Goal: Task Accomplishment & Management: Complete application form

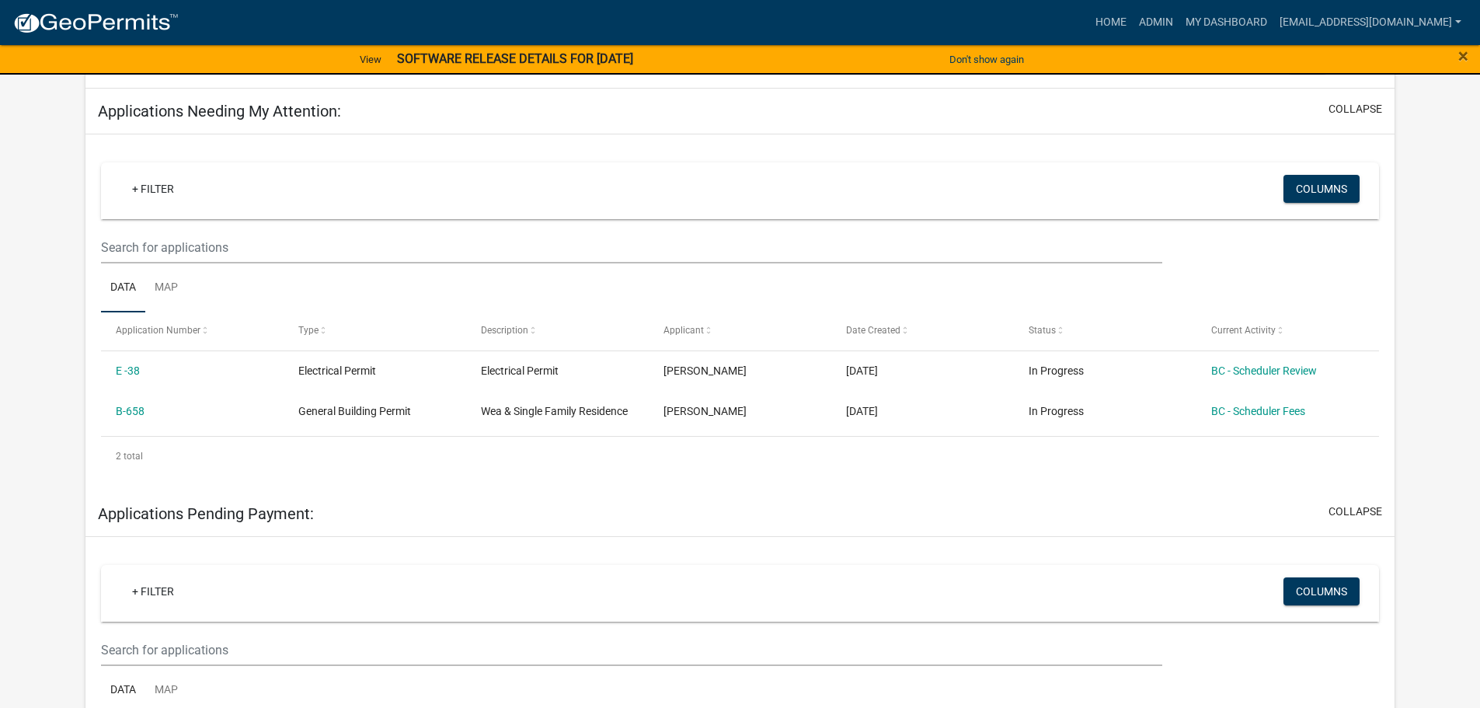
scroll to position [233, 0]
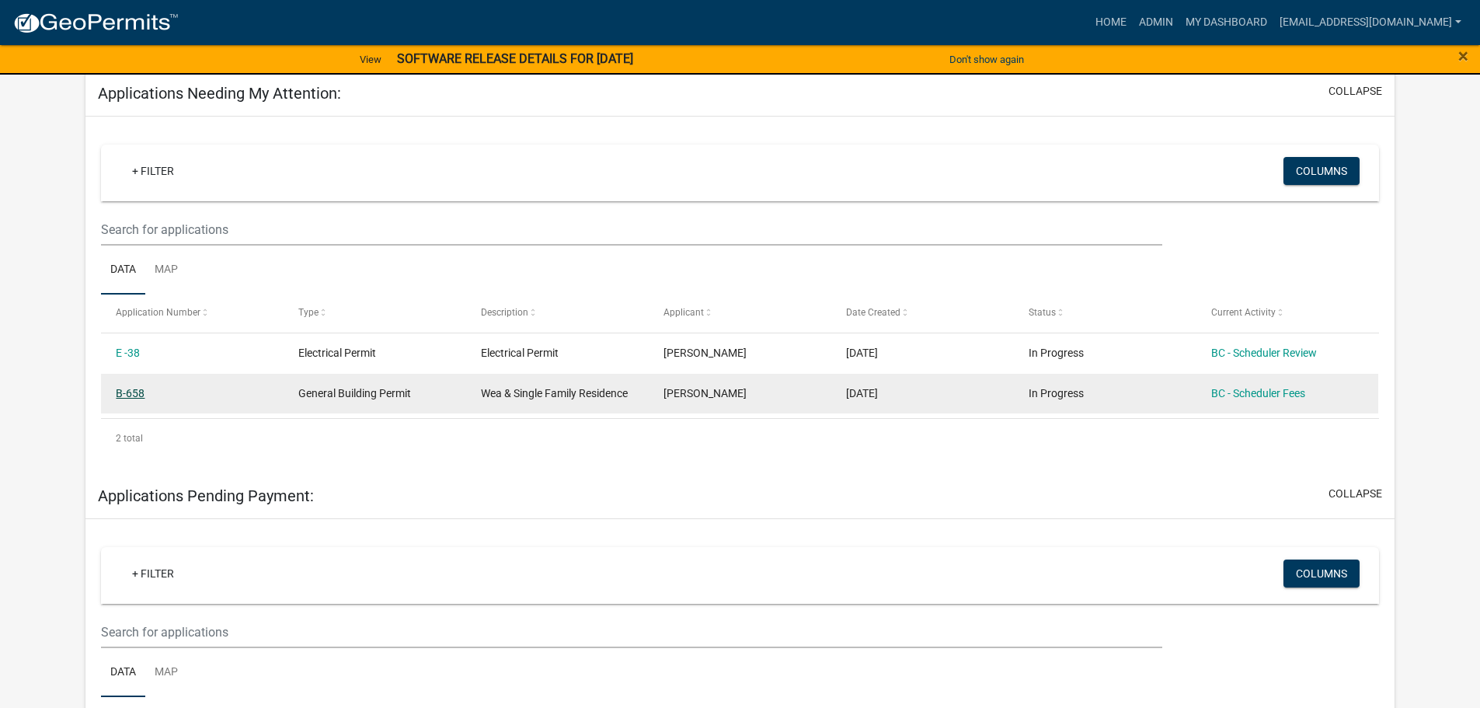
click at [134, 391] on link "B-658" at bounding box center [130, 393] width 29 height 12
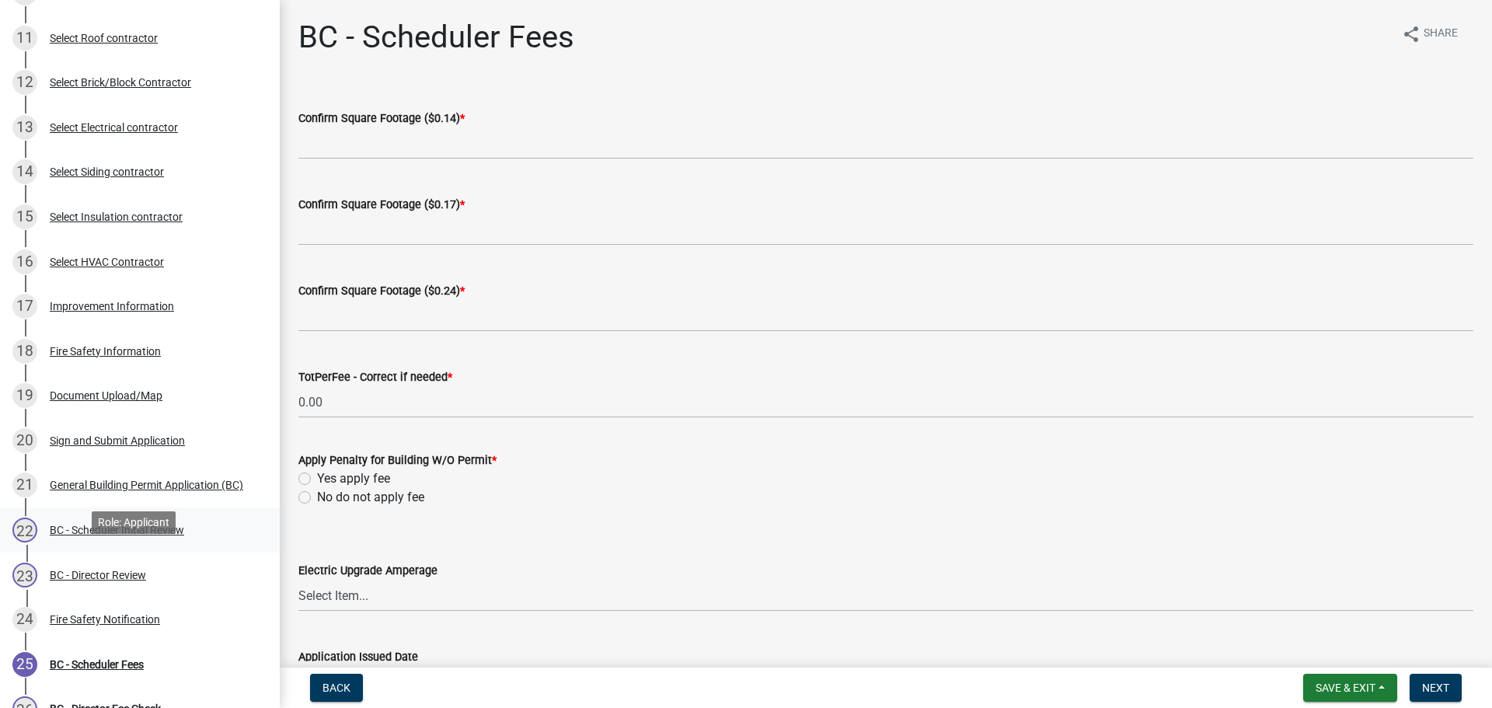
scroll to position [622, 0]
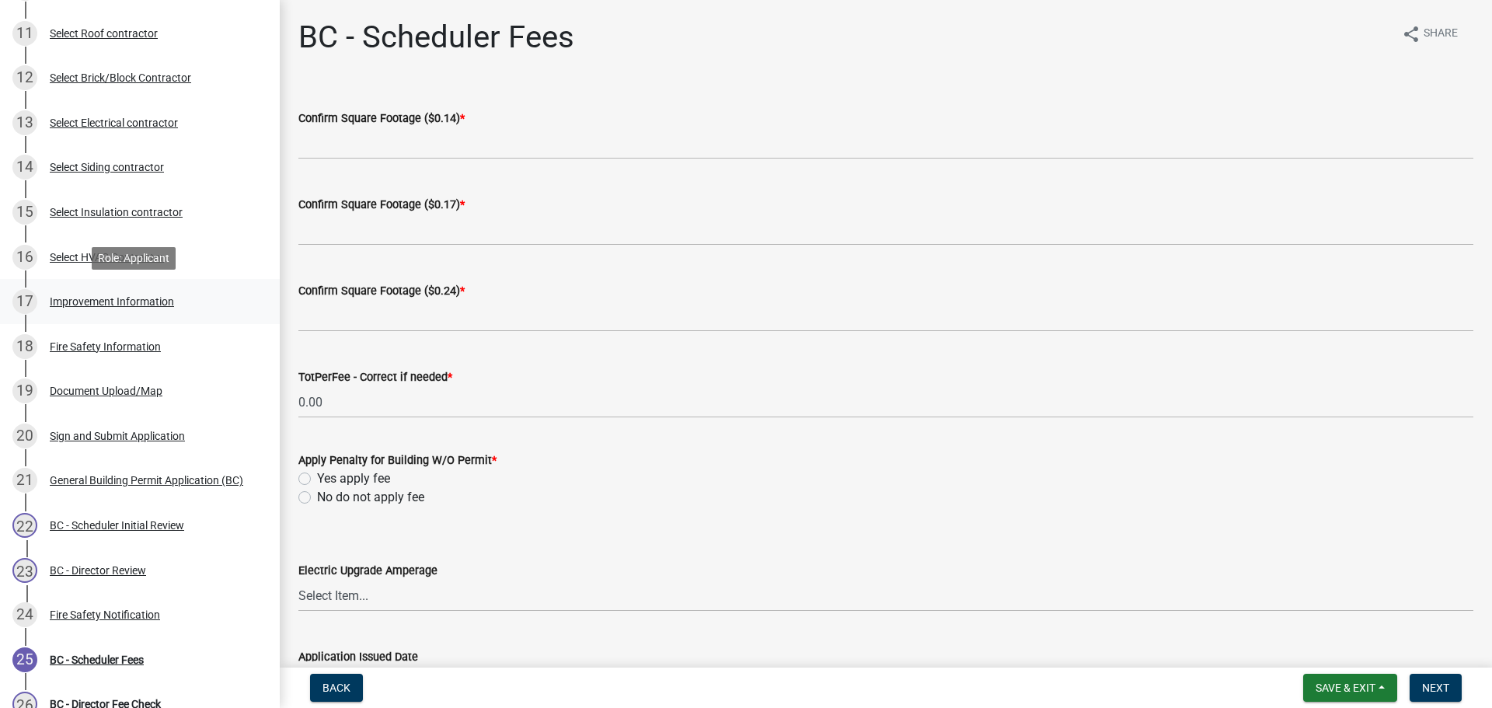
click at [90, 302] on div "Improvement Information" at bounding box center [112, 301] width 124 height 11
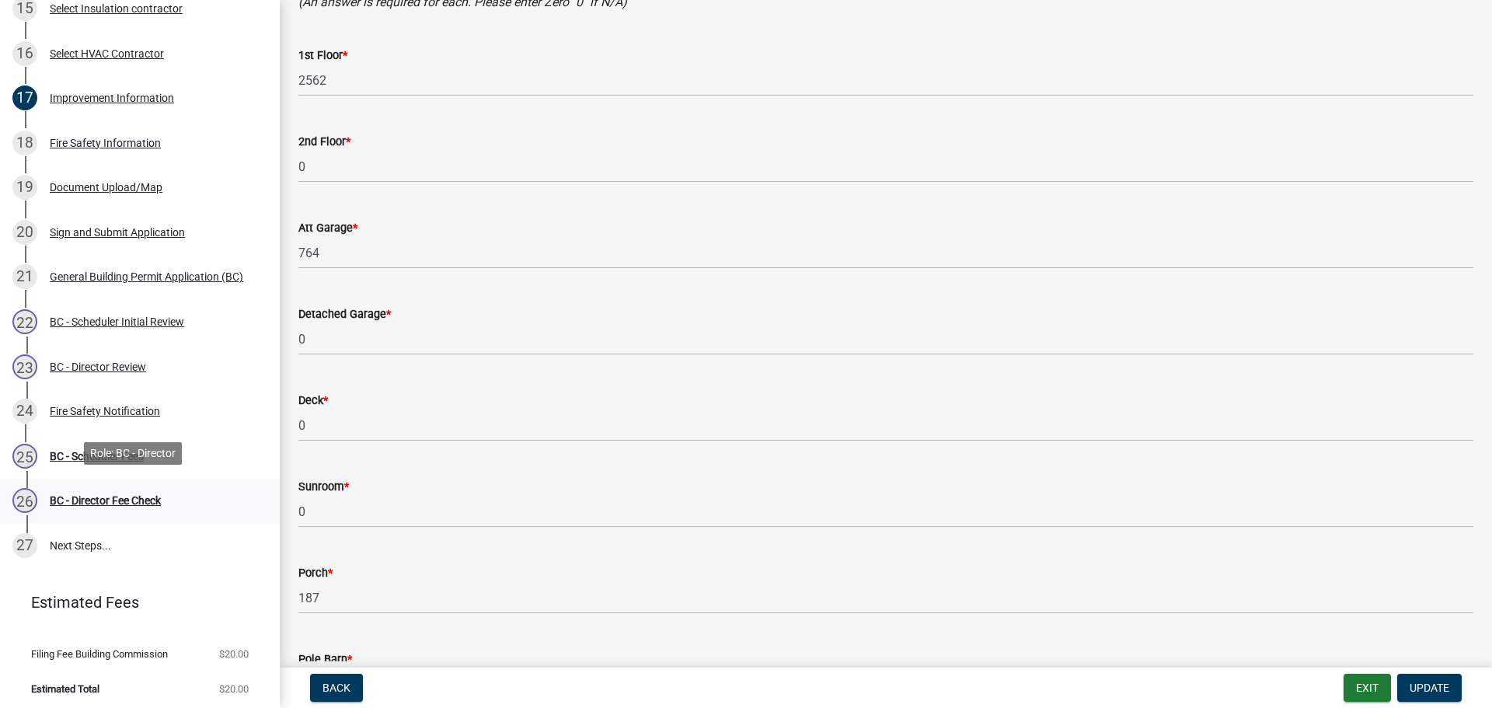
scroll to position [830, 0]
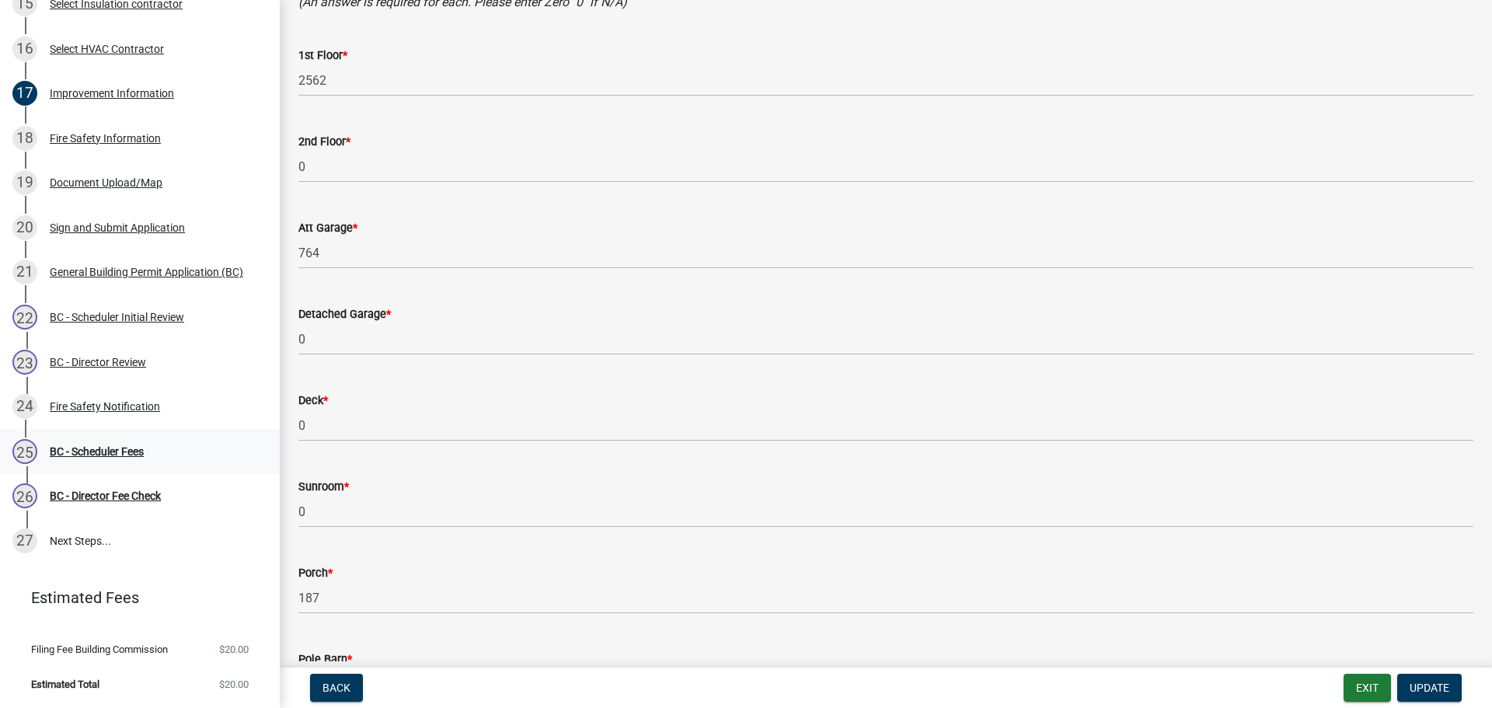
click at [105, 448] on div "BC - Scheduler Fees" at bounding box center [97, 451] width 94 height 11
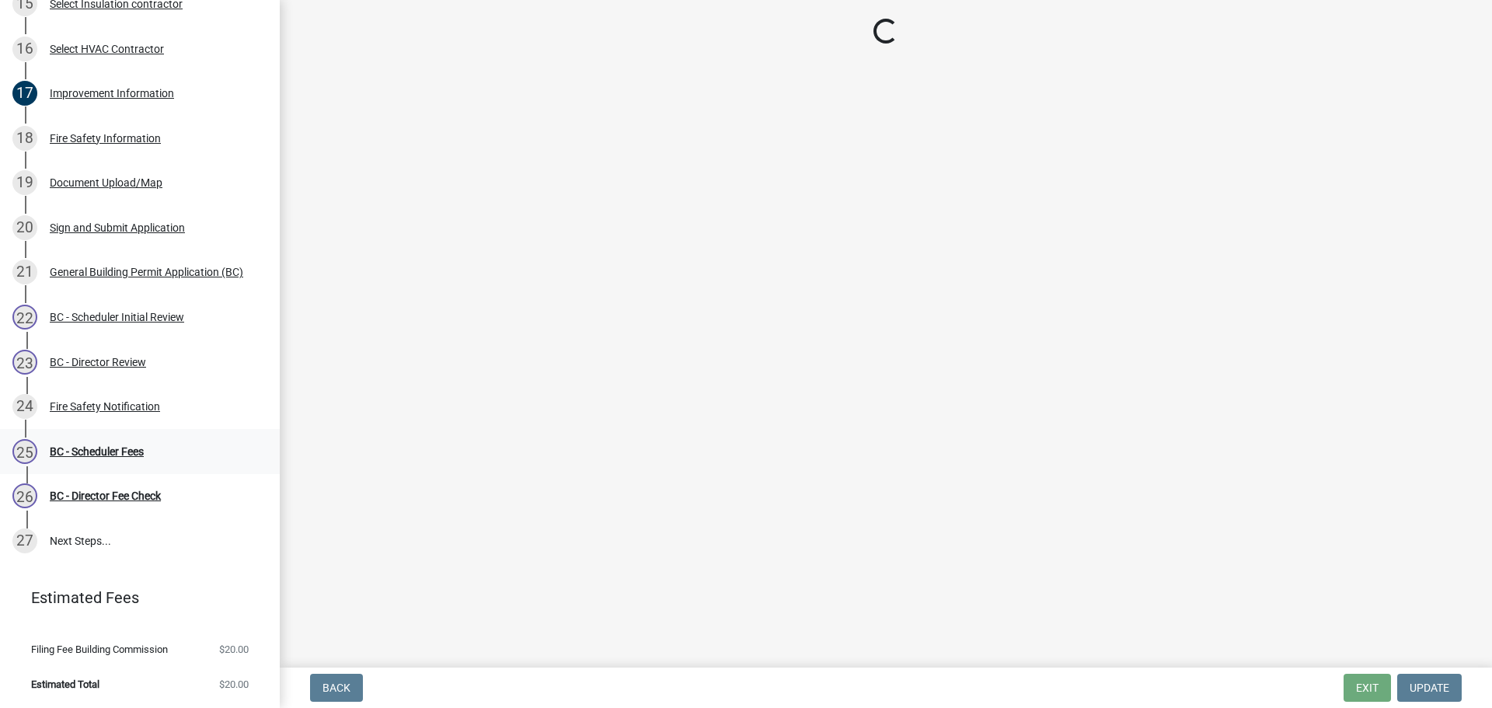
scroll to position [0, 0]
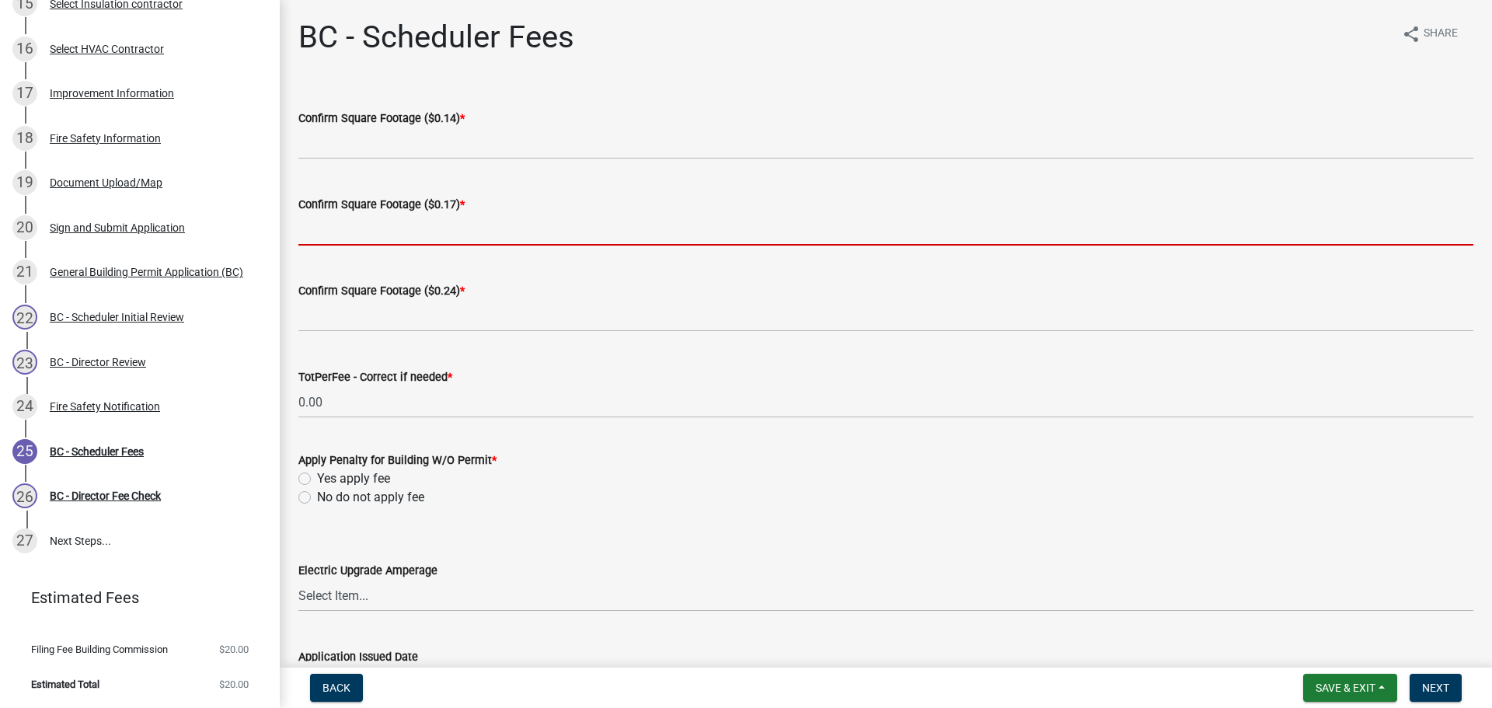
click at [347, 227] on input "text" at bounding box center [885, 230] width 1175 height 32
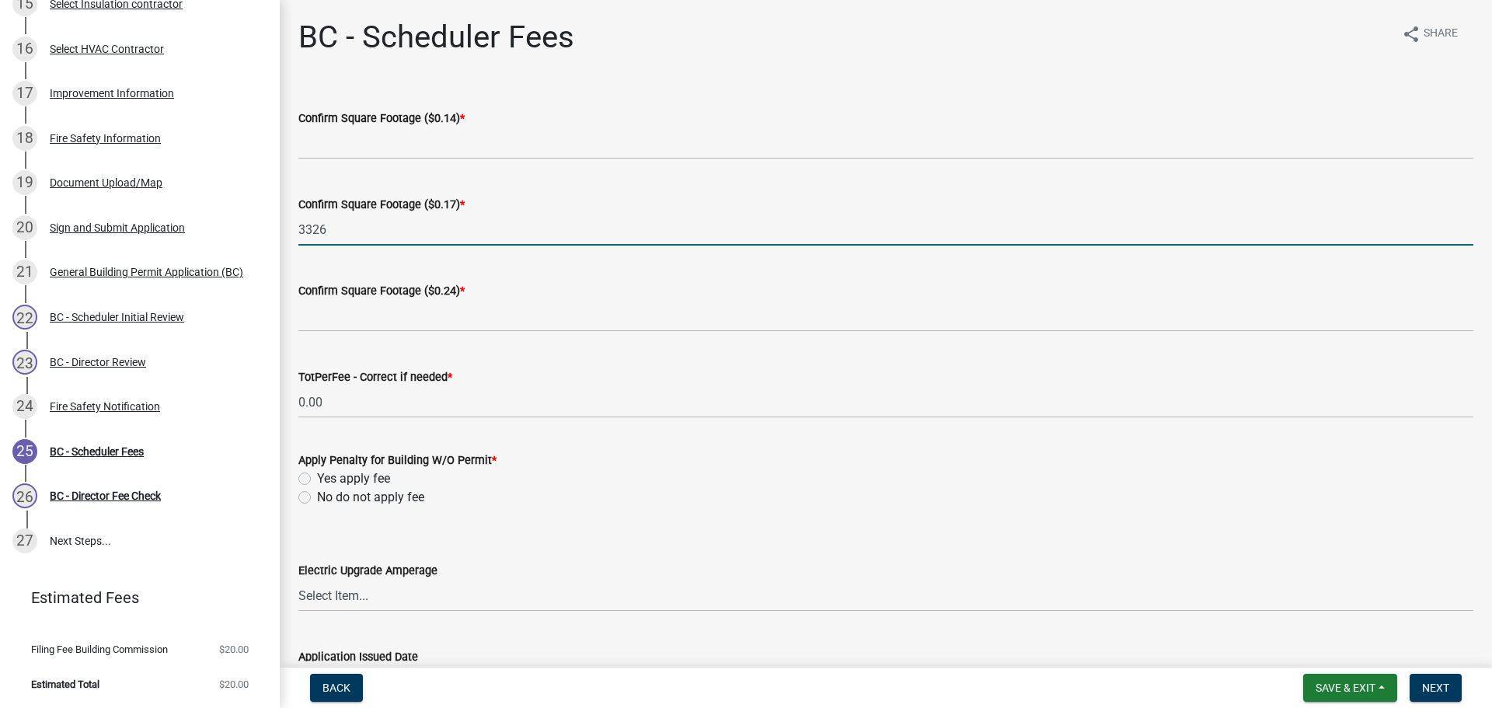
type input "3326"
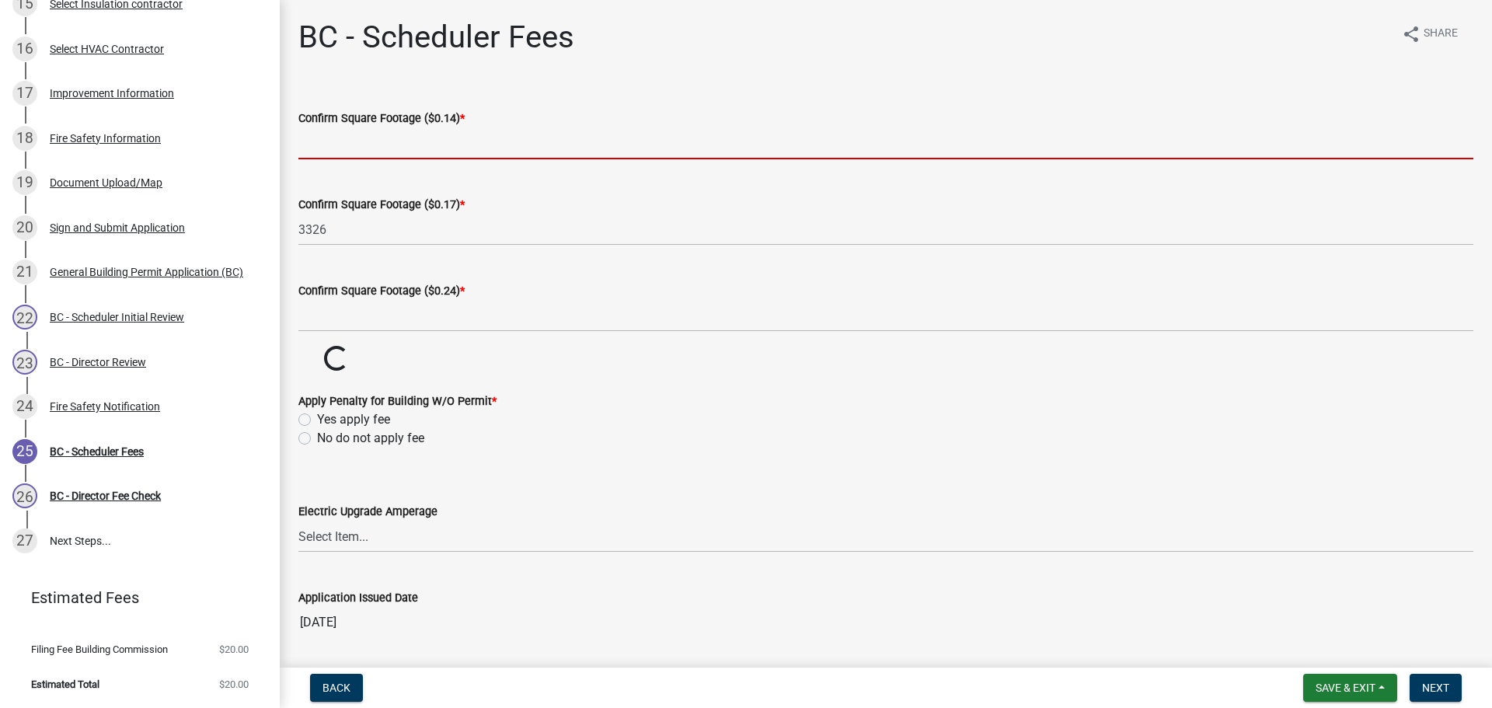
click at [318, 148] on input "text" at bounding box center [885, 143] width 1175 height 32
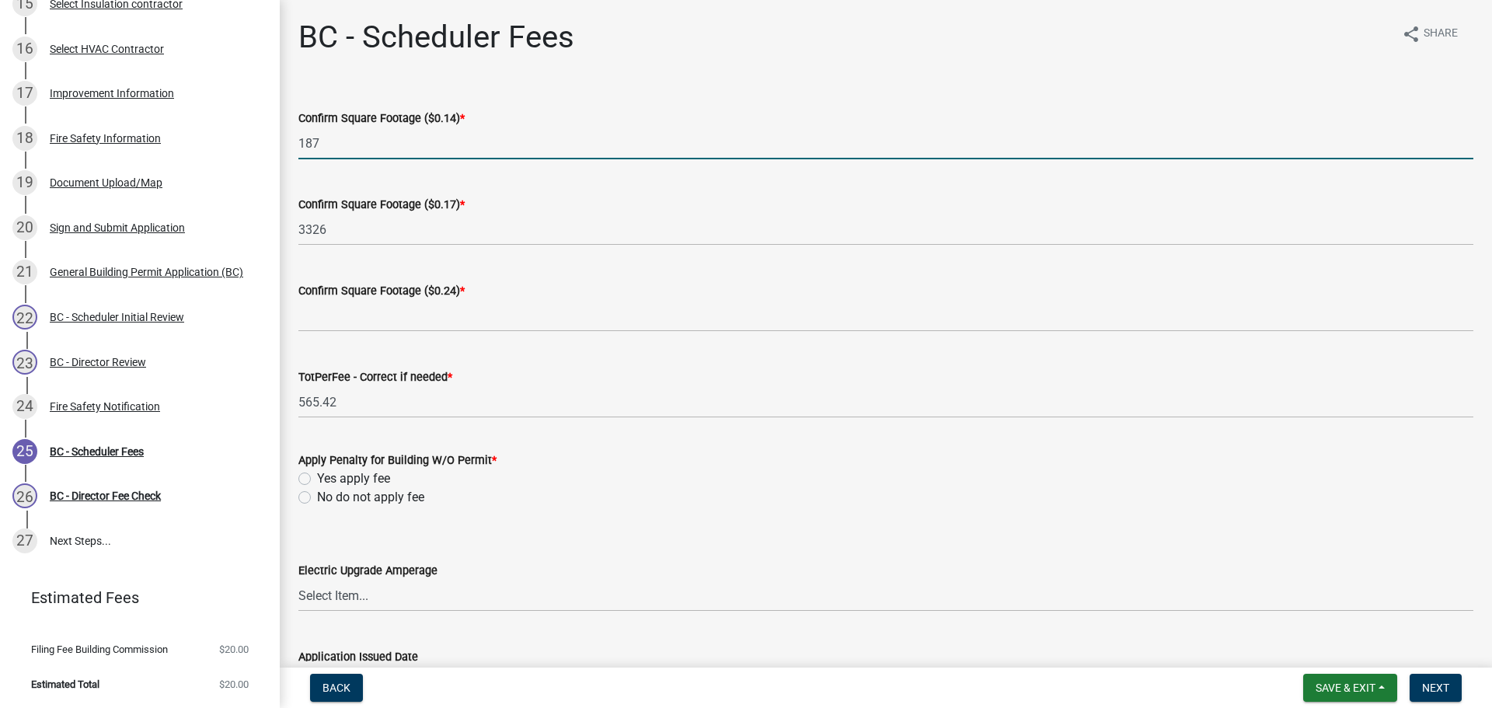
type input "187"
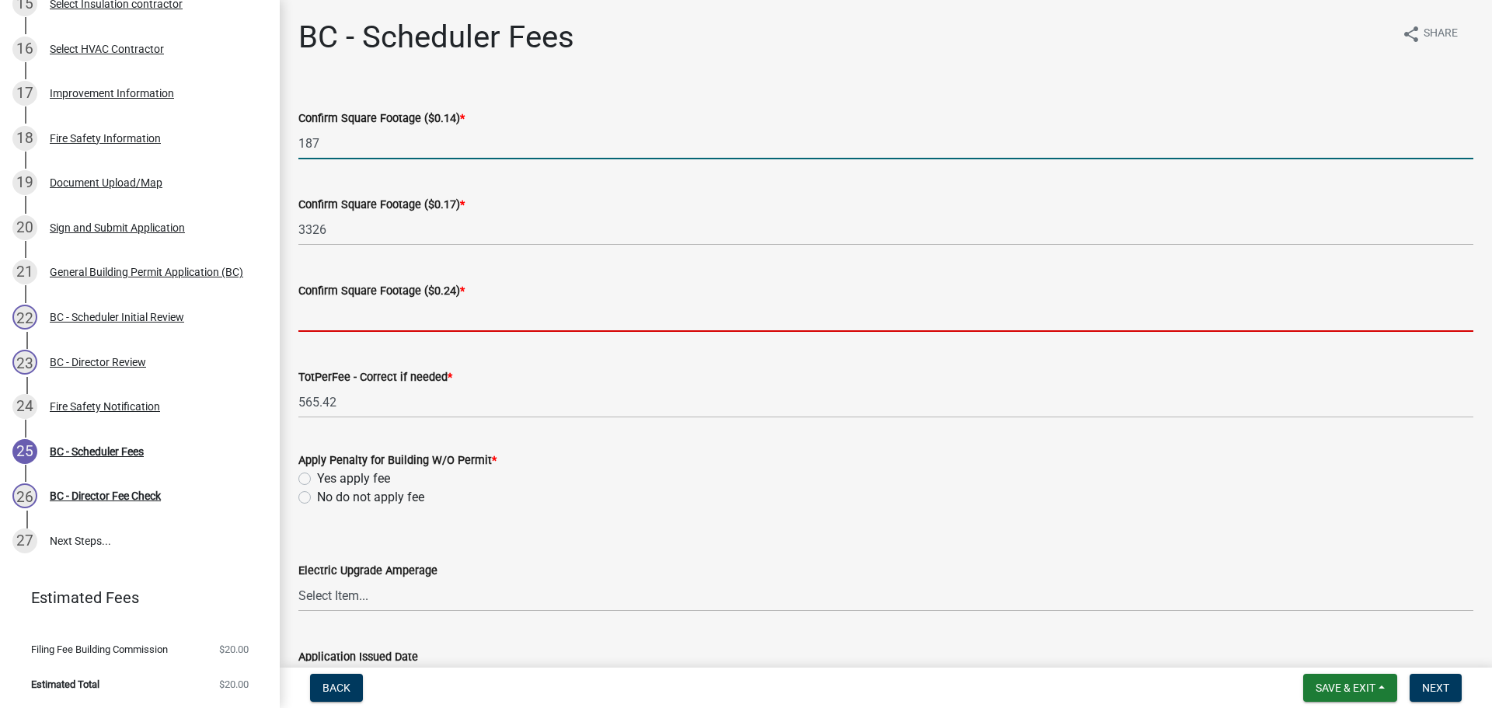
click at [312, 306] on input "text" at bounding box center [885, 316] width 1175 height 32
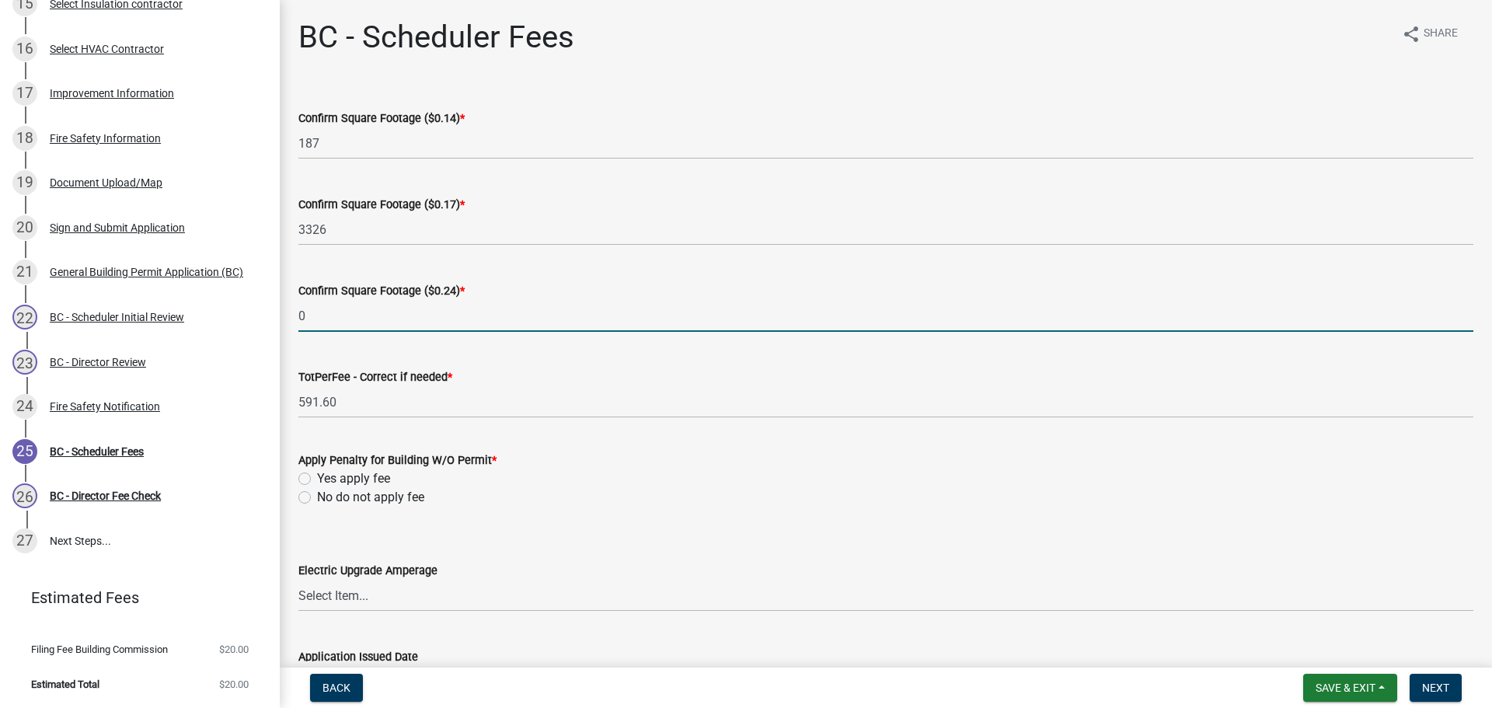
type input "0"
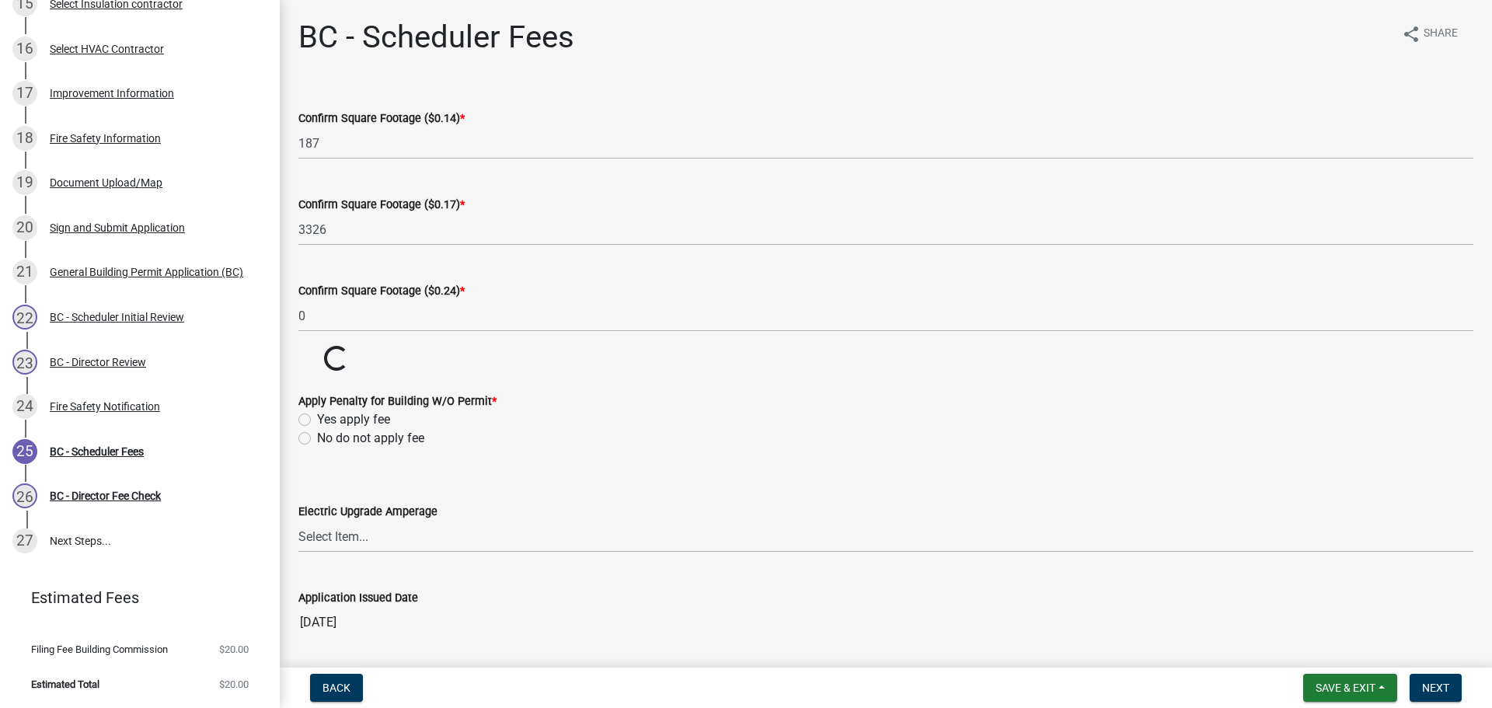
click at [302, 497] on wm-data-entity-input-list "Confirm Square Footage ($0.14) * 187 Confirm Square Footage ($0.17) * 3326 Conf…" at bounding box center [885, 368] width 1175 height 563
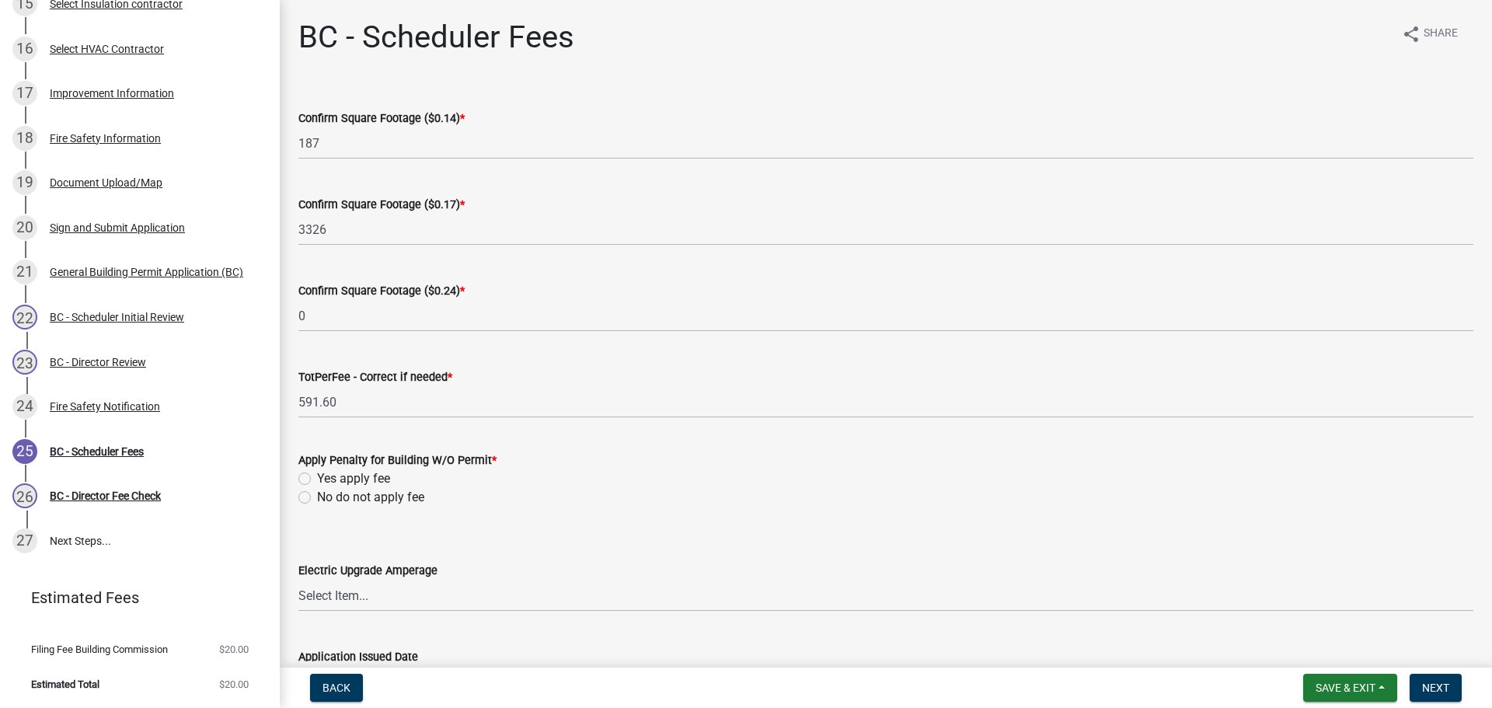
click at [304, 439] on form "Apply Penalty for Building W/O Permit * Yes apply fee No do not apply fee" at bounding box center [885, 469] width 1175 height 75
click at [317, 495] on label "No do not apply fee" at bounding box center [370, 497] width 107 height 19
click at [317, 495] on input "No do not apply fee" at bounding box center [322, 493] width 10 height 10
radio input "true"
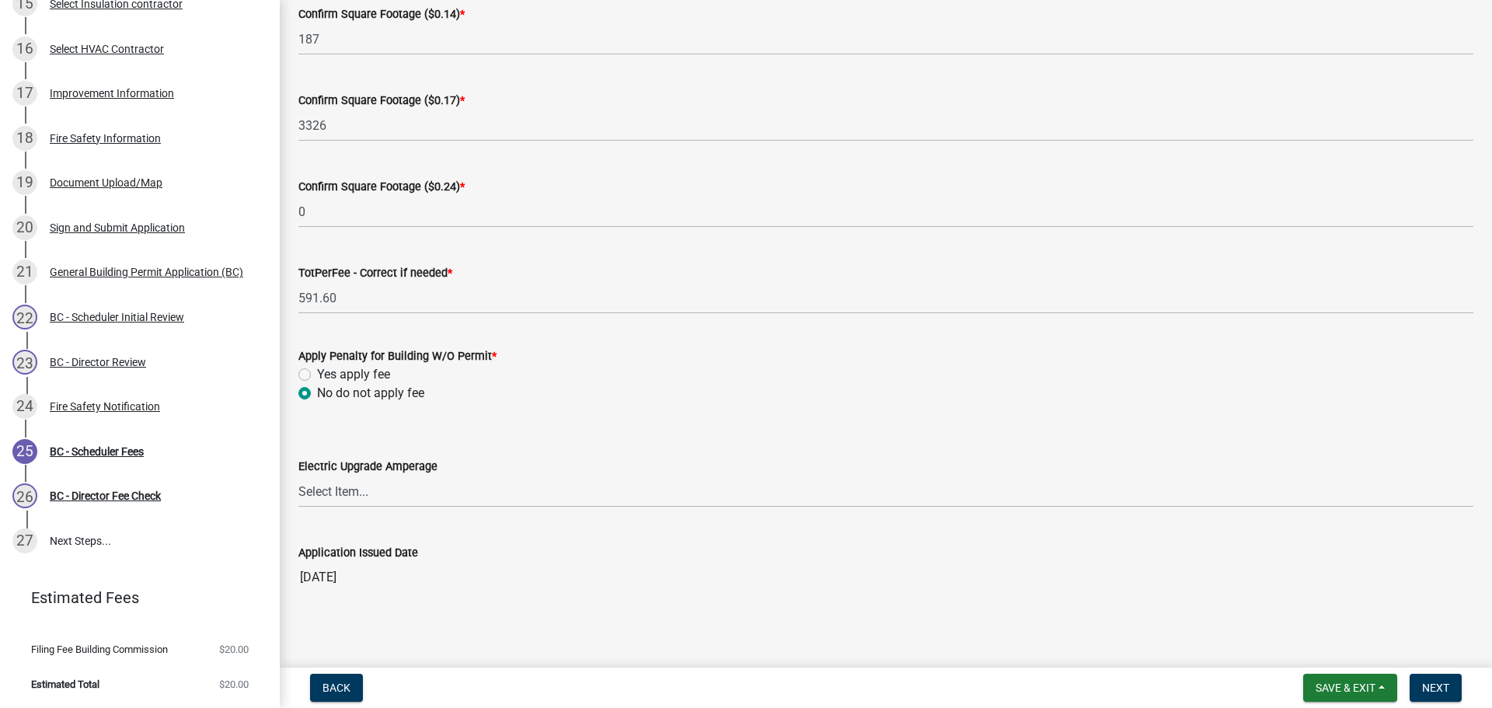
scroll to position [109, 0]
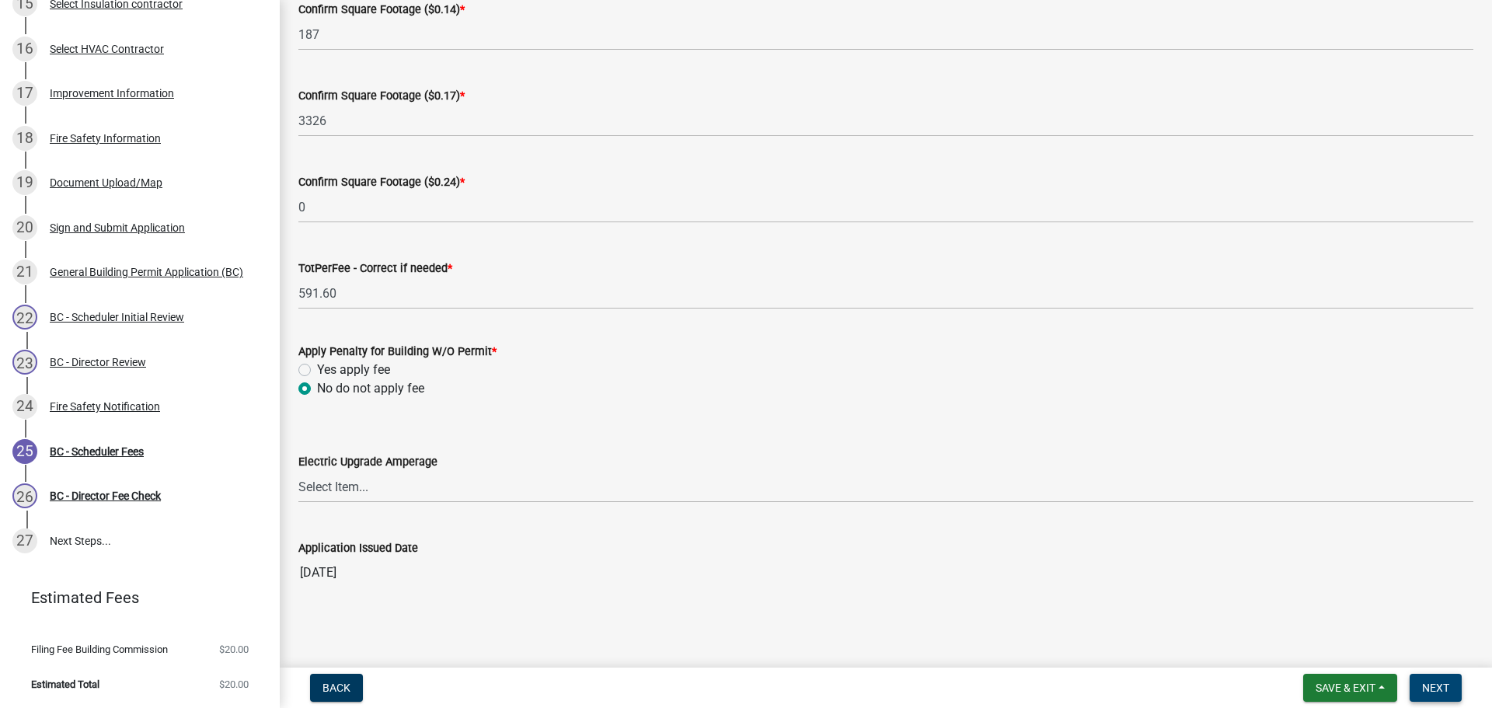
click at [1445, 690] on span "Next" at bounding box center [1435, 688] width 27 height 12
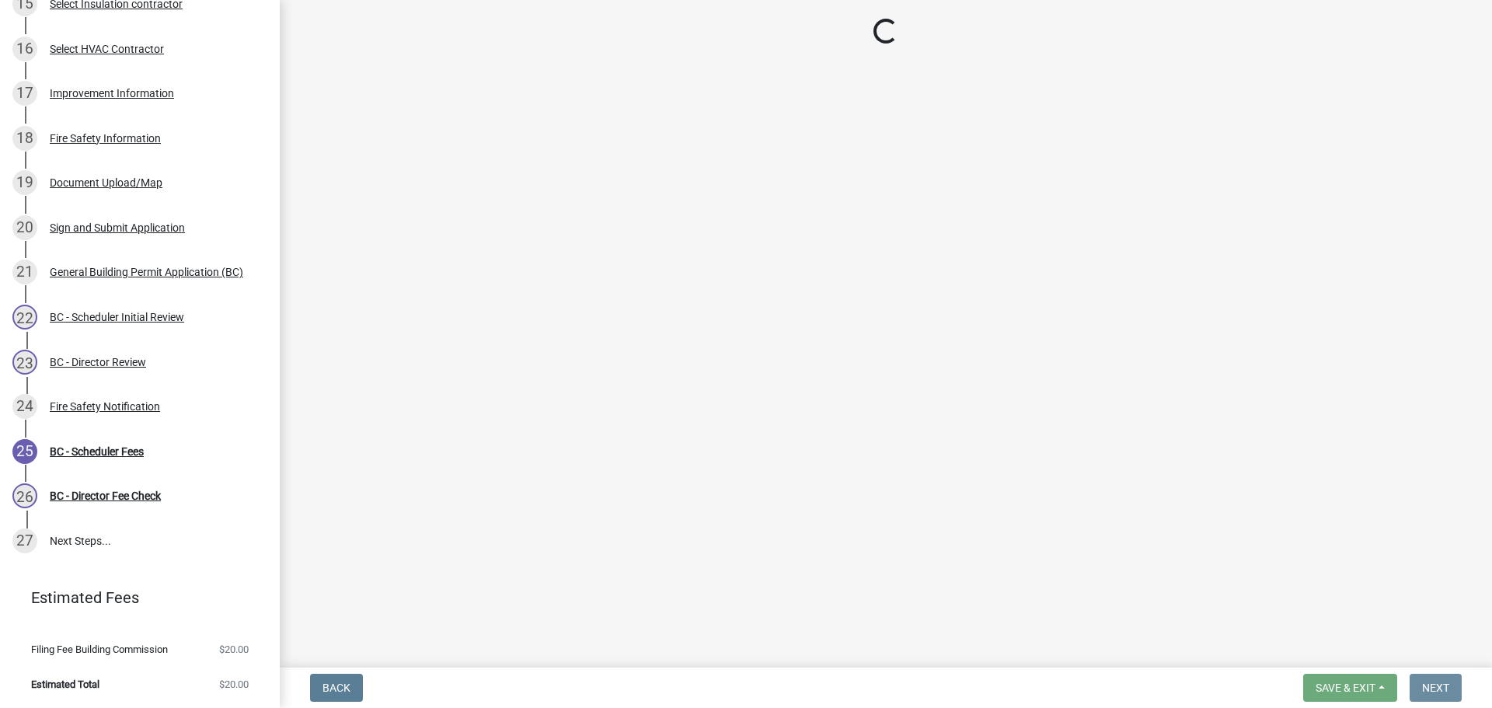
scroll to position [0, 0]
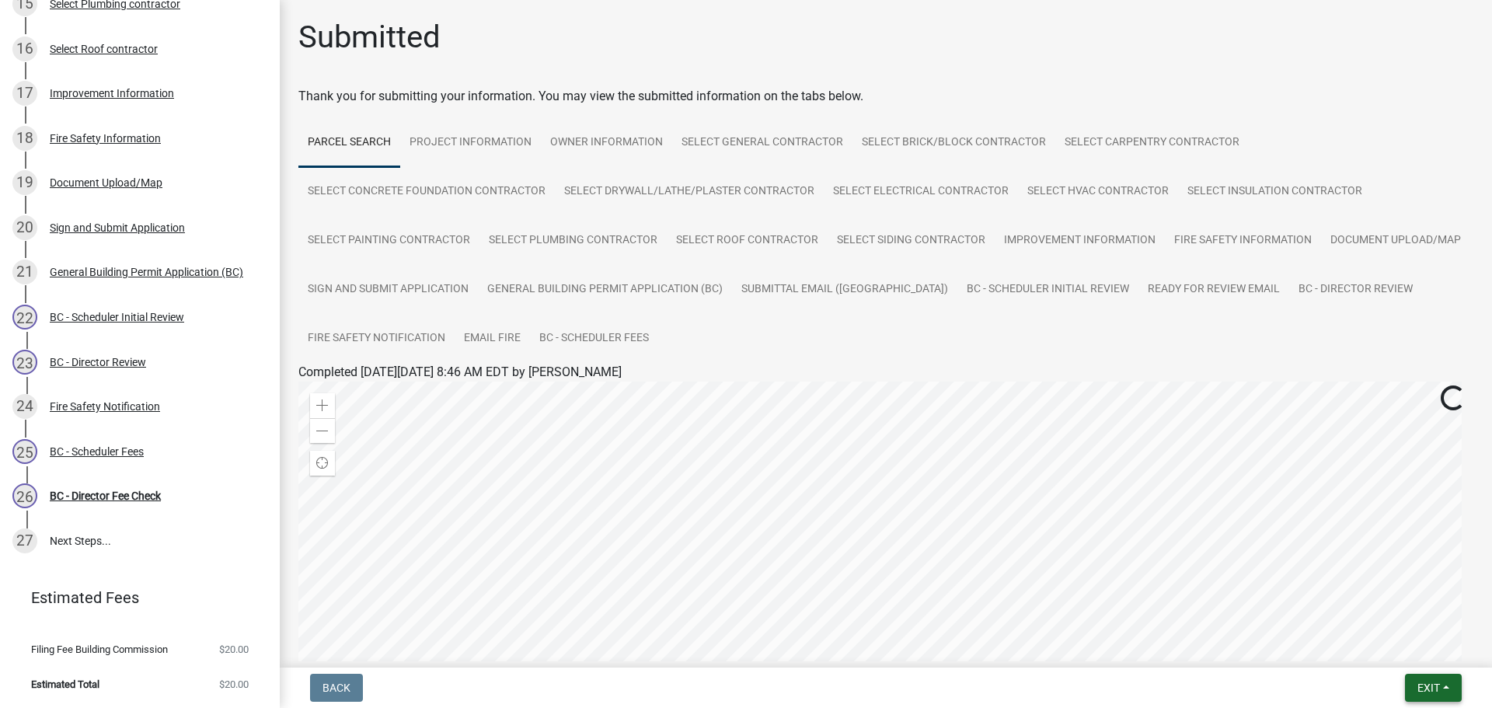
click at [1452, 688] on button "Exit" at bounding box center [1433, 688] width 57 height 28
click at [1421, 640] on button "Save & Exit" at bounding box center [1399, 647] width 124 height 37
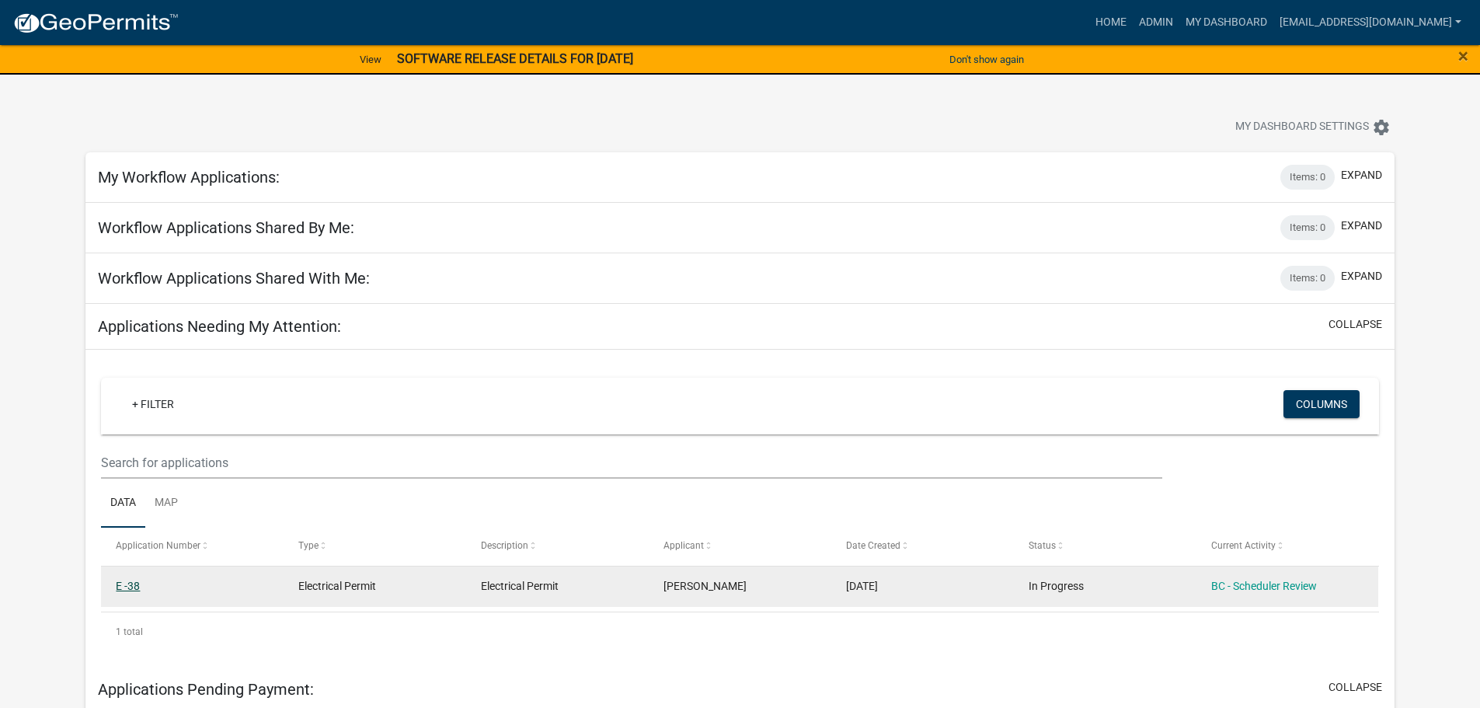
click at [132, 582] on link "E -38" at bounding box center [128, 586] width 24 height 12
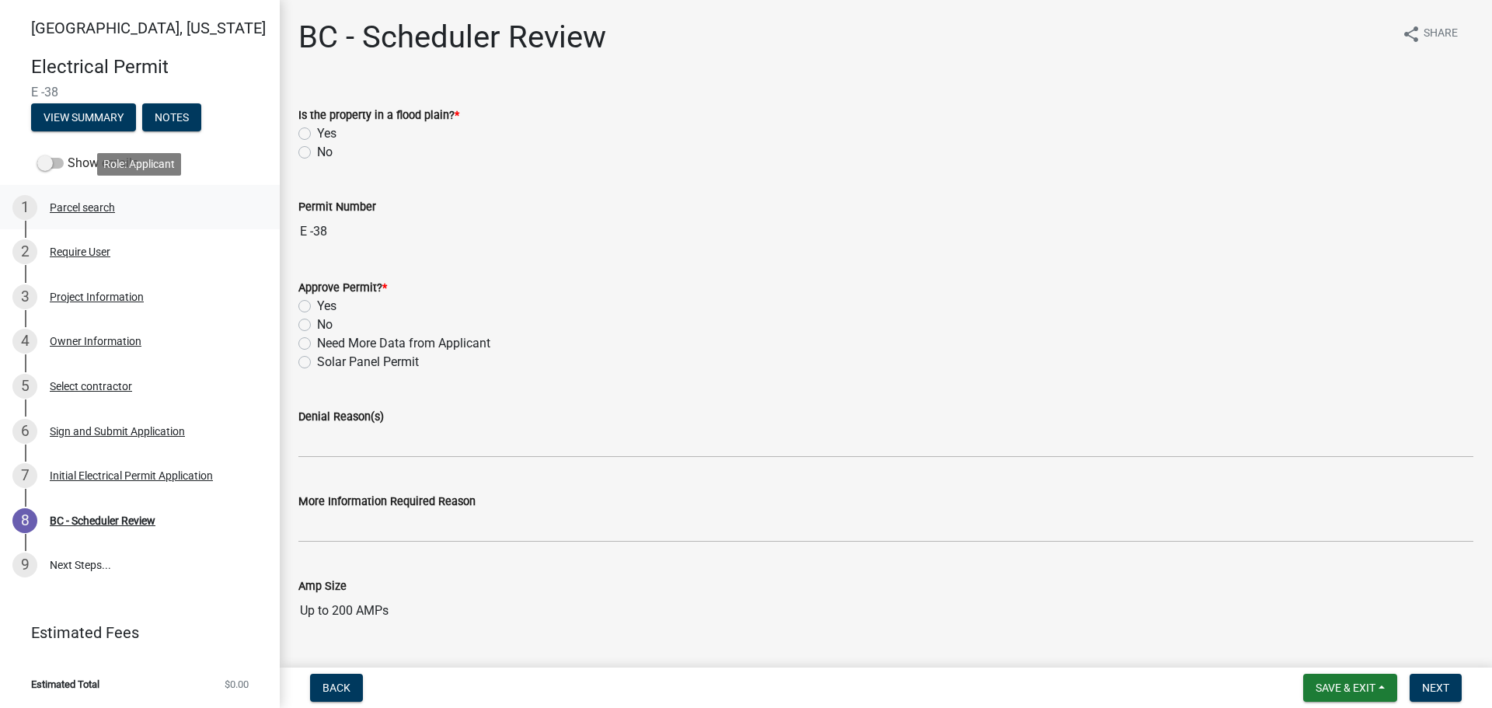
click at [75, 207] on div "Parcel search" at bounding box center [82, 207] width 65 height 11
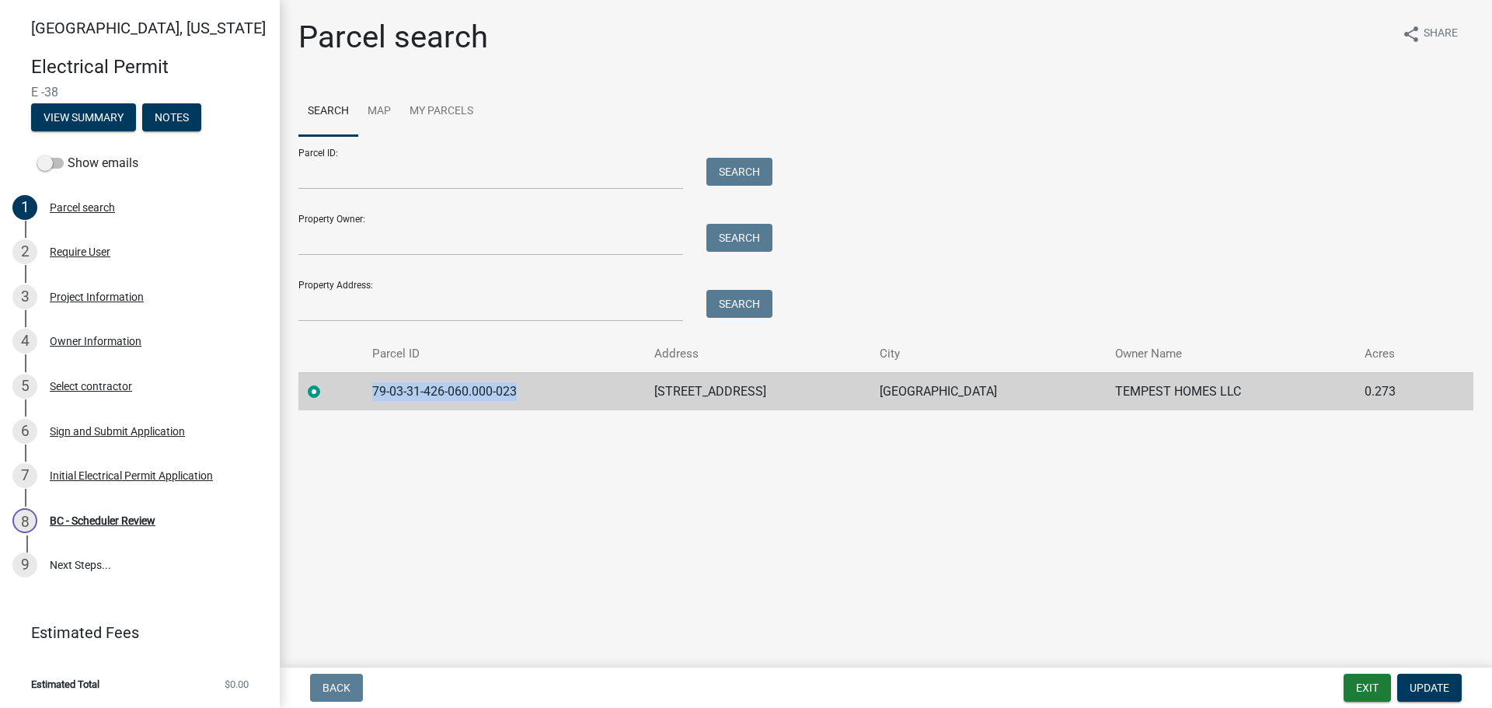
drag, startPoint x: 374, startPoint y: 389, endPoint x: 531, endPoint y: 399, distance: 157.3
click at [531, 399] on td "79-03-31-426-060.000-023" at bounding box center [504, 391] width 282 height 38
copy td "79-03-31-426-060.000-023"
click at [74, 246] on div "Require User" at bounding box center [80, 251] width 61 height 11
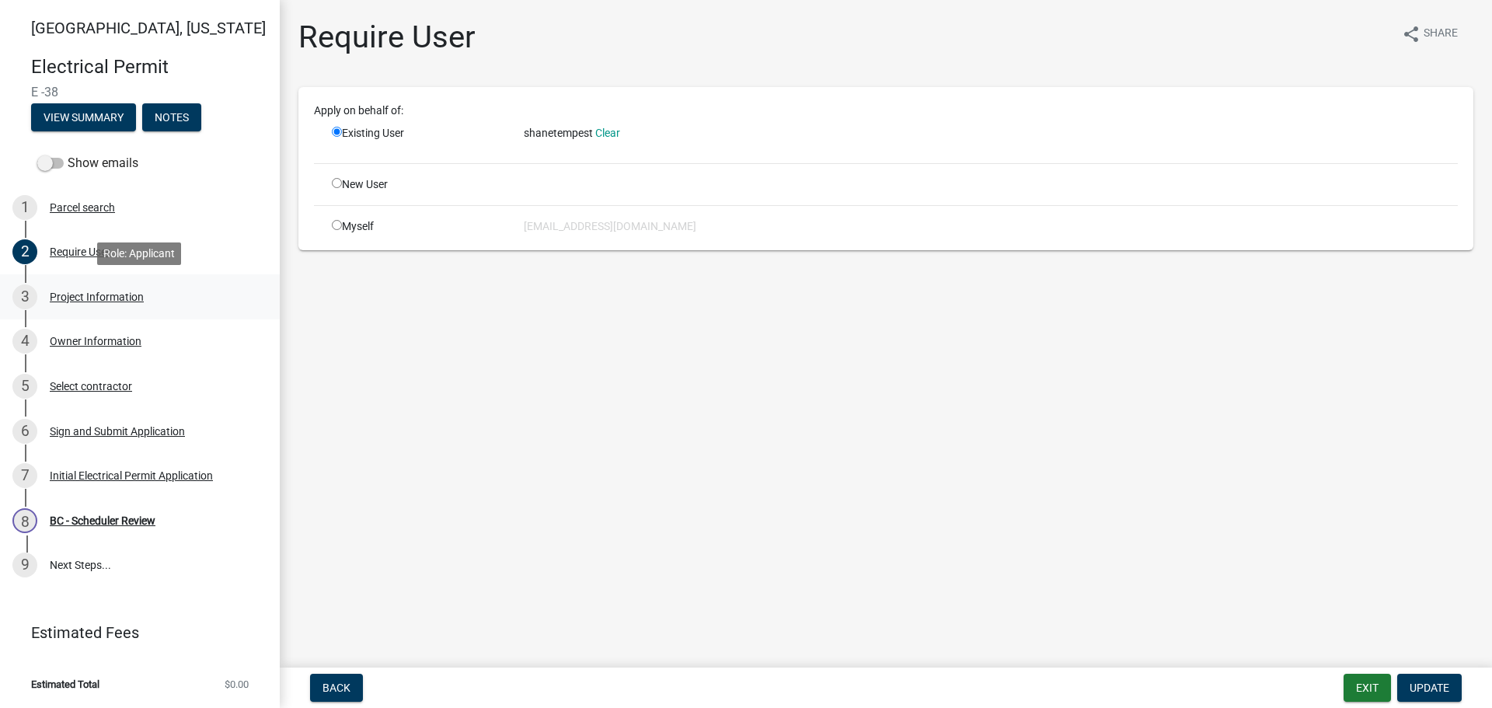
click at [82, 291] on div "Project Information" at bounding box center [97, 296] width 94 height 11
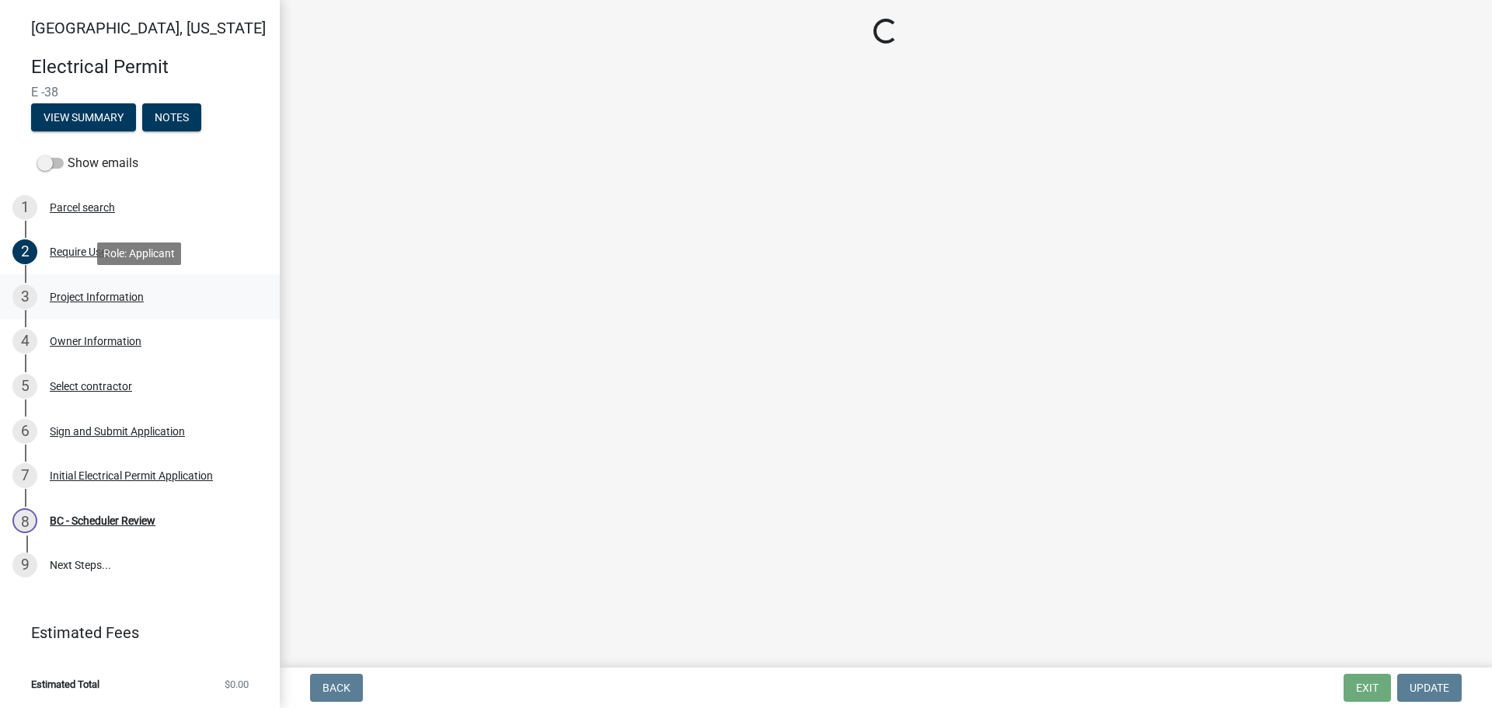
select select "f62e9ec7-2ce1-40c9-9d70-ac6e7ddc5d7c"
select select "52e3835b-3e26-436b-bdf9-674eefdf395e"
select select "79f1c8ed-60f8-424e-a4df-67c58382a365"
select select "3551e00d-b262-4d92-8b90-c336fe66cb57"
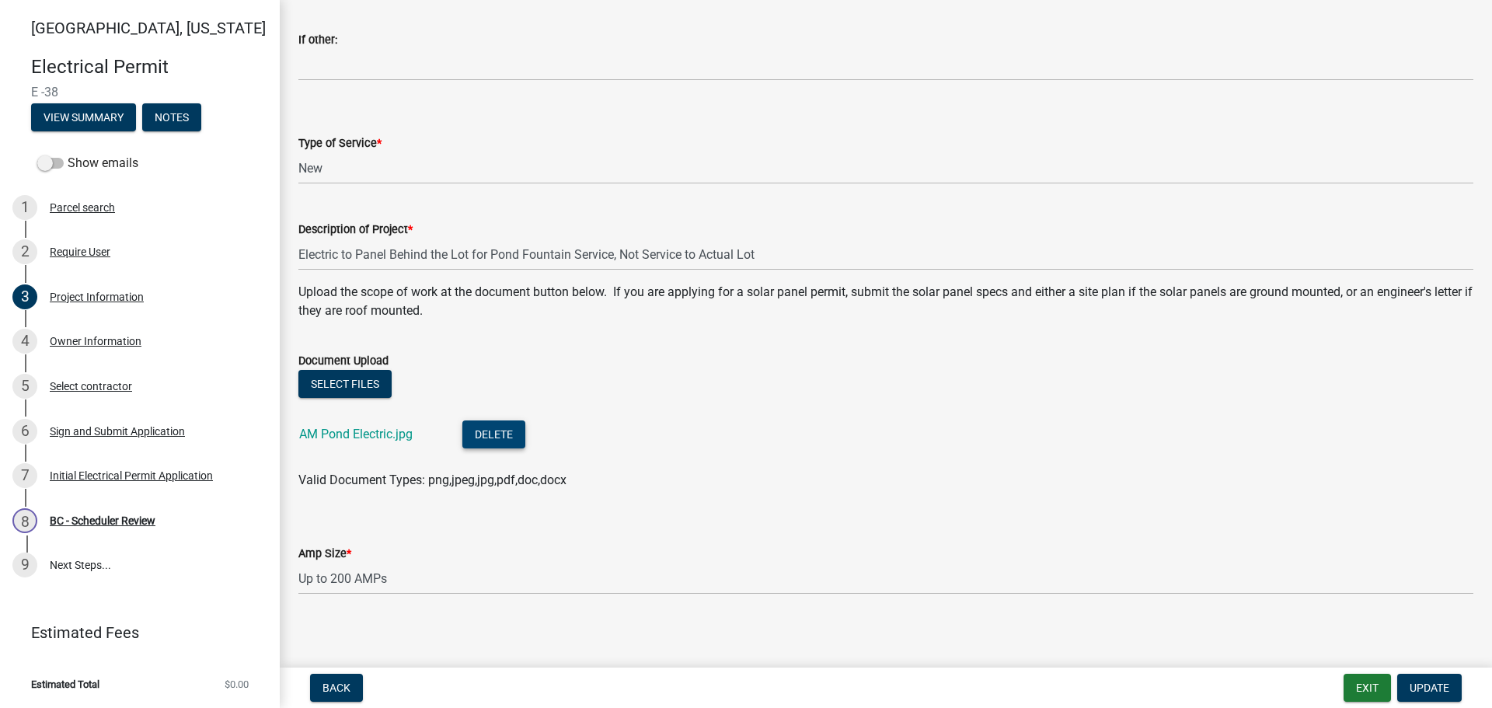
scroll to position [889, 0]
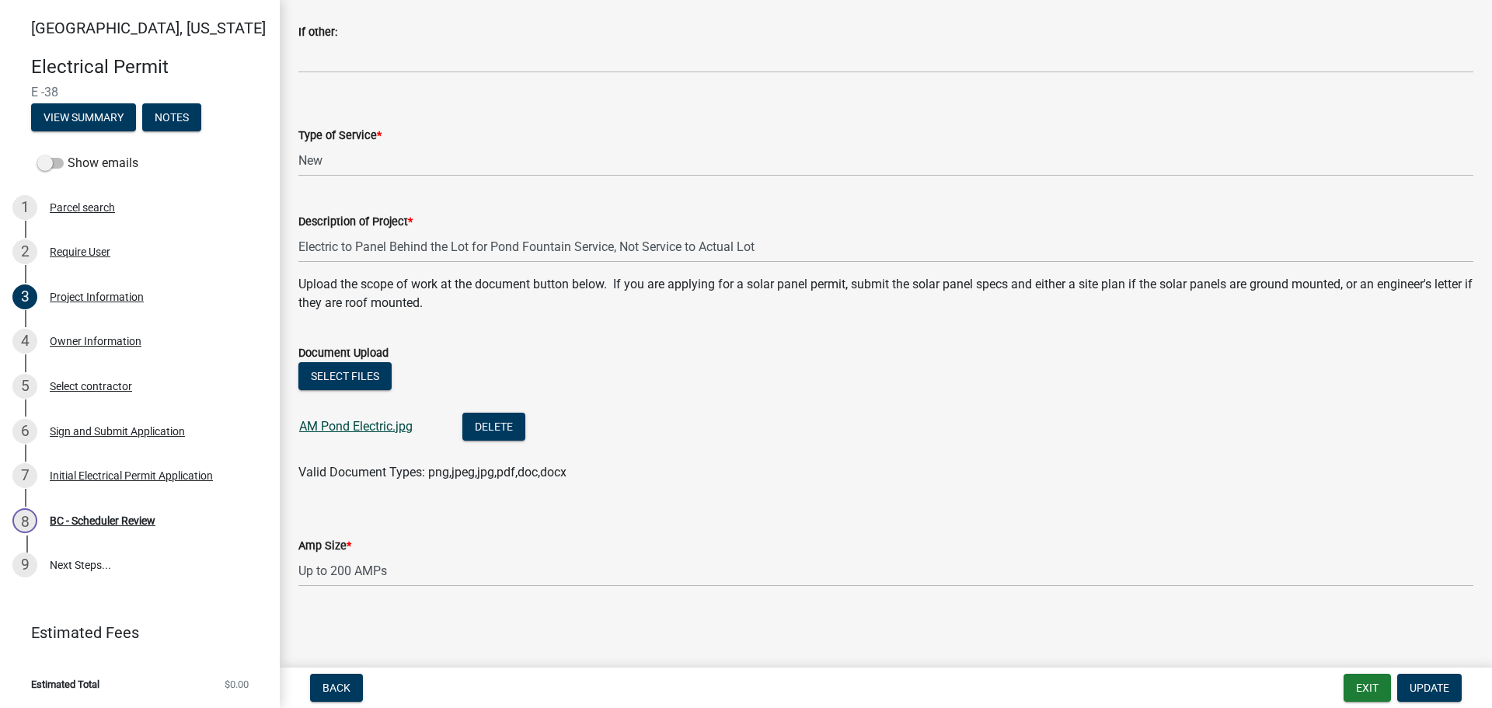
click at [381, 420] on link "AM Pond Electric.jpg" at bounding box center [355, 426] width 113 height 15
click at [96, 340] on div "Owner Information" at bounding box center [96, 341] width 92 height 11
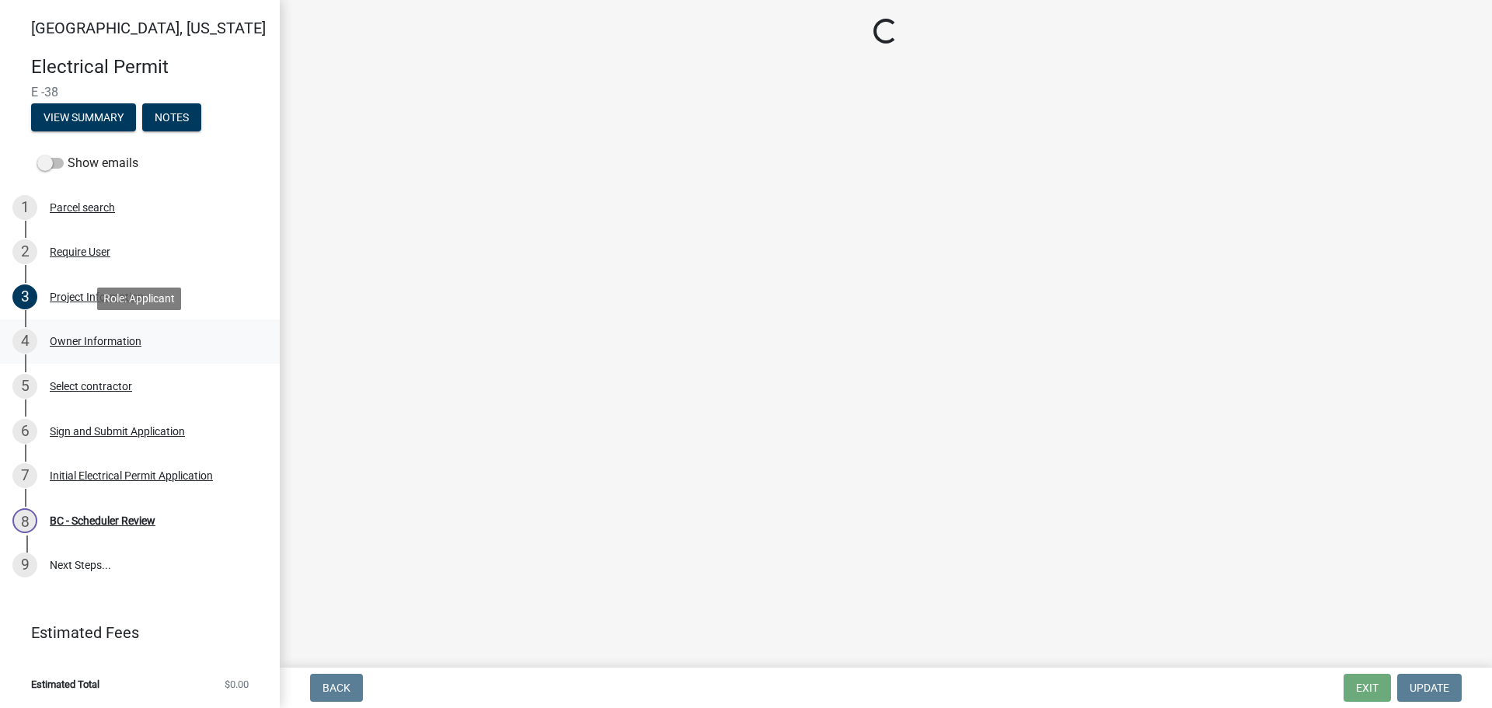
scroll to position [0, 0]
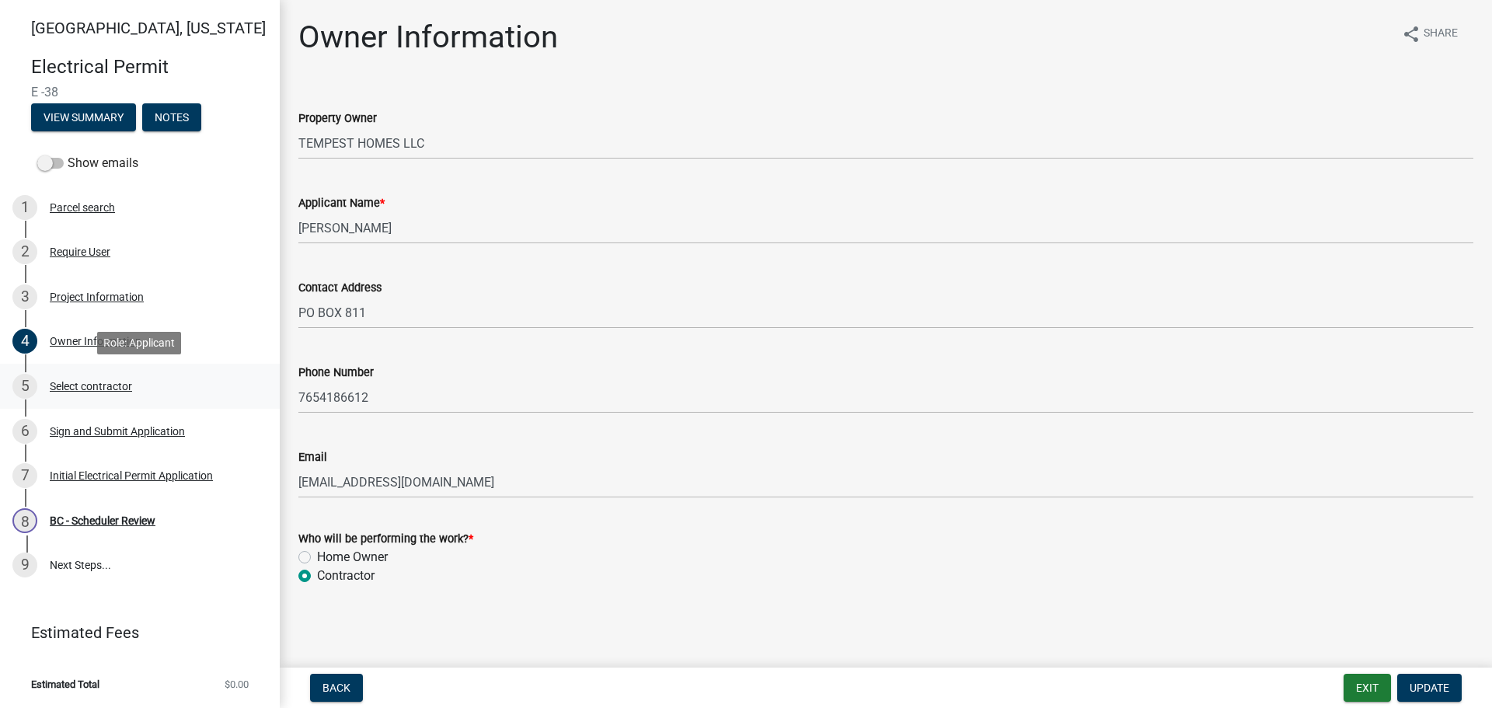
click at [82, 384] on div "Select contractor" at bounding box center [91, 386] width 82 height 11
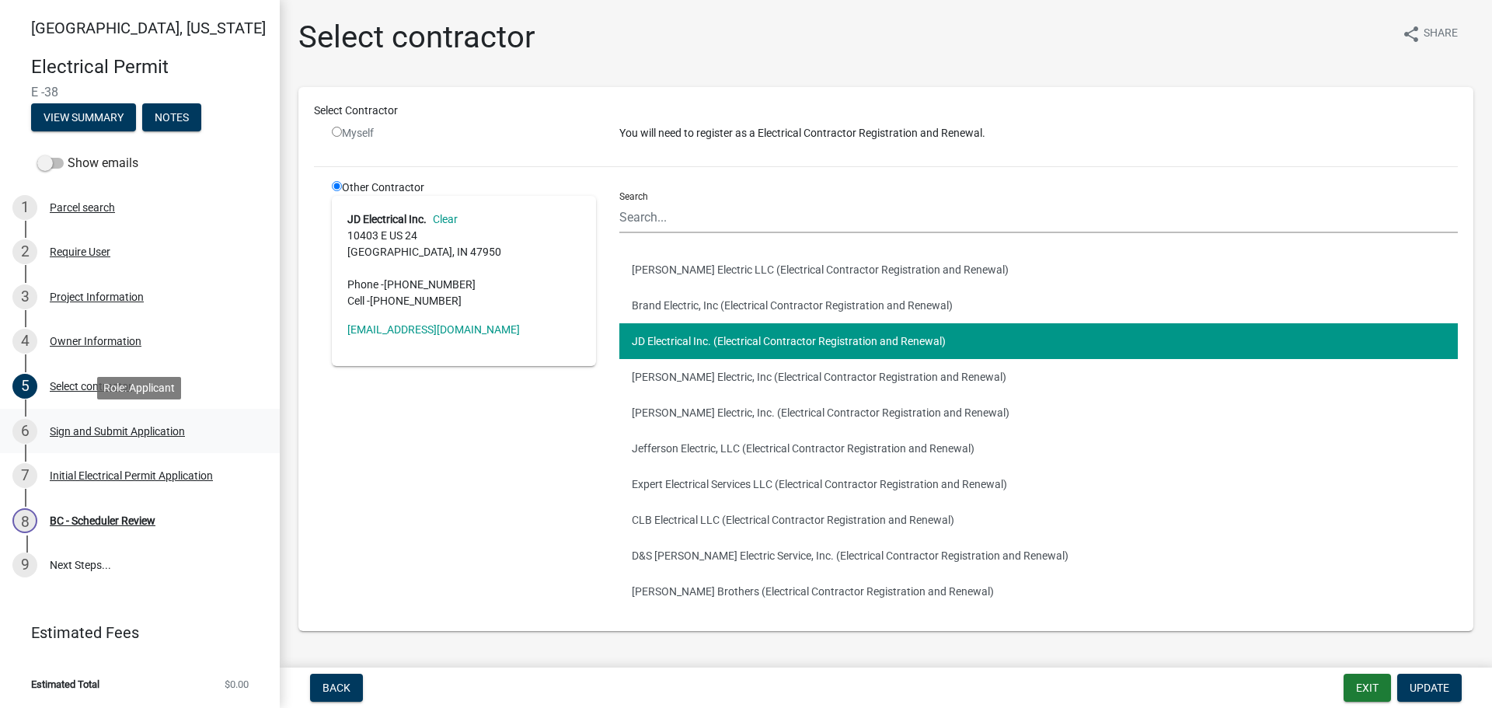
click at [67, 431] on div "Sign and Submit Application" at bounding box center [117, 431] width 135 height 11
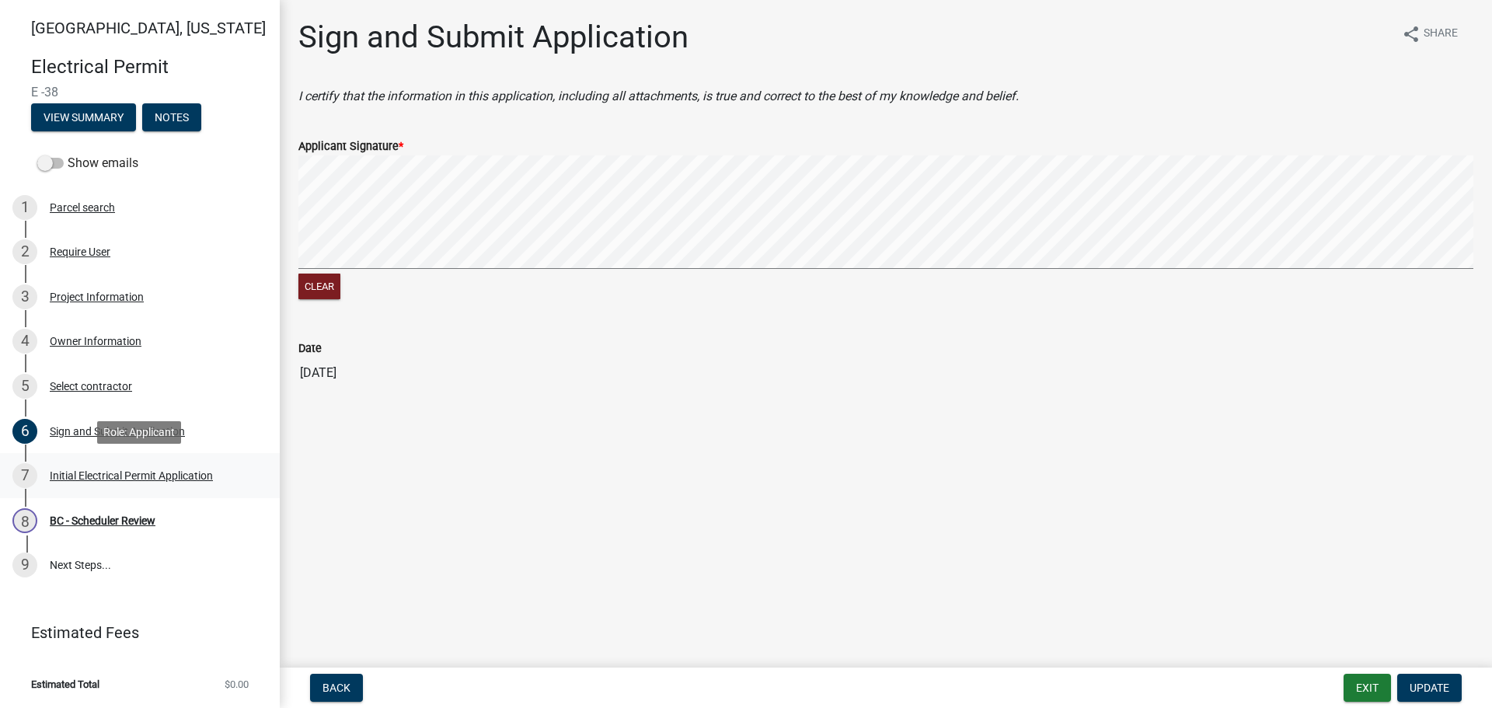
click at [65, 471] on div "Initial Electrical Permit Application" at bounding box center [131, 475] width 163 height 11
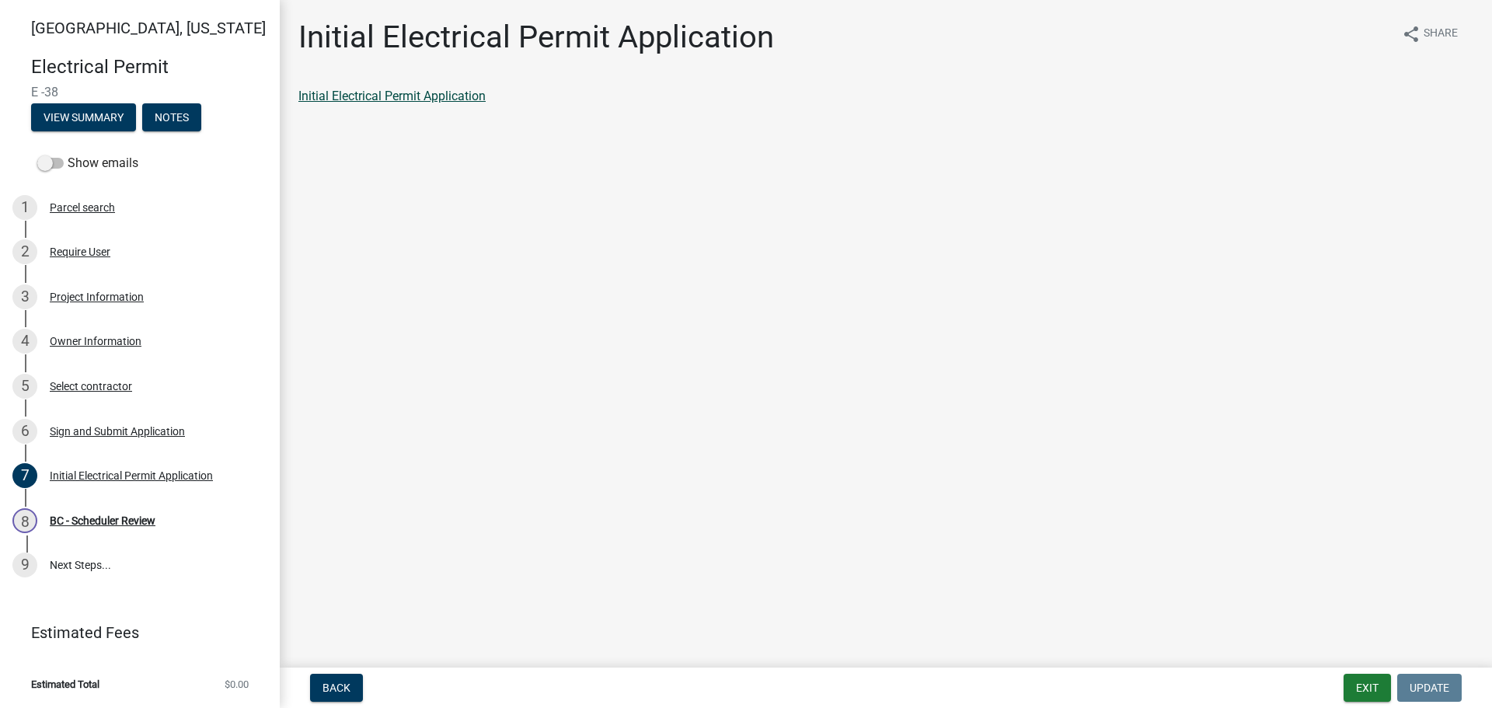
click at [393, 96] on link "Initial Electrical Permit Application" at bounding box center [391, 96] width 187 height 15
click at [104, 521] on div "BC - Scheduler Review" at bounding box center [103, 520] width 106 height 11
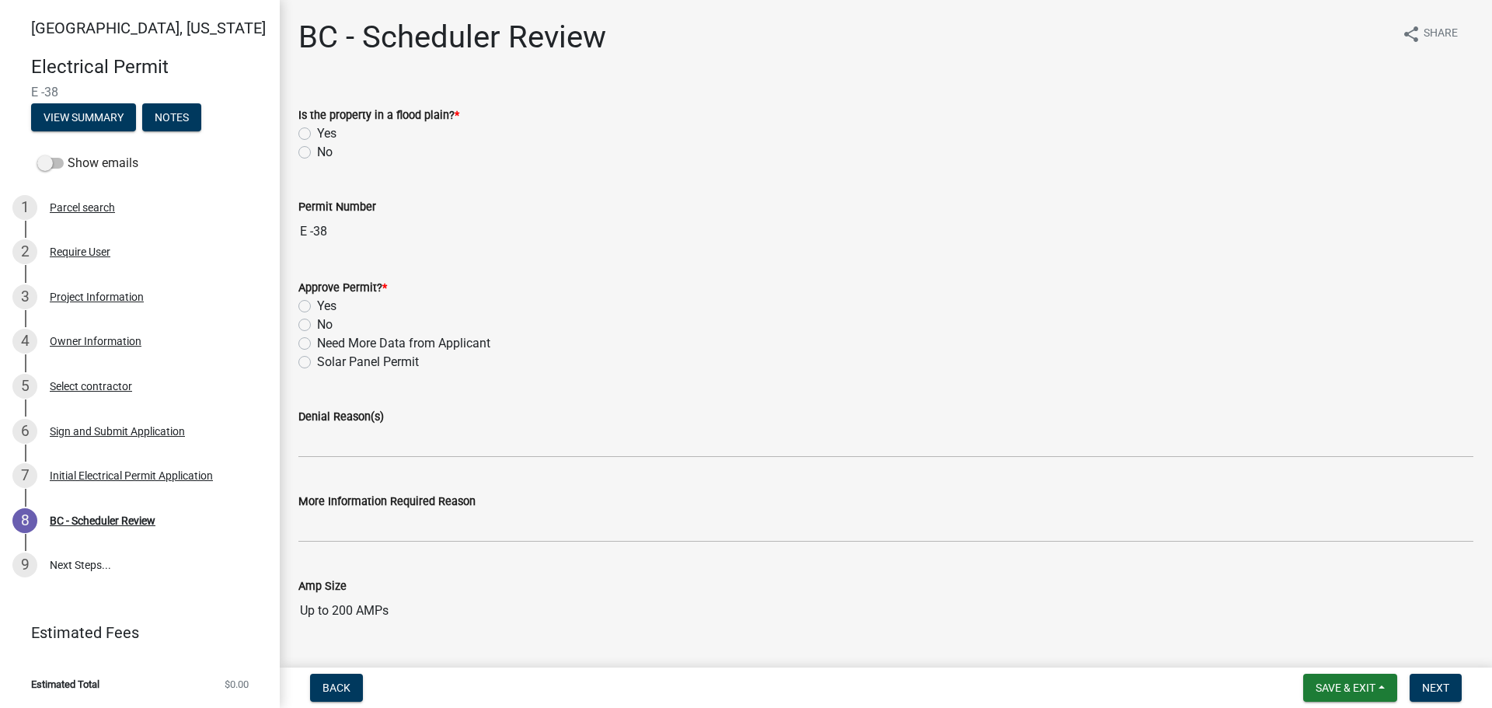
click at [317, 148] on label "No" at bounding box center [325, 152] width 16 height 19
click at [317, 148] on input "No" at bounding box center [322, 148] width 10 height 10
radio input "true"
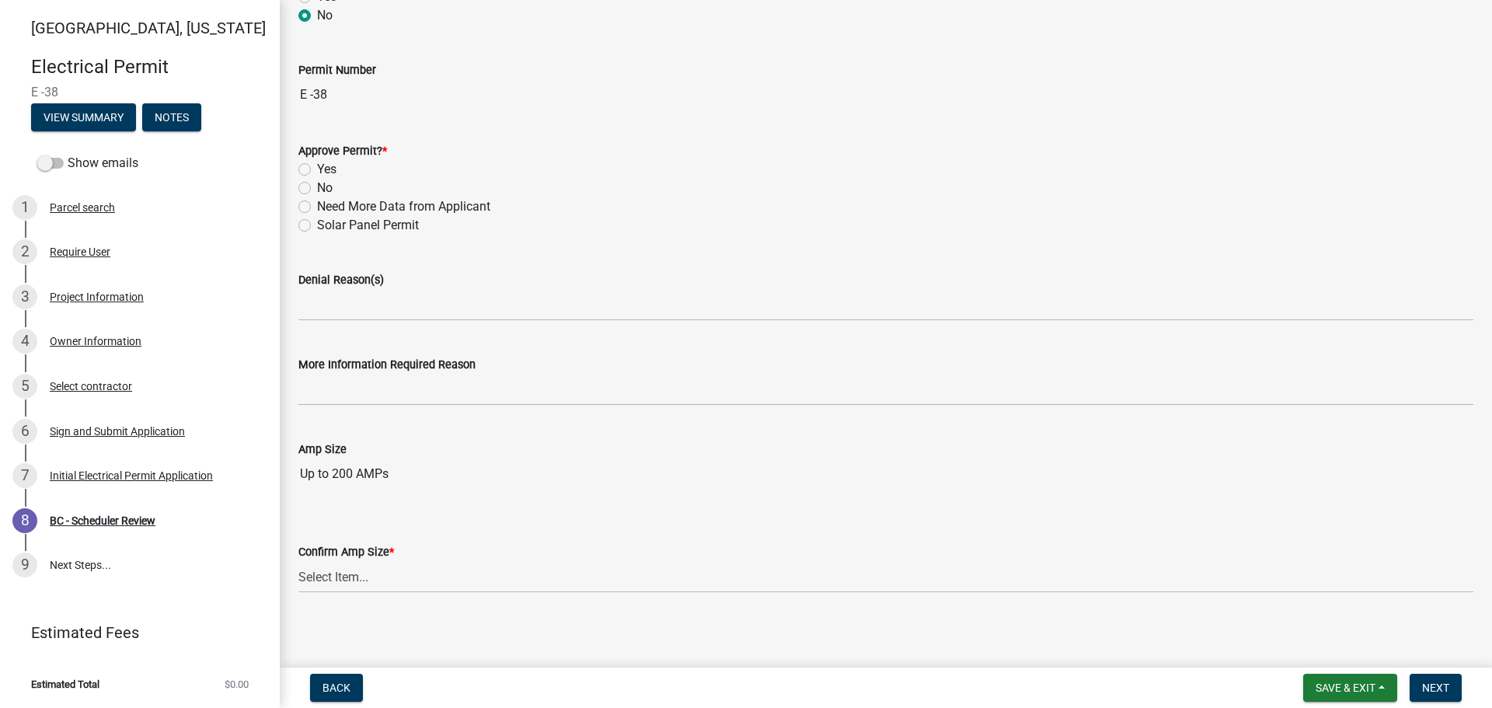
scroll to position [143, 0]
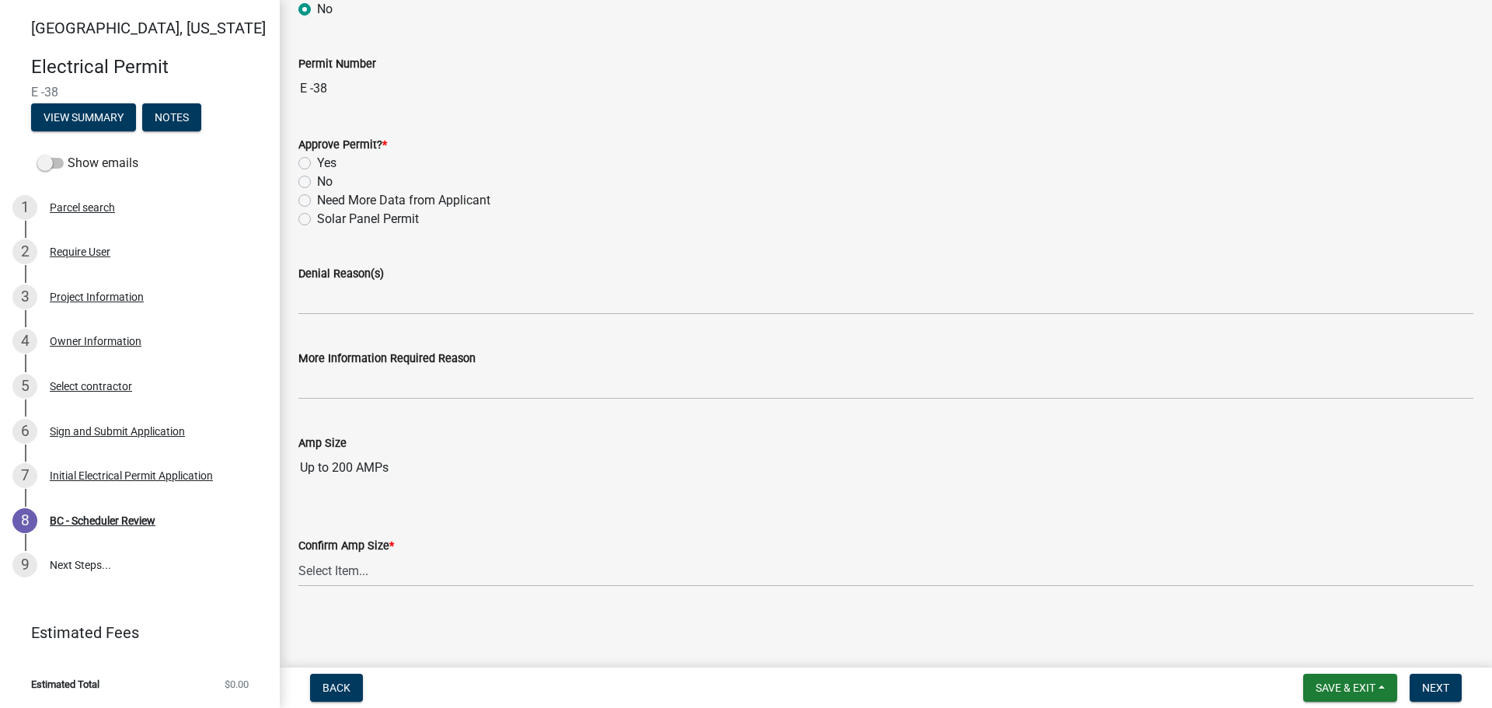
click at [317, 160] on label "Yes" at bounding box center [326, 163] width 19 height 19
click at [317, 160] on input "Yes" at bounding box center [322, 159] width 10 height 10
radio input "true"
click at [394, 565] on select "Select Item... Mobile Home Park Up to 200 AMPs Over 200-400 AMPs Over 400-1000 …" at bounding box center [885, 571] width 1175 height 32
click at [298, 555] on select "Select Item... Mobile Home Park Up to 200 AMPs Over 200-400 AMPs Over 400-1000 …" at bounding box center [885, 571] width 1175 height 32
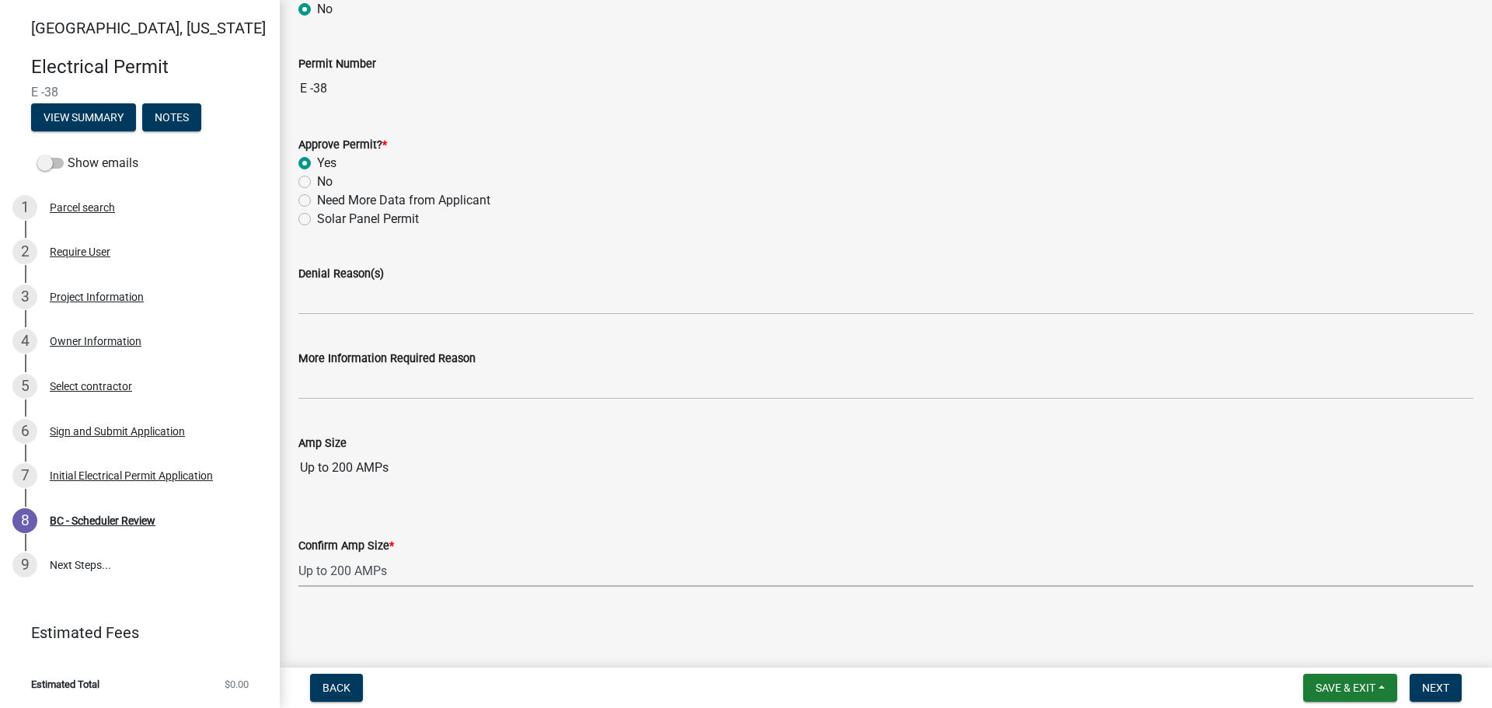
select select "3551e00d-b262-4d92-8b90-c336fe66cb57"
click at [1442, 683] on span "Next" at bounding box center [1435, 688] width 27 height 12
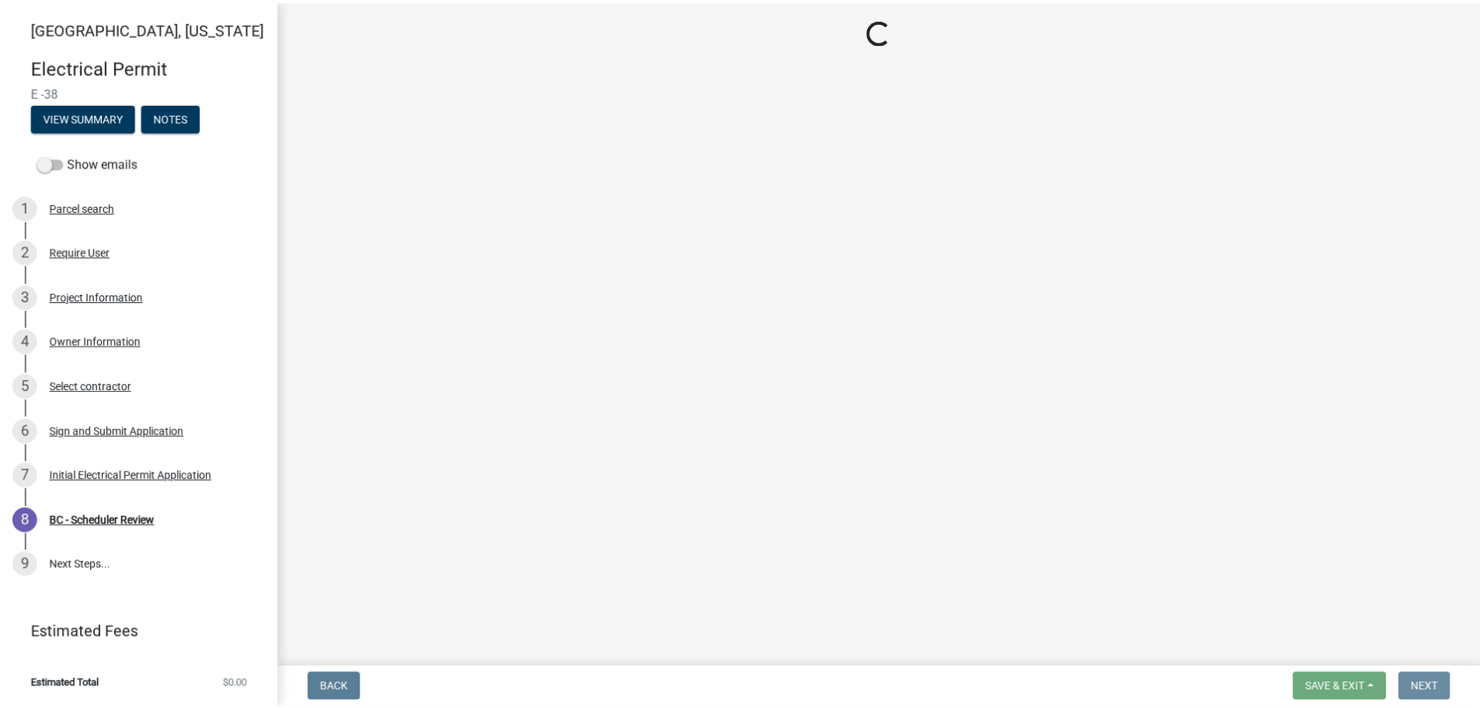
scroll to position [0, 0]
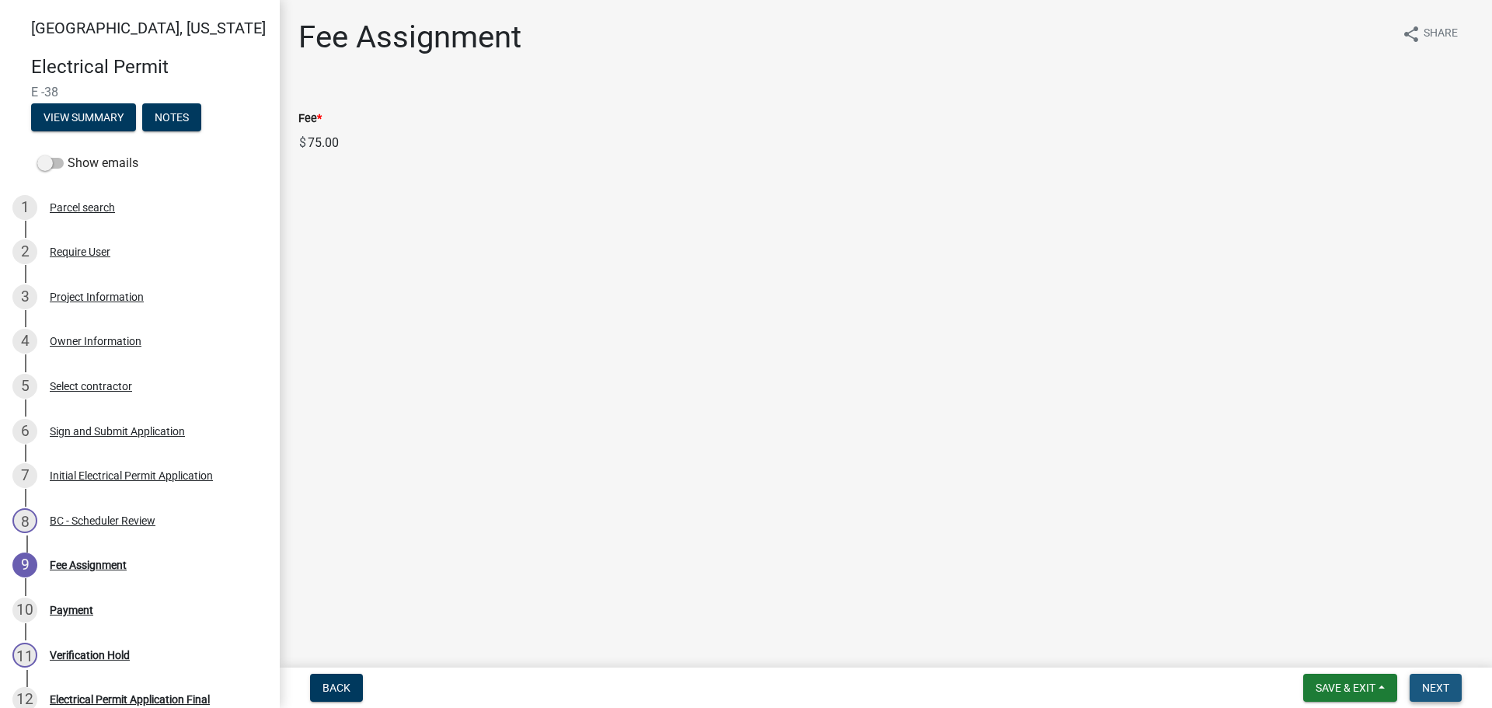
click at [1447, 682] on span "Next" at bounding box center [1435, 688] width 27 height 12
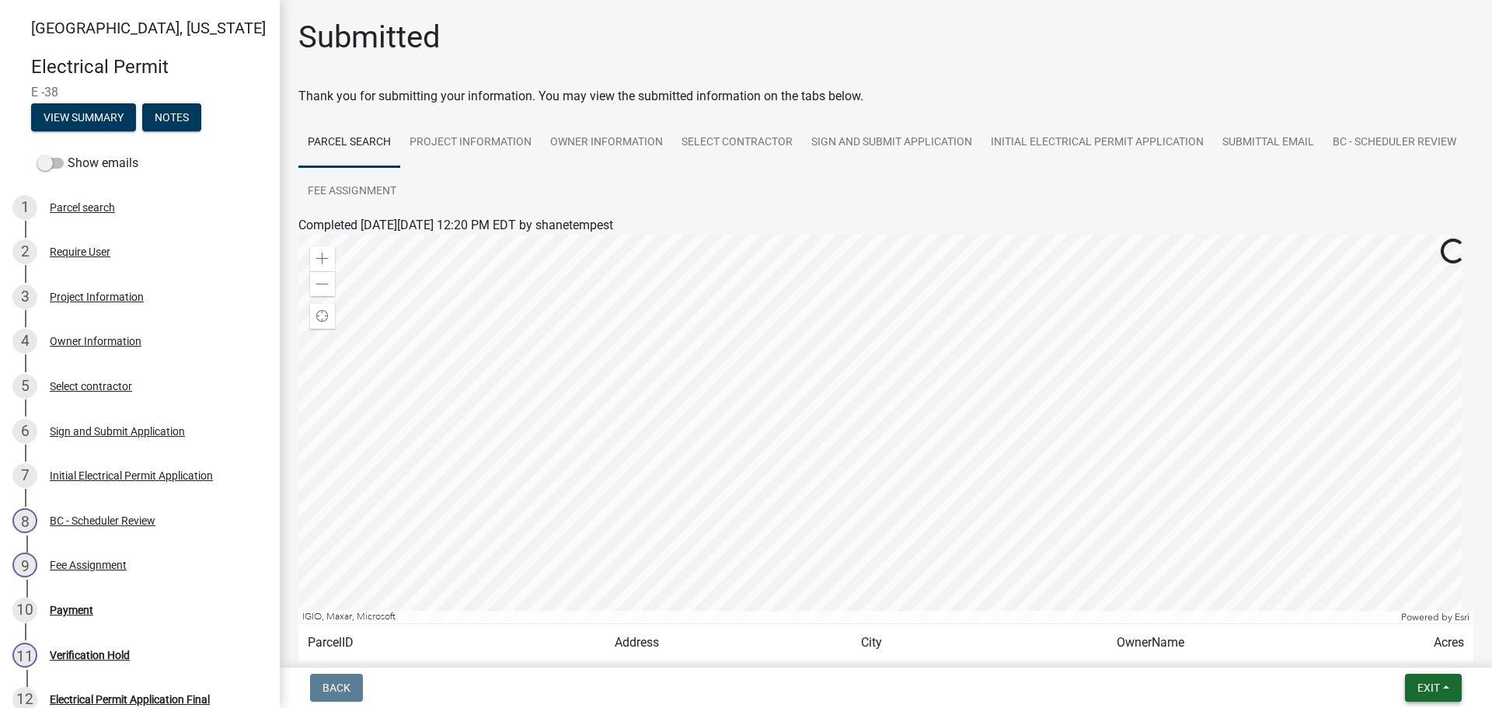
click at [1447, 682] on button "Exit" at bounding box center [1433, 688] width 57 height 28
click at [1412, 647] on button "Save & Exit" at bounding box center [1399, 647] width 124 height 37
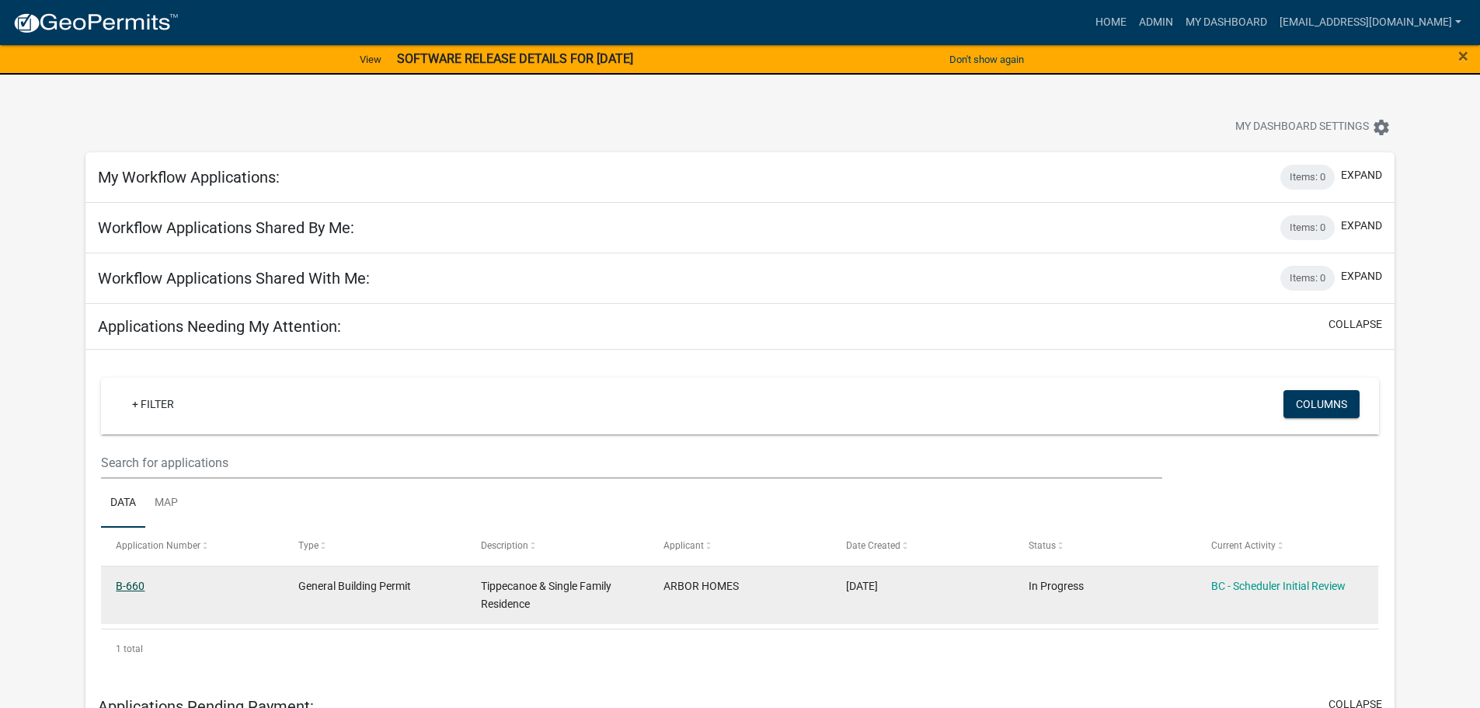
click at [131, 584] on link "B-660" at bounding box center [130, 586] width 29 height 12
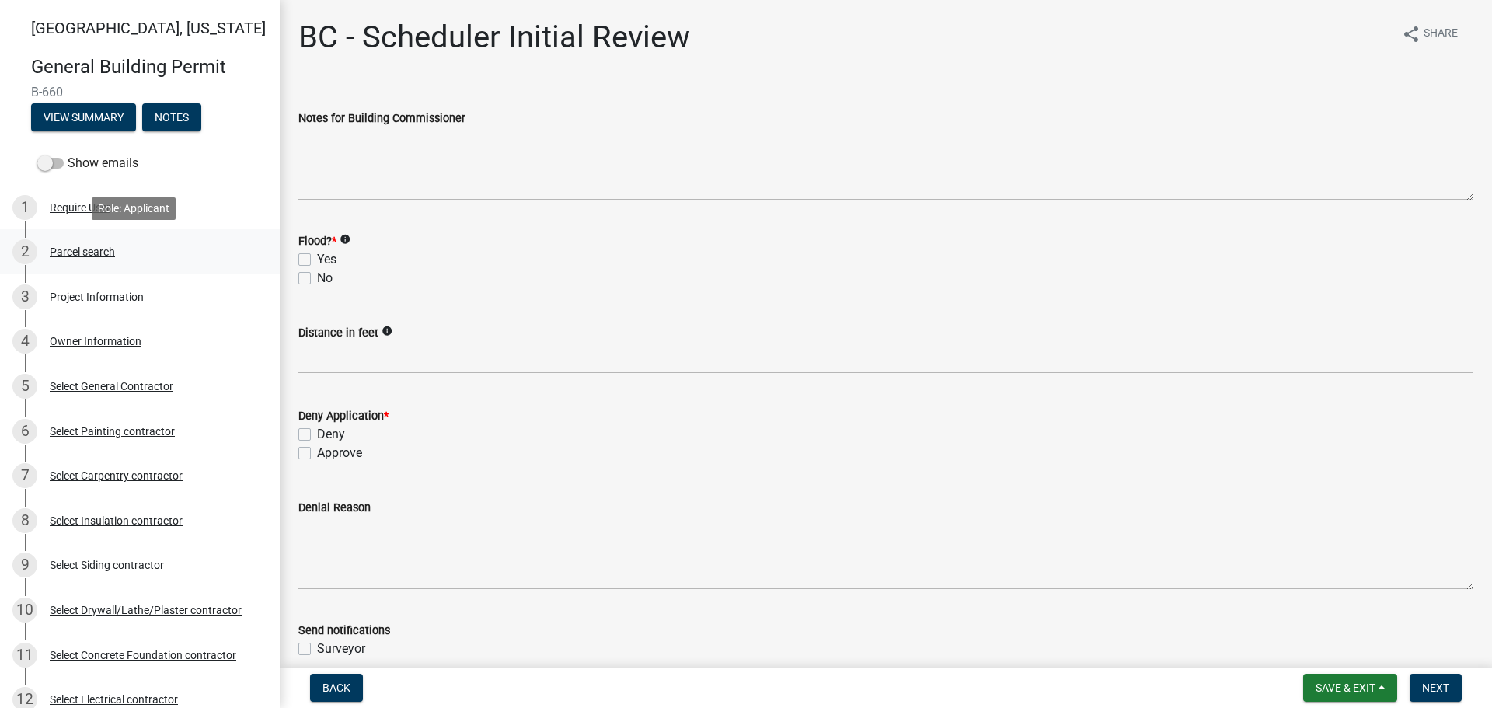
click at [85, 246] on div "Parcel search" at bounding box center [82, 251] width 65 height 11
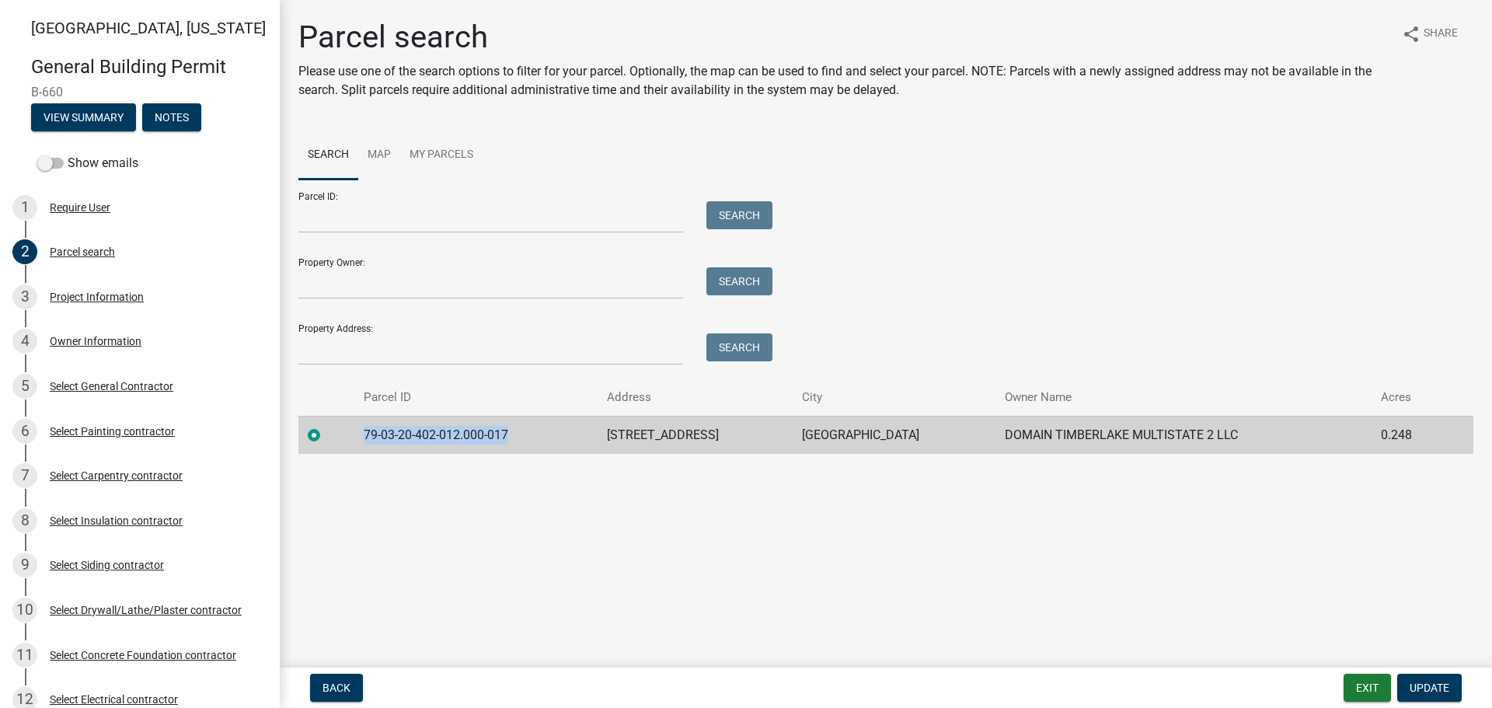
drag, startPoint x: 510, startPoint y: 434, endPoint x: 360, endPoint y: 432, distance: 150.0
click at [360, 432] on td "79-03-20-402-012.000-017" at bounding box center [475, 435] width 243 height 38
copy td "79-03-20-402-012.000-017"
click at [87, 295] on div "Project Information" at bounding box center [97, 296] width 94 height 11
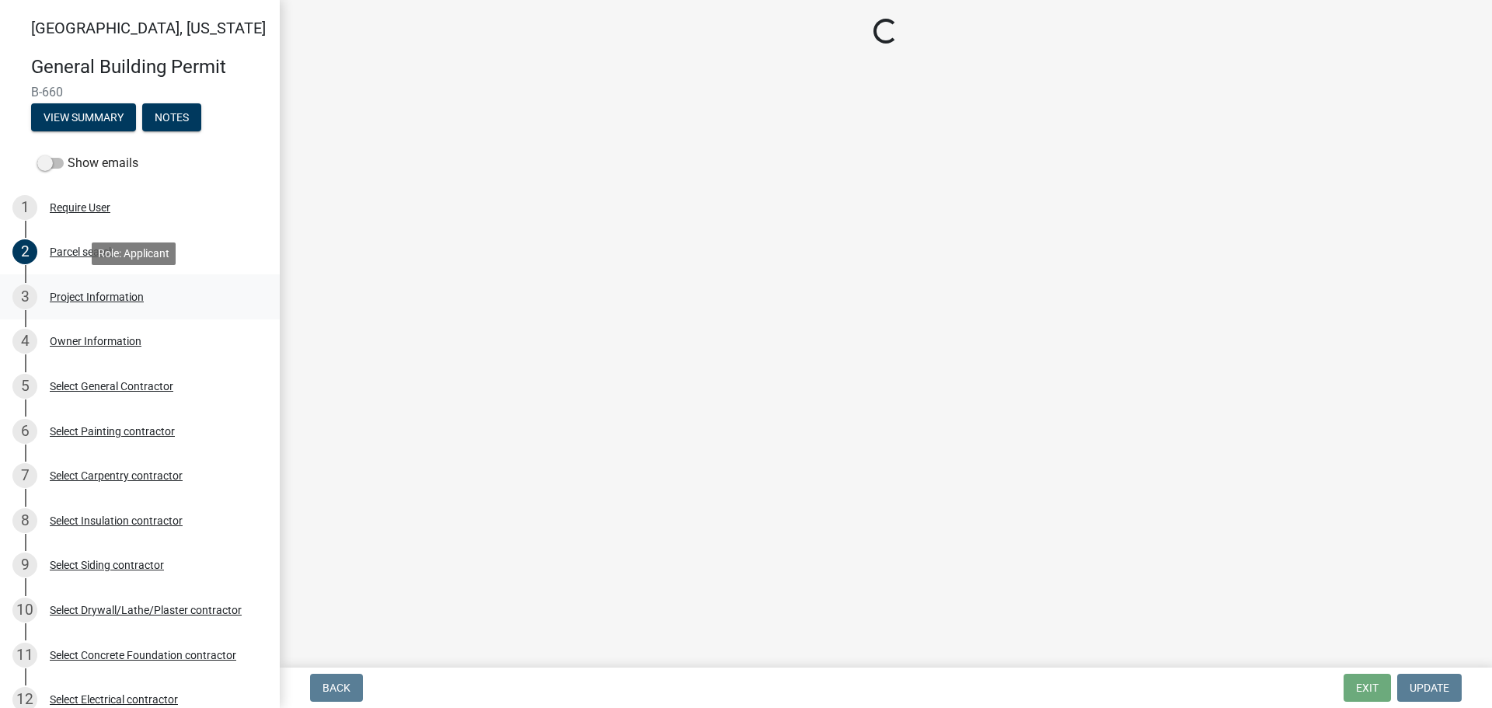
select select "284065a8-e45b-4e27-8ad0-db61958597b9"
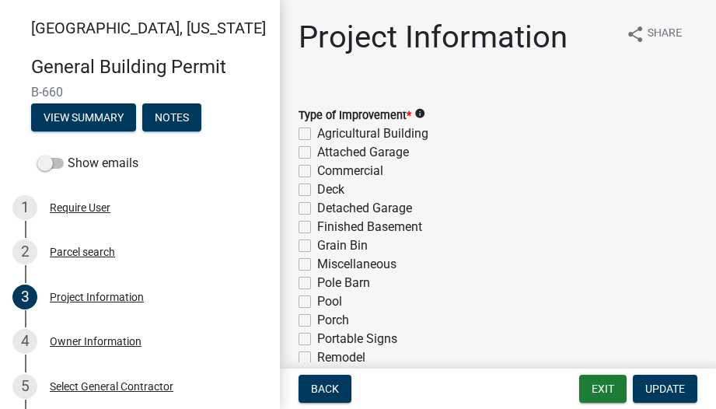
drag, startPoint x: 559, startPoint y: 85, endPoint x: 571, endPoint y: 62, distance: 25.7
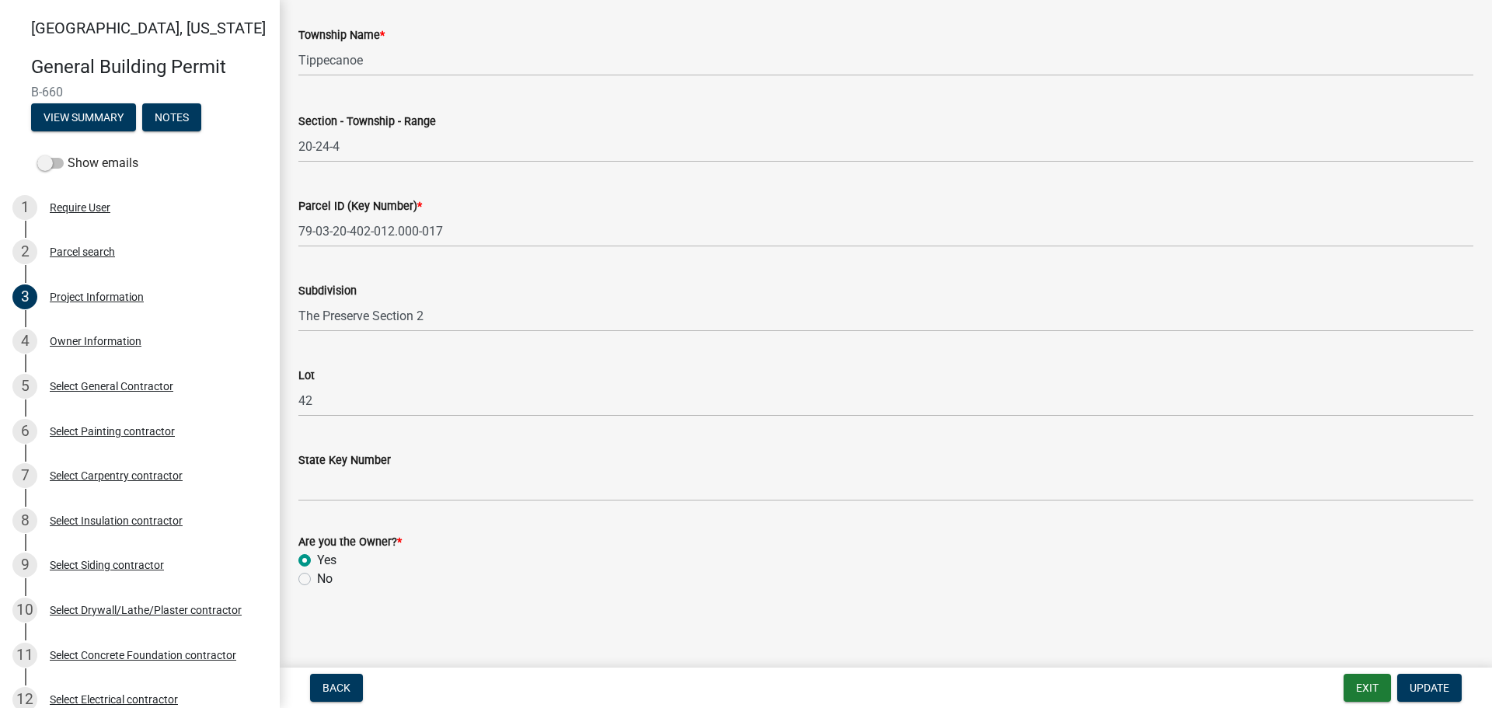
scroll to position [790, 0]
click at [76, 337] on div "Owner Information" at bounding box center [96, 341] width 92 height 11
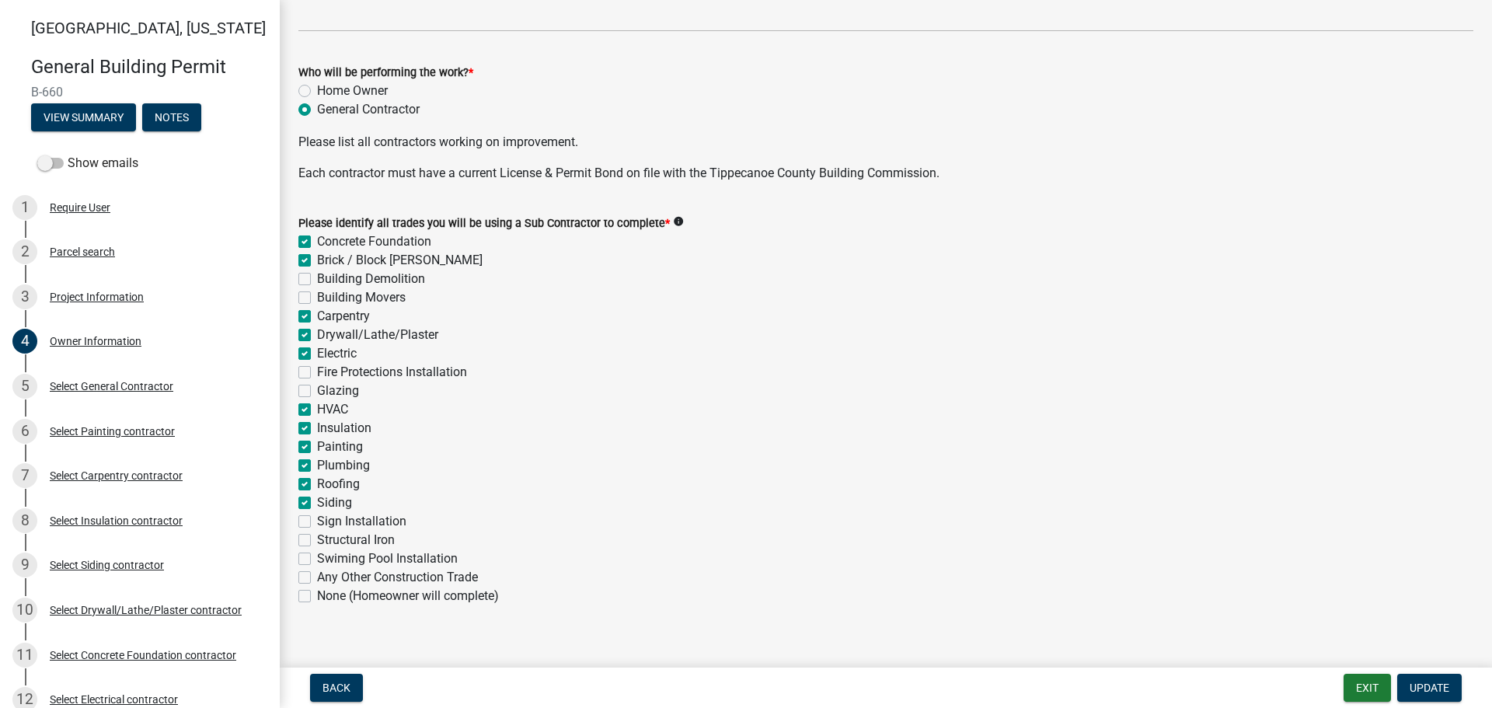
scroll to position [485, 0]
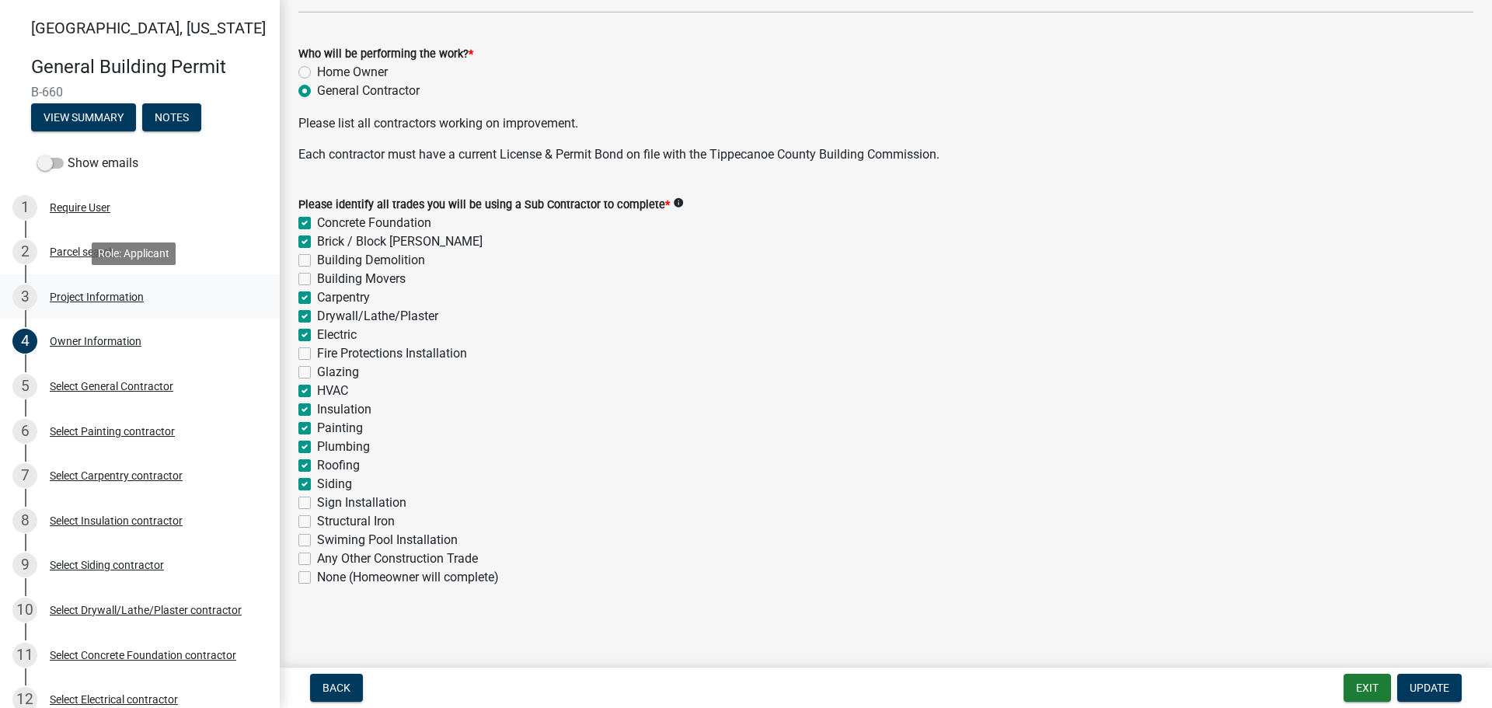
click at [85, 299] on div "Project Information" at bounding box center [97, 296] width 94 height 11
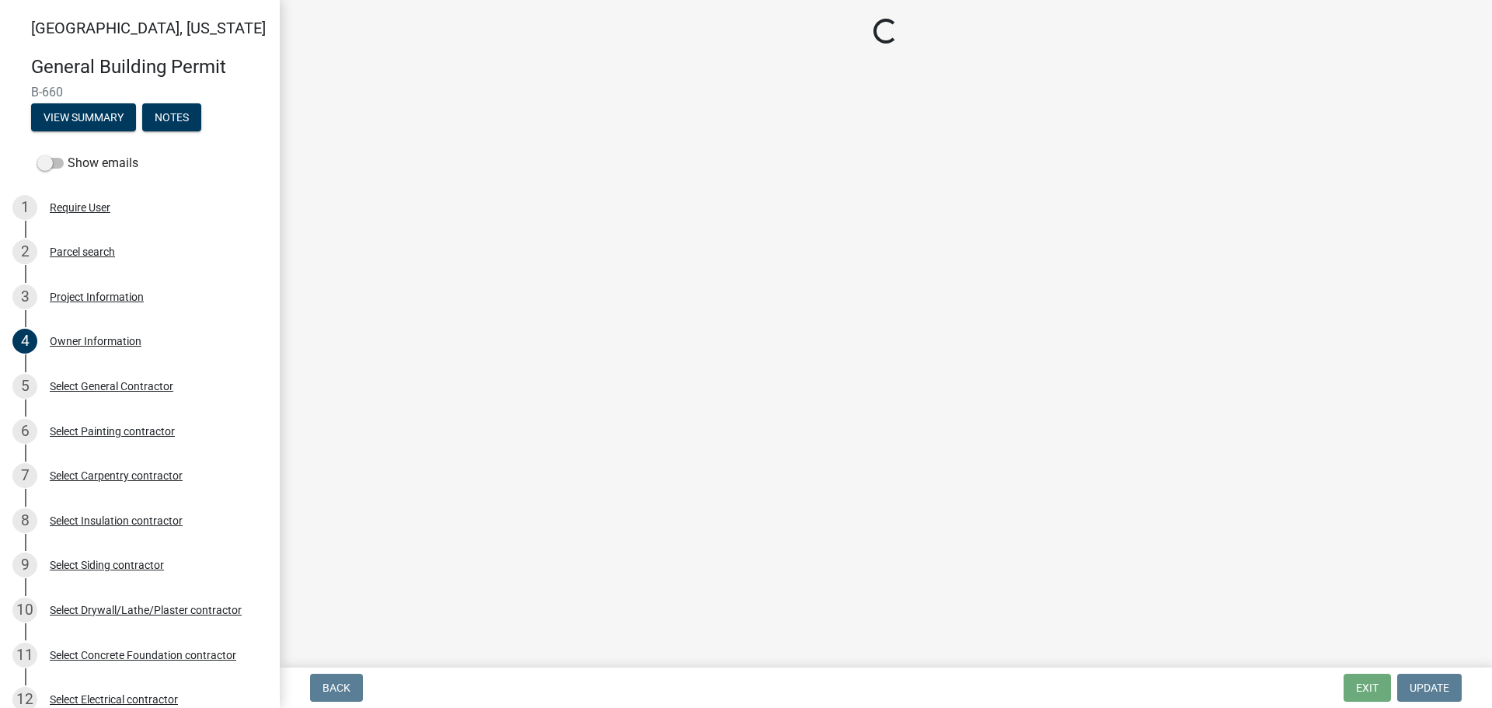
select select "284065a8-e45b-4e27-8ad0-db61958597b9"
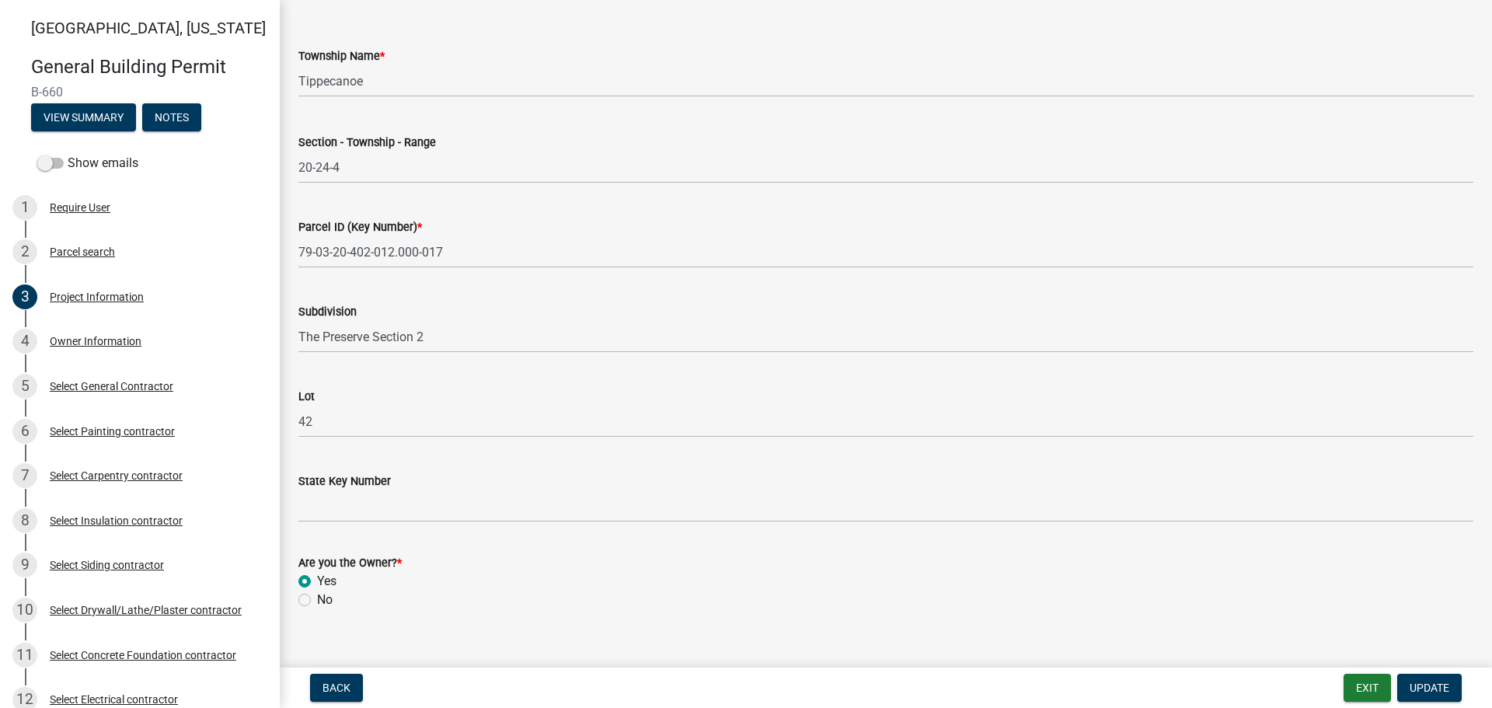
scroll to position [790, 0]
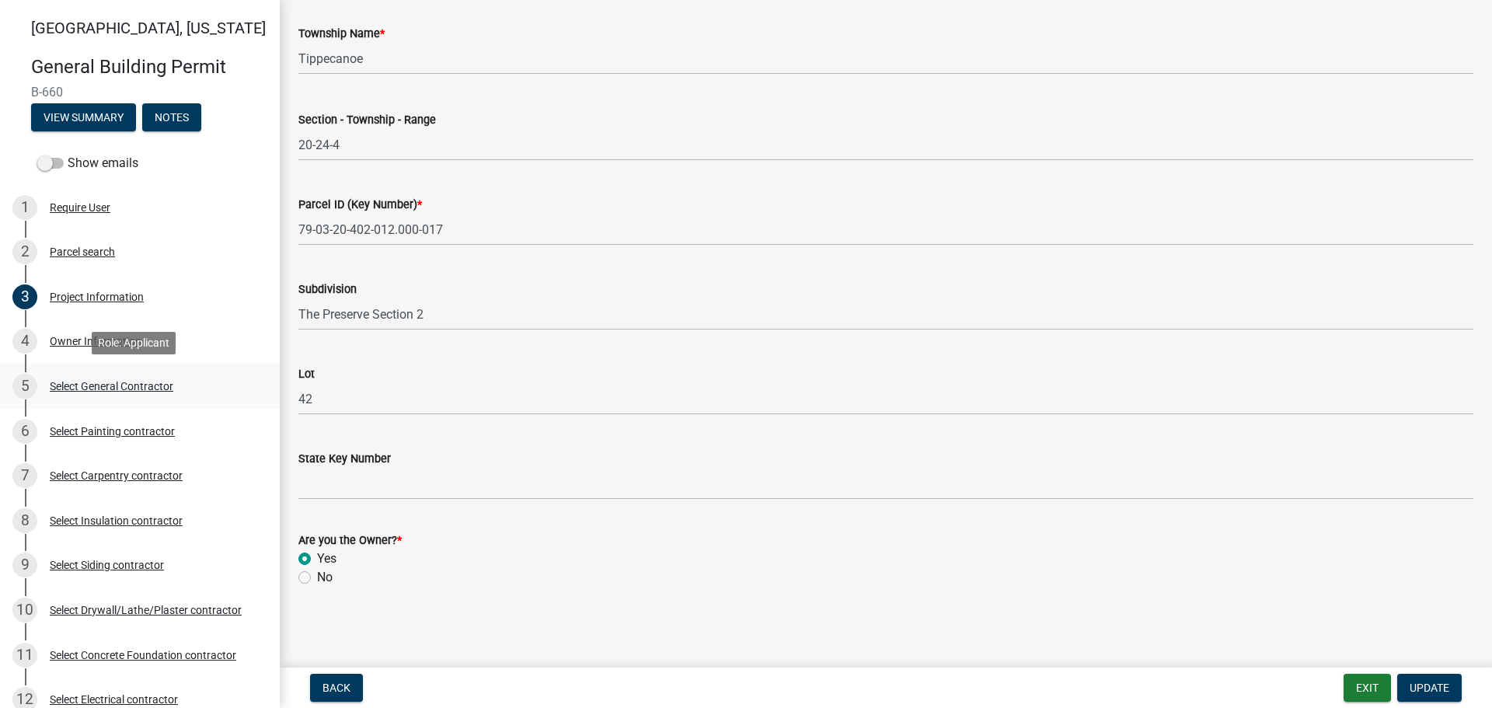
click at [71, 389] on div "Select General Contractor" at bounding box center [112, 386] width 124 height 11
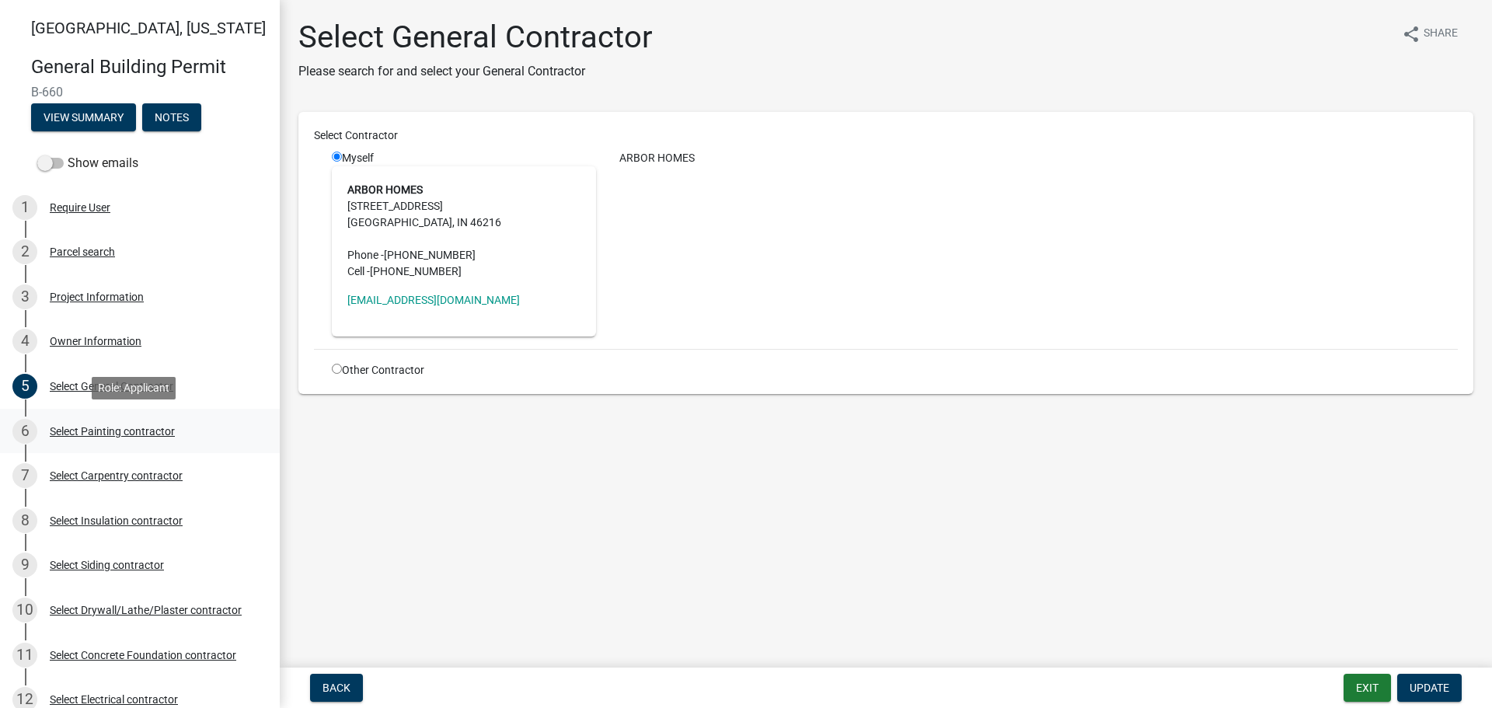
click at [73, 434] on div "Select Painting contractor" at bounding box center [112, 431] width 125 height 11
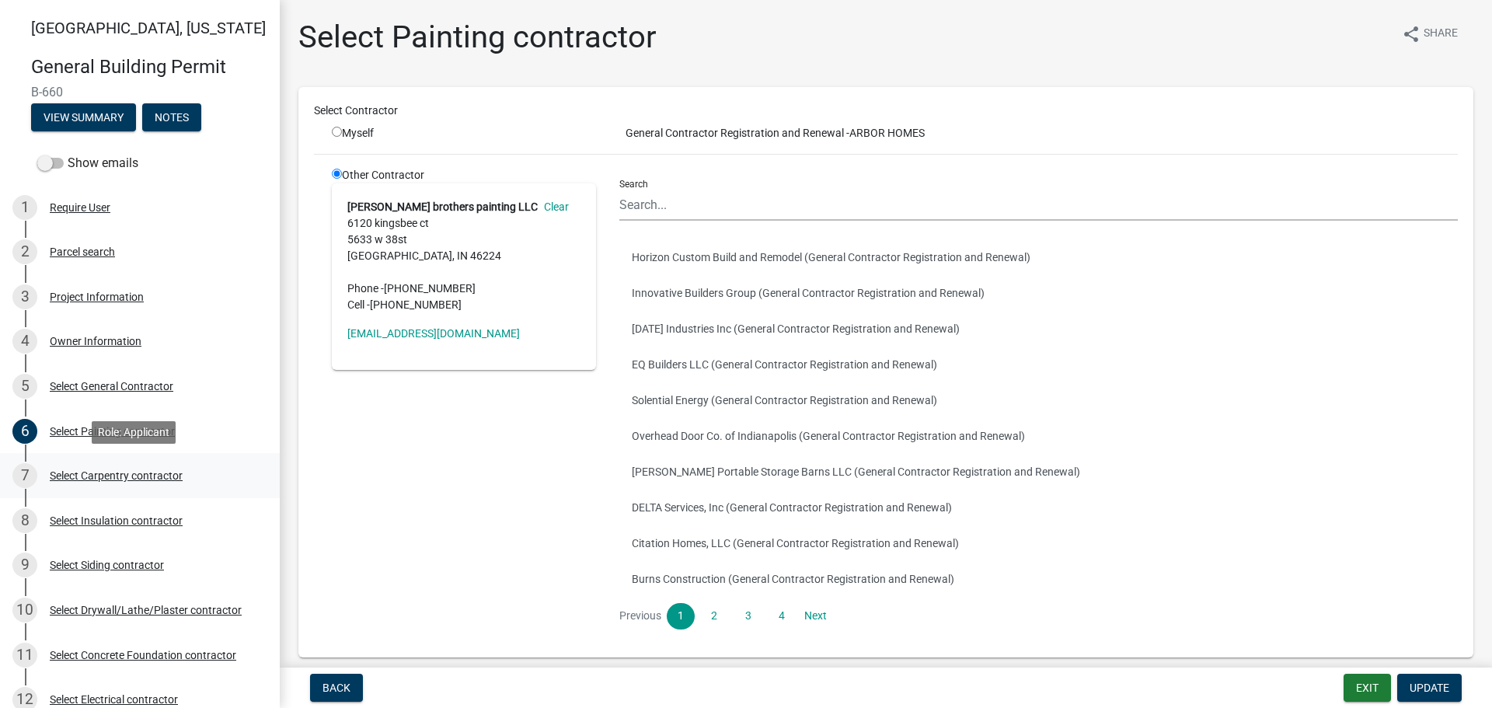
click at [81, 473] on div "Select Carpentry contractor" at bounding box center [116, 475] width 133 height 11
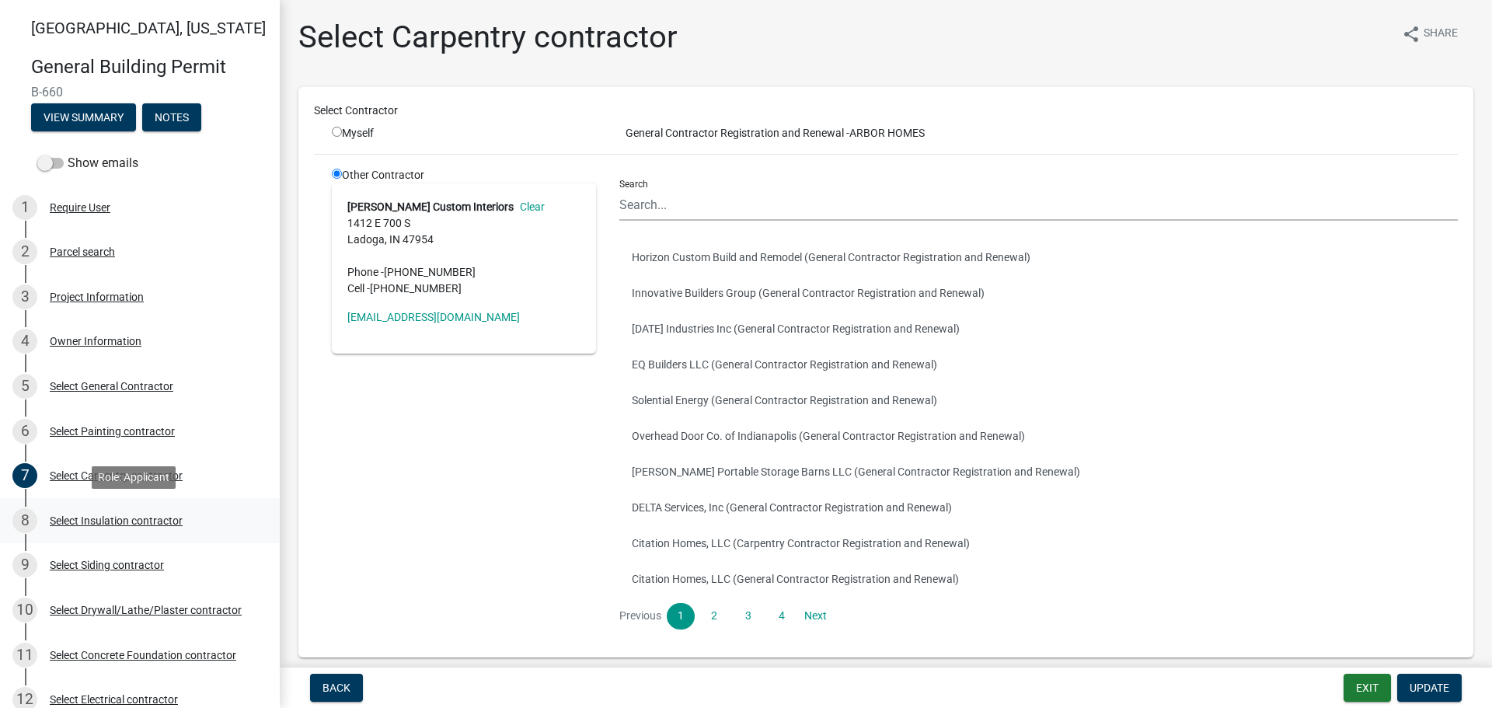
click at [91, 520] on div "Select Insulation contractor" at bounding box center [116, 520] width 133 height 11
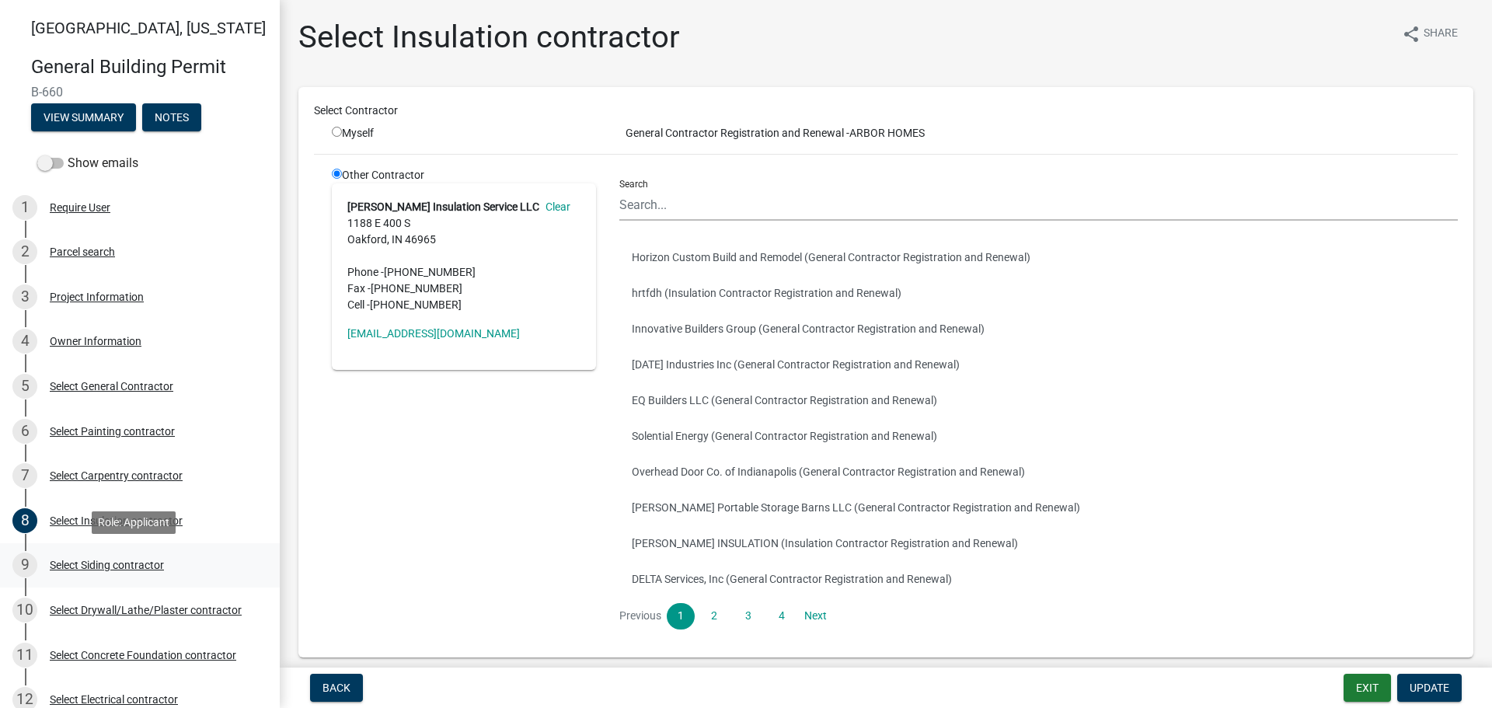
click at [93, 566] on div "Select Siding contractor" at bounding box center [107, 565] width 114 height 11
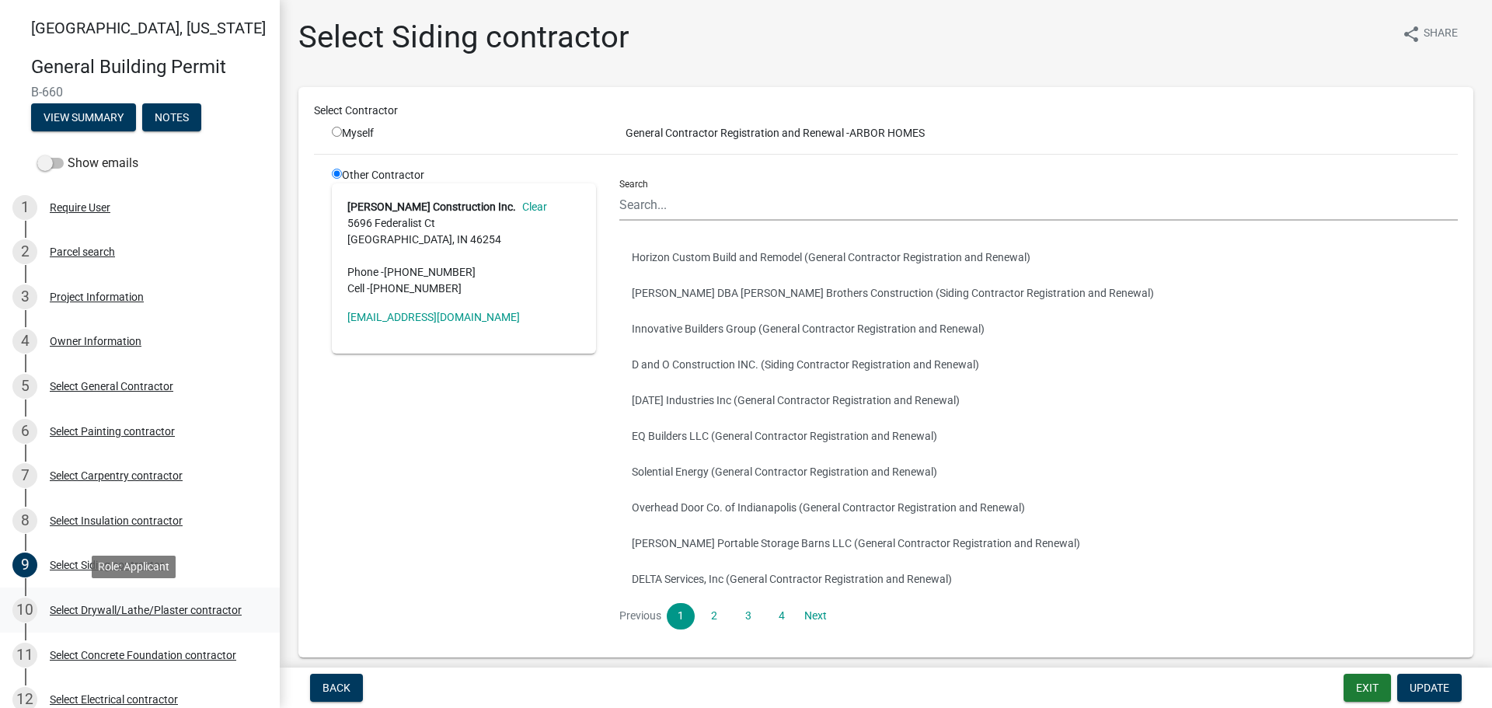
click at [95, 608] on div "Select Drywall/Lathe/Plaster contractor" at bounding box center [146, 610] width 192 height 11
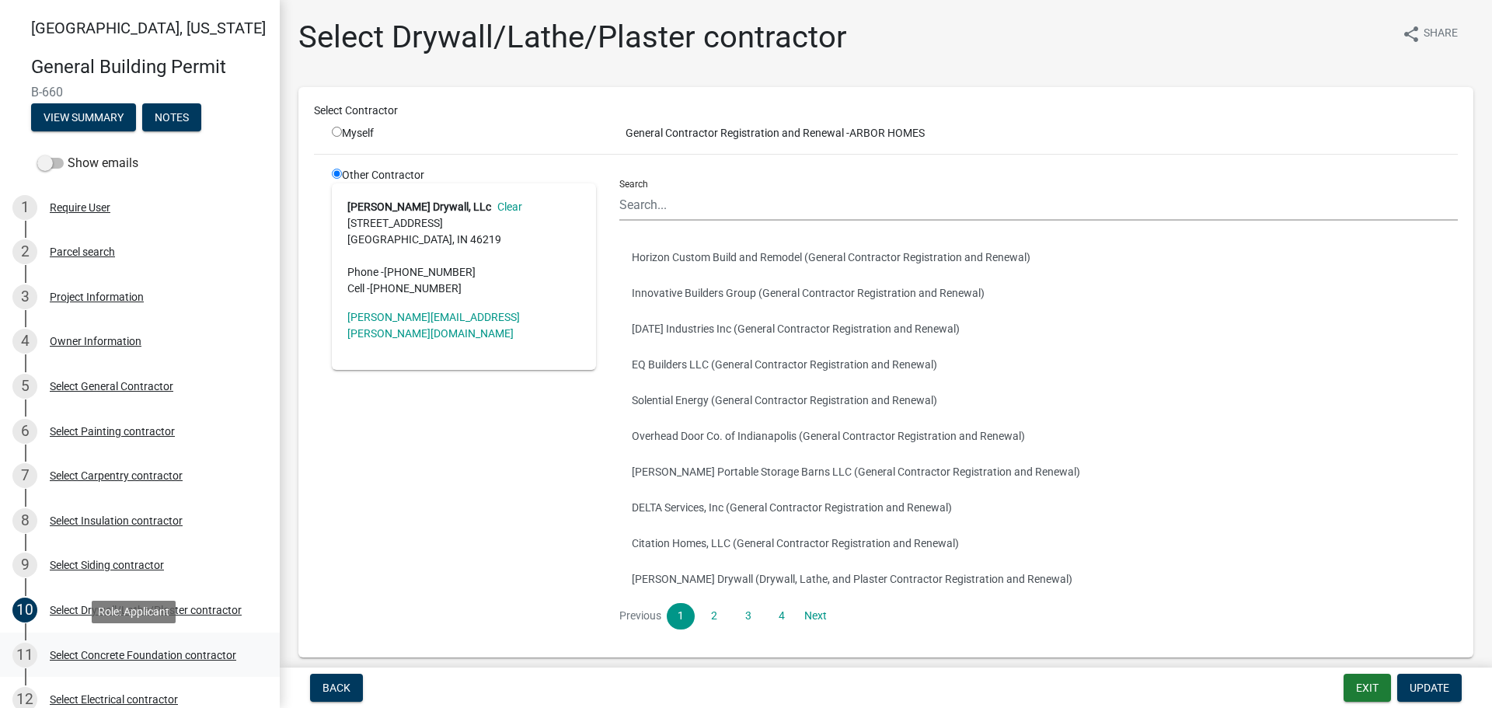
click at [89, 654] on div "Select Concrete Foundation contractor" at bounding box center [143, 655] width 187 height 11
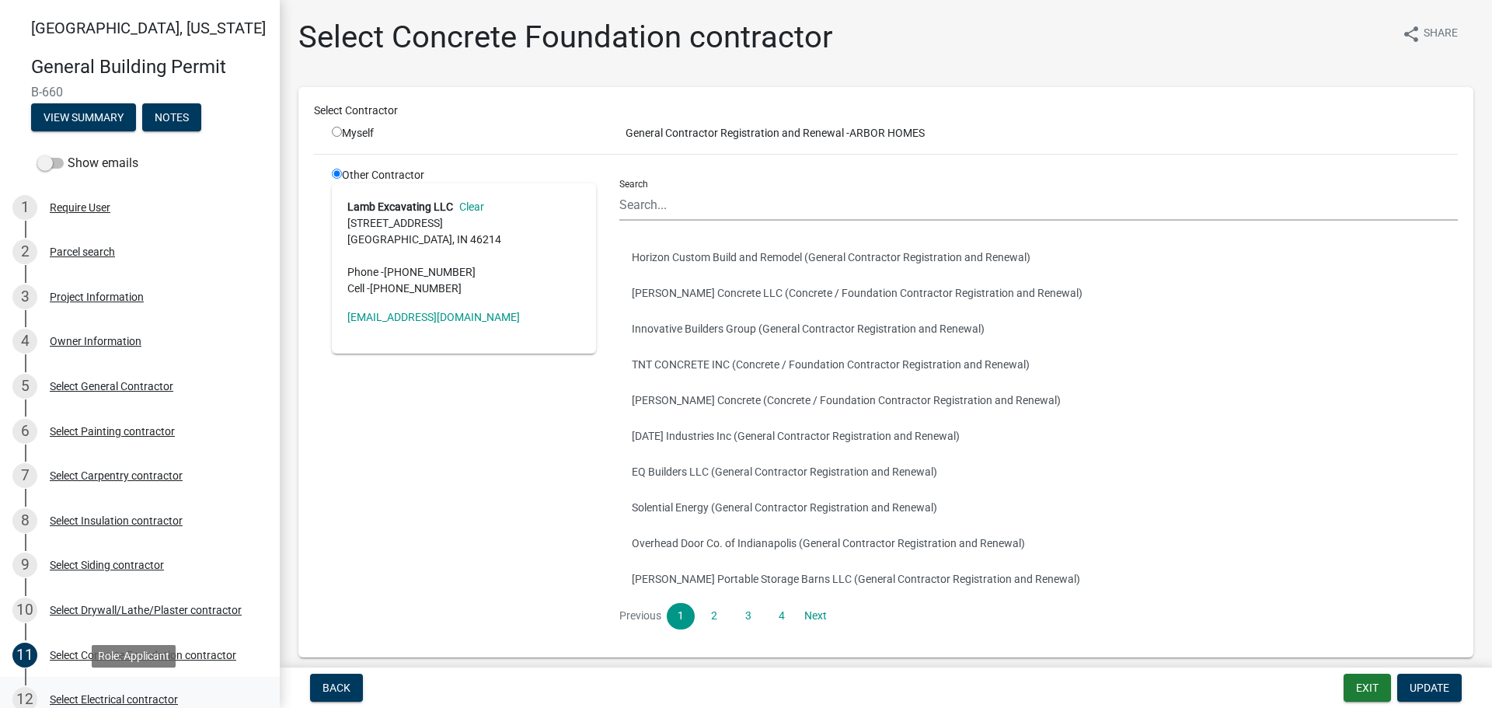
click at [99, 698] on div "Select Electrical contractor" at bounding box center [114, 699] width 128 height 11
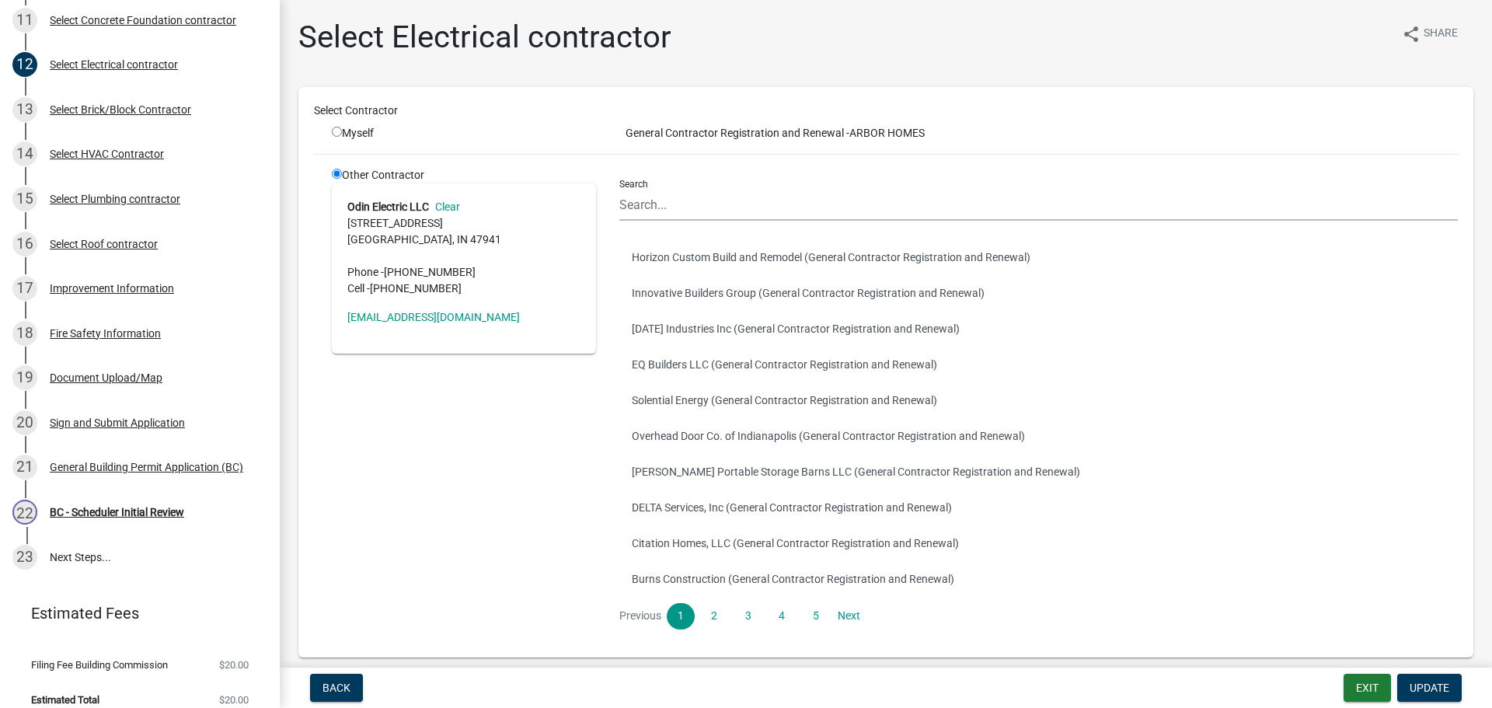
scroll to position [650, 0]
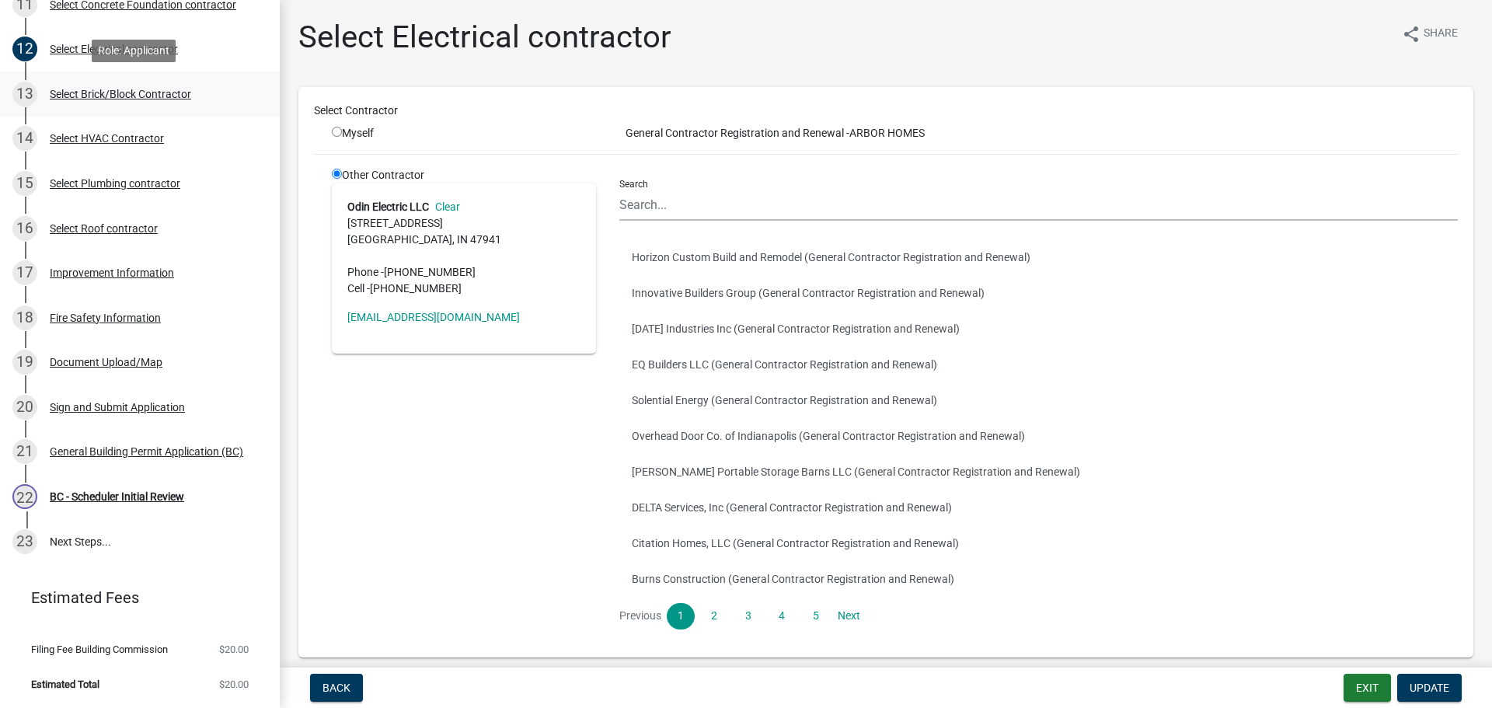
click at [80, 89] on div "Select Brick/Block Contractor" at bounding box center [120, 94] width 141 height 11
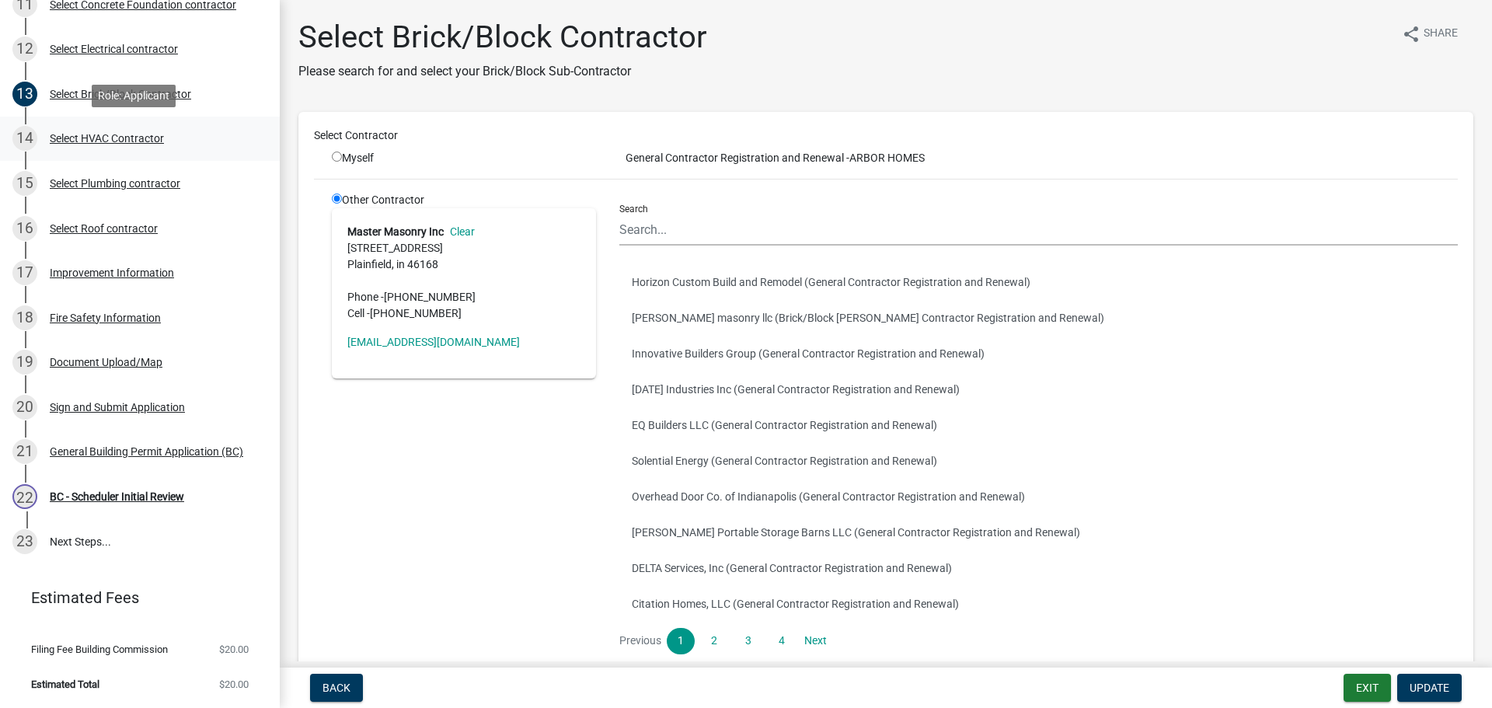
click at [89, 135] on div "Select HVAC Contractor" at bounding box center [107, 138] width 114 height 11
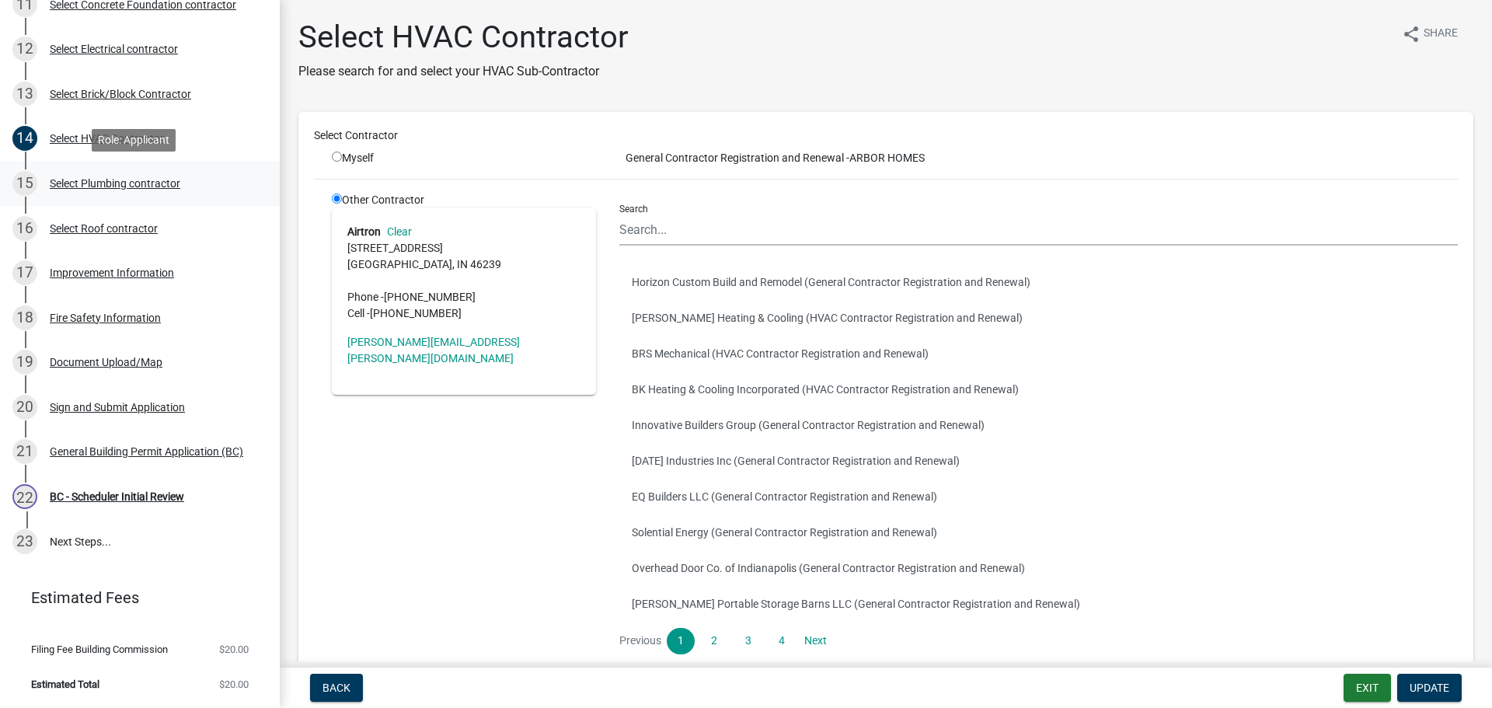
click at [93, 180] on div "Select Plumbing contractor" at bounding box center [115, 183] width 131 height 11
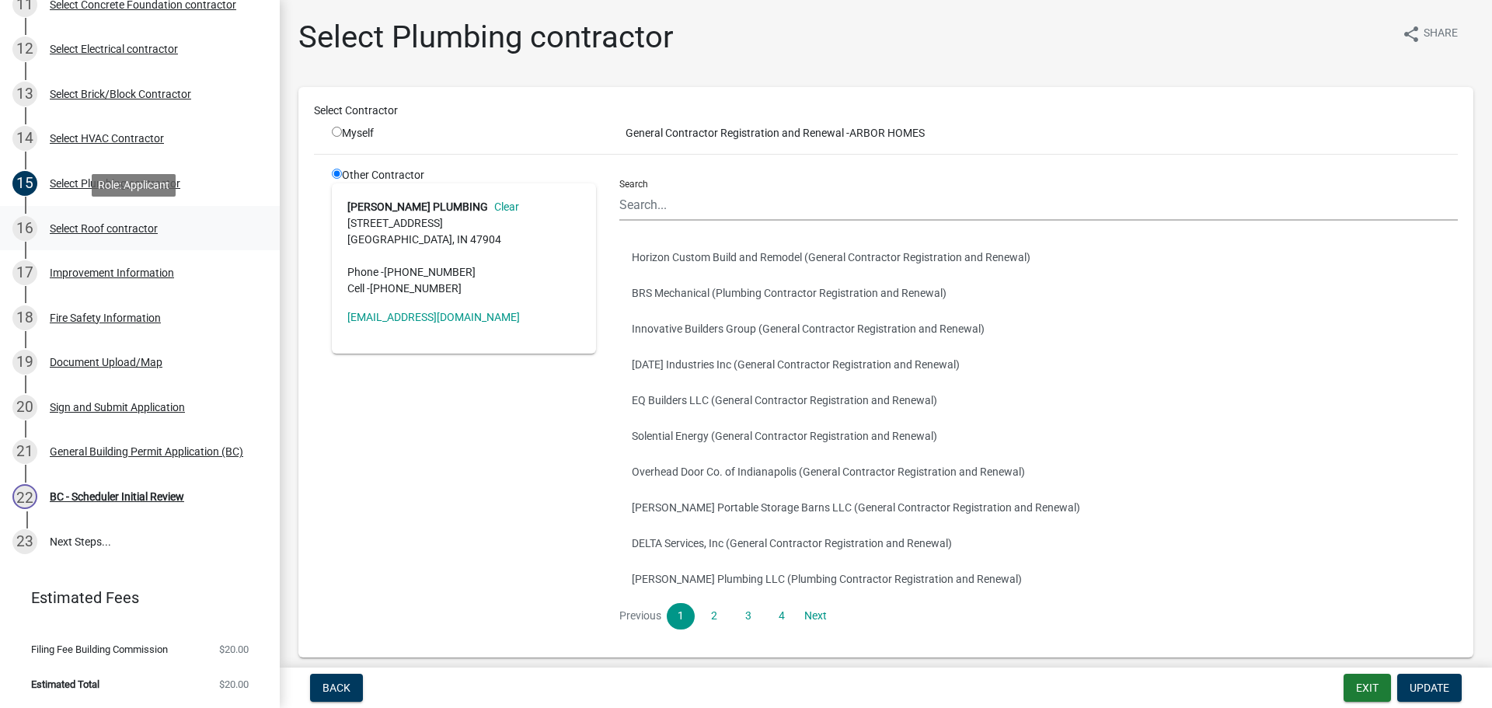
click at [92, 223] on div "Select Roof contractor" at bounding box center [104, 228] width 108 height 11
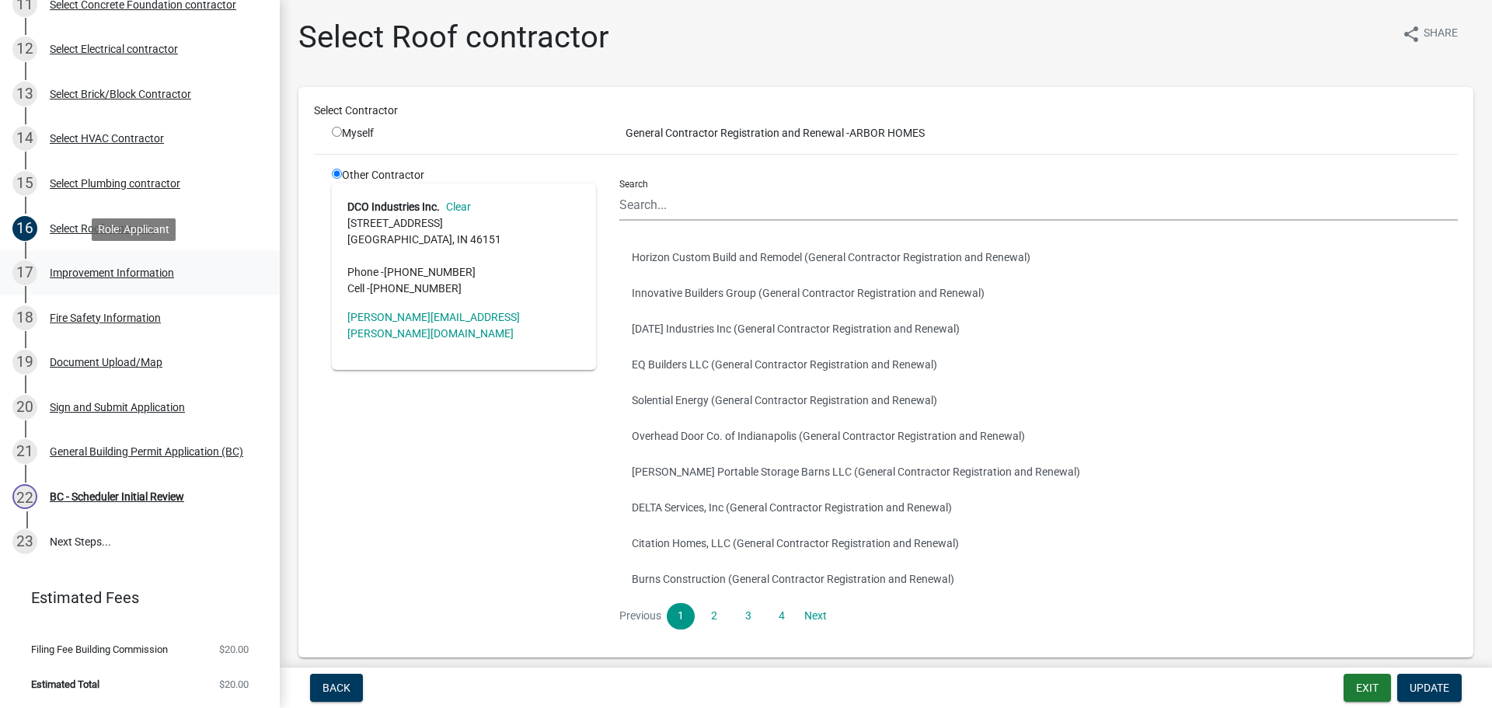
click at [89, 271] on div "Improvement Information" at bounding box center [112, 272] width 124 height 11
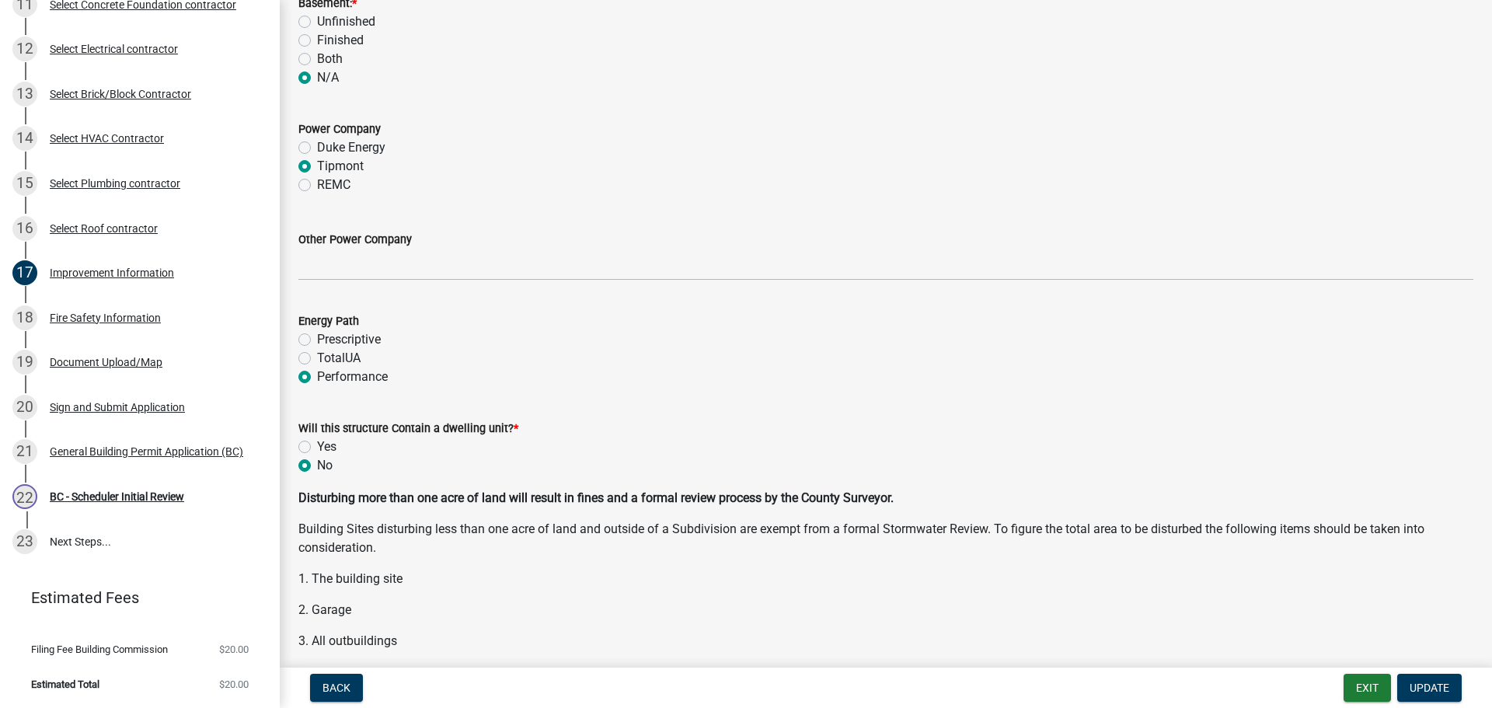
scroll to position [1710, 0]
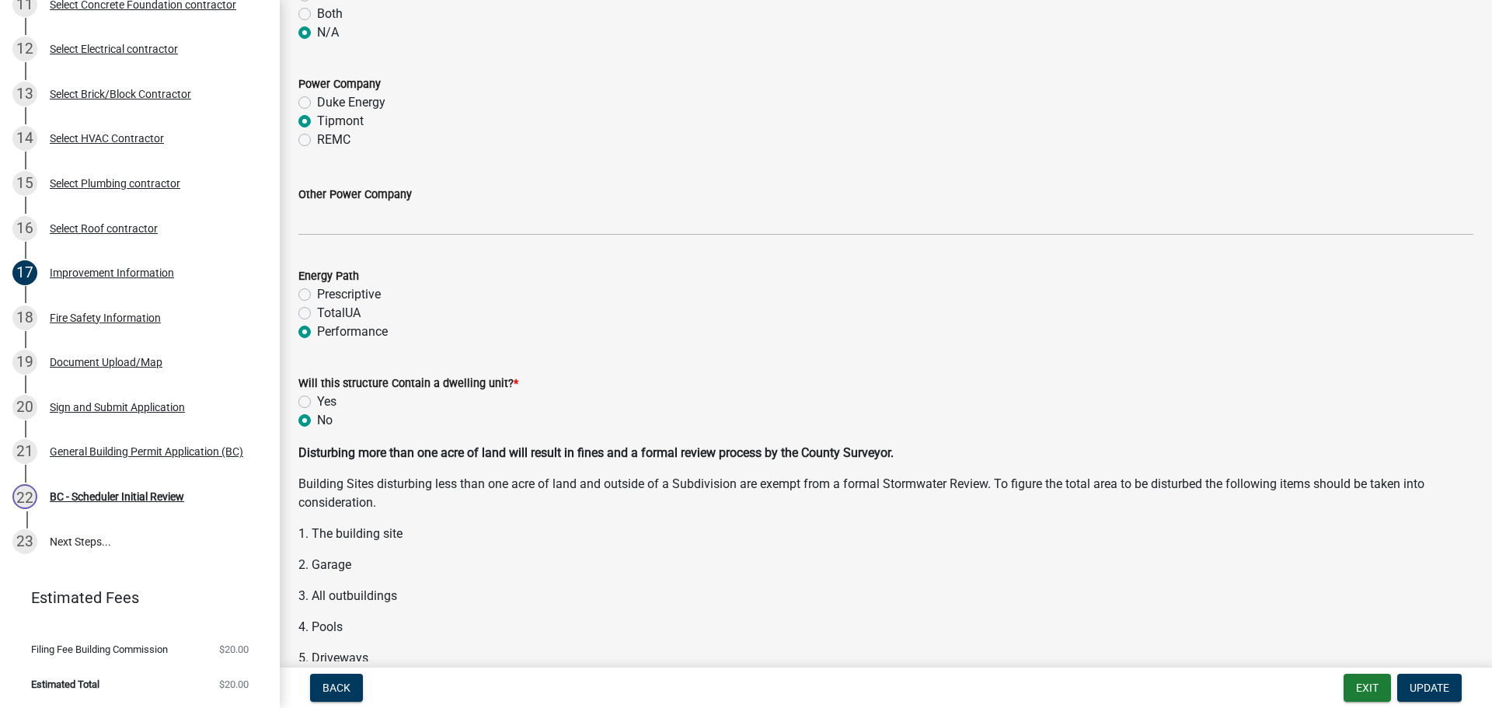
click at [317, 398] on label "Yes" at bounding box center [326, 401] width 19 height 19
click at [317, 398] on input "Yes" at bounding box center [322, 397] width 10 height 10
radio input "true"
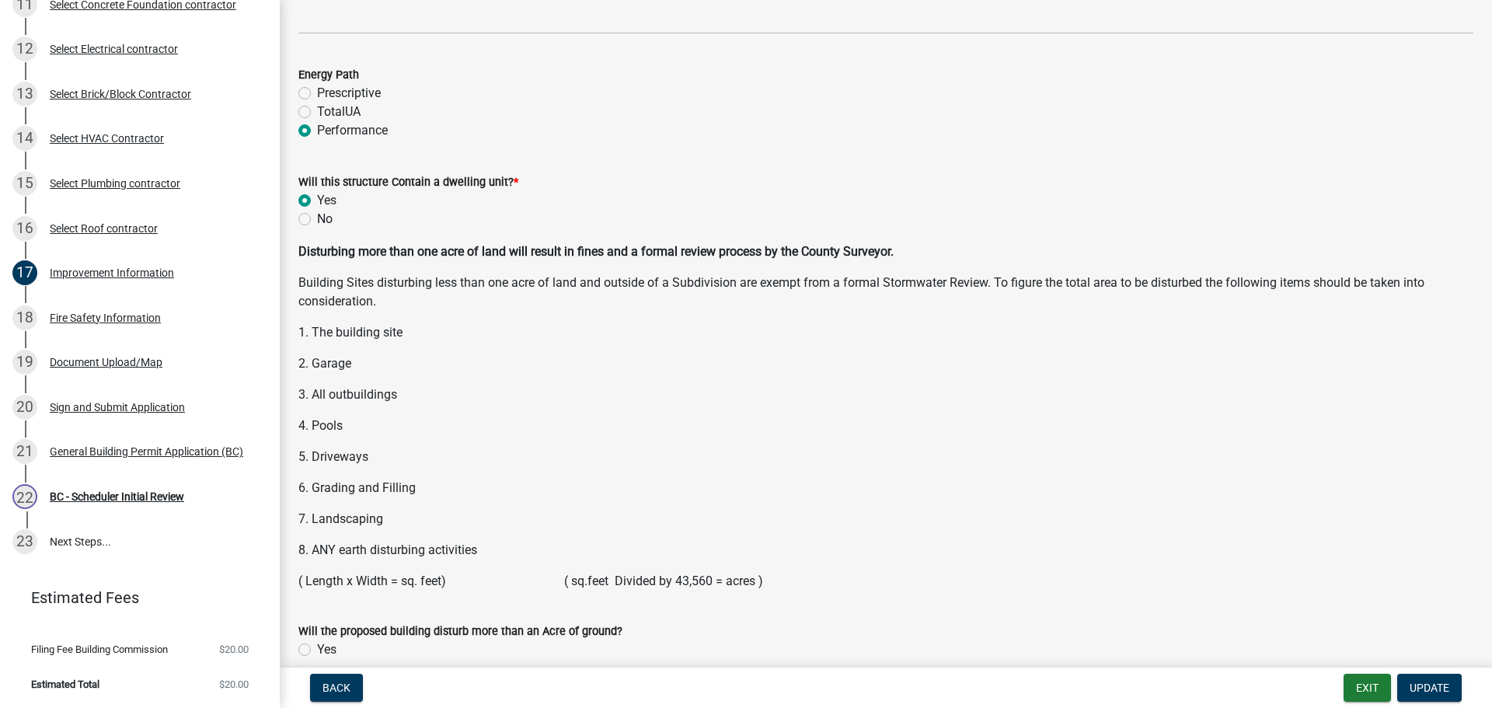
scroll to position [2002, 0]
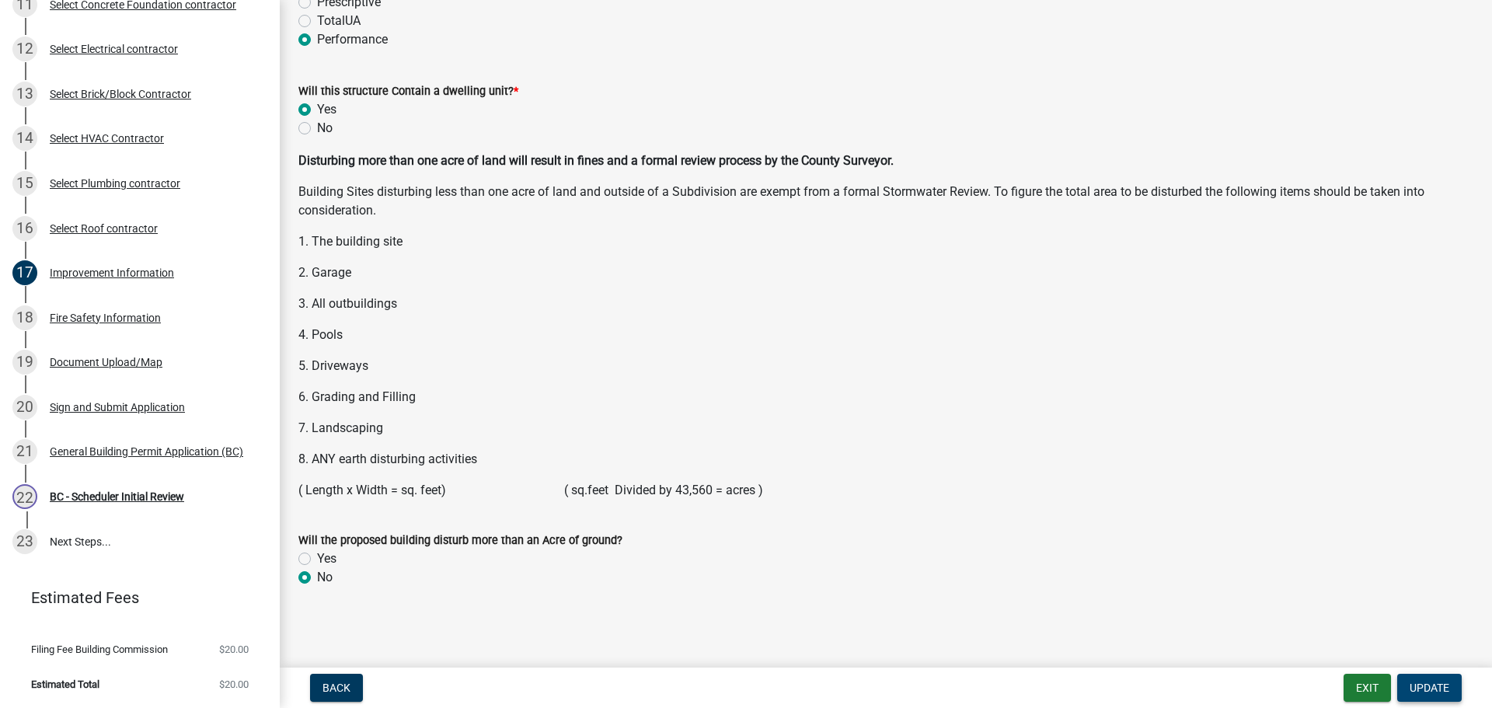
click at [1435, 680] on button "Update" at bounding box center [1429, 688] width 65 height 28
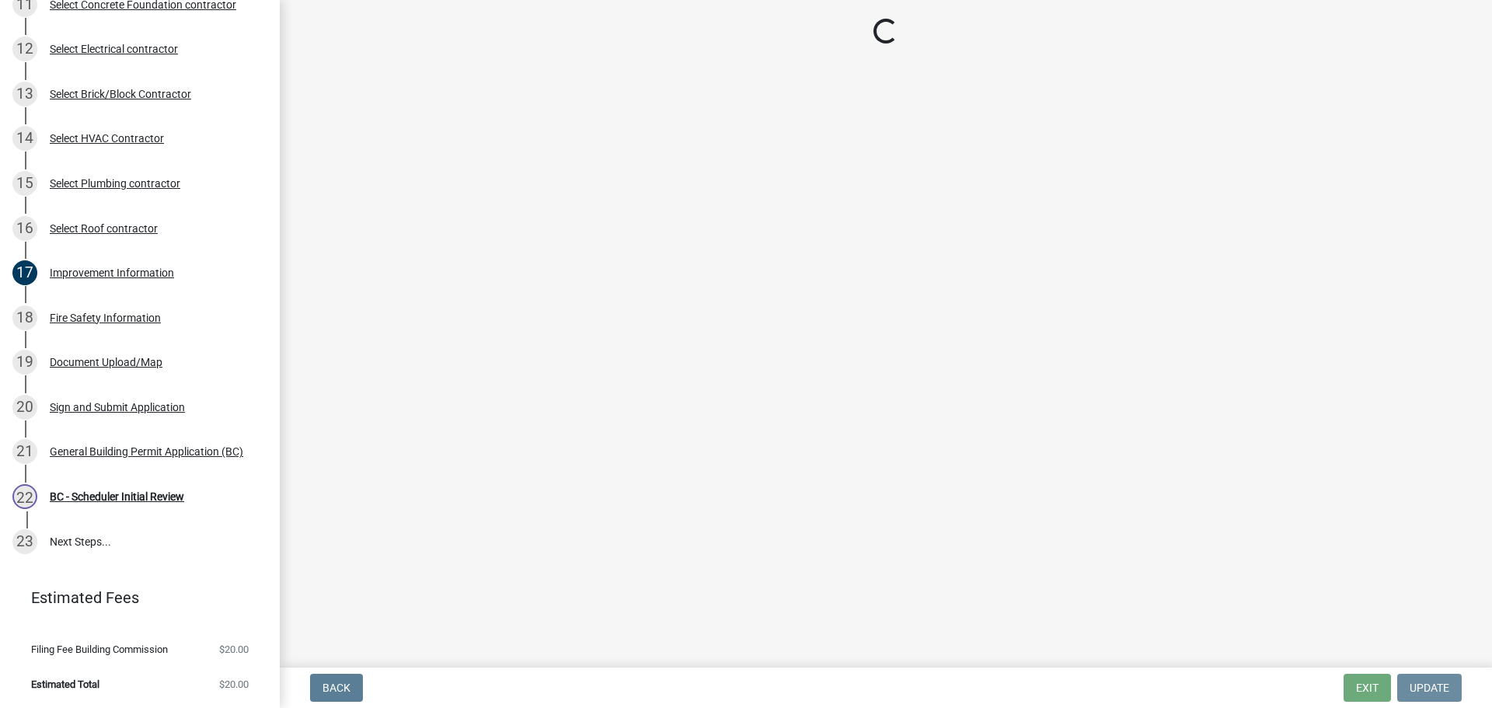
scroll to position [0, 0]
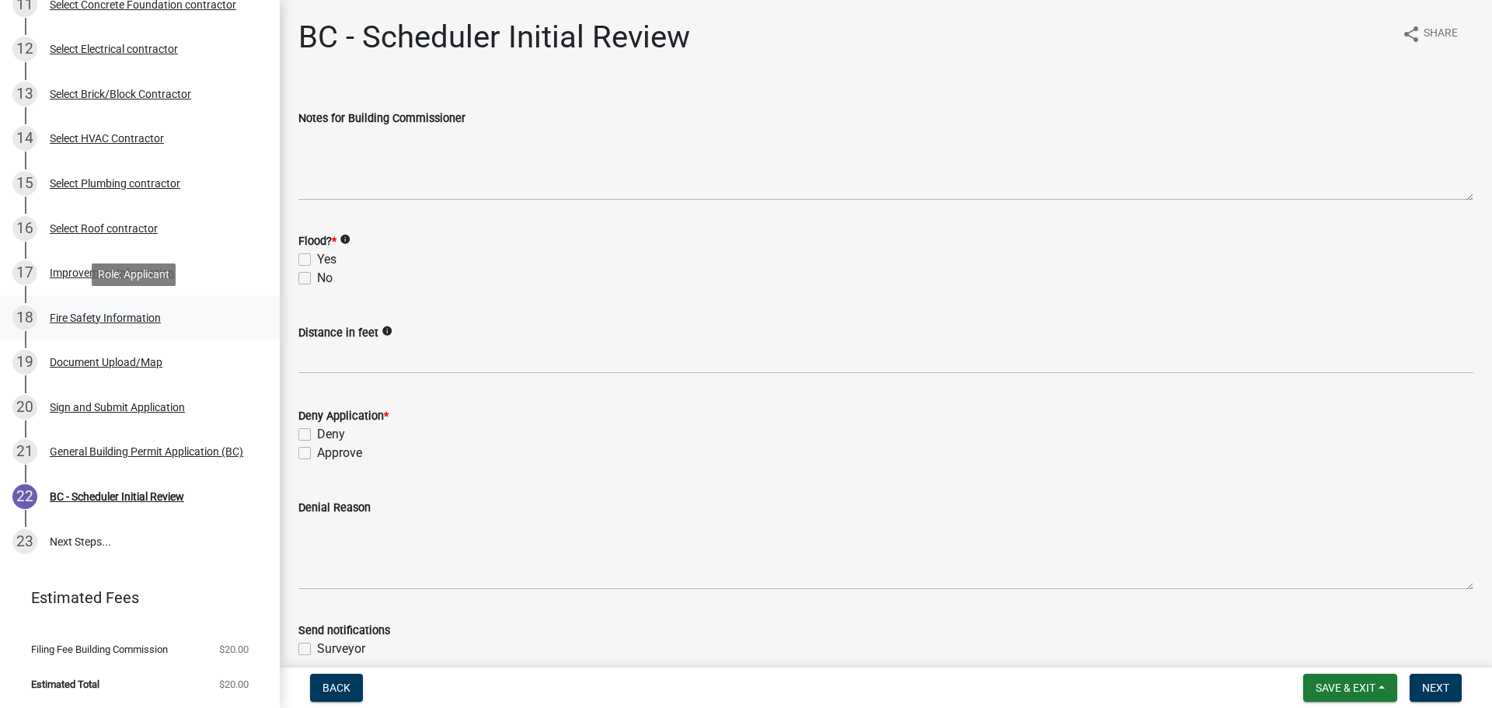
click at [80, 312] on div "Fire Safety Information" at bounding box center [105, 317] width 111 height 11
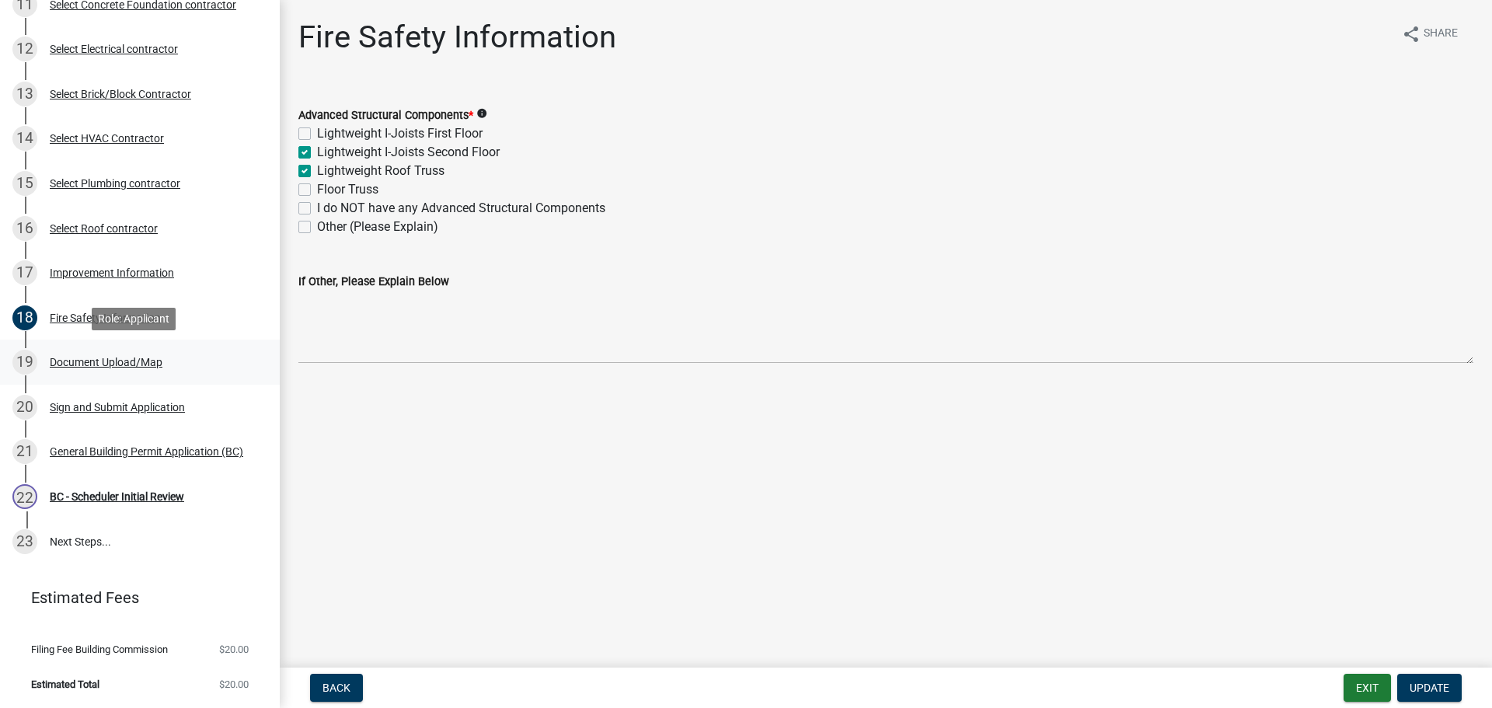
click at [101, 357] on div "Document Upload/Map" at bounding box center [106, 362] width 113 height 11
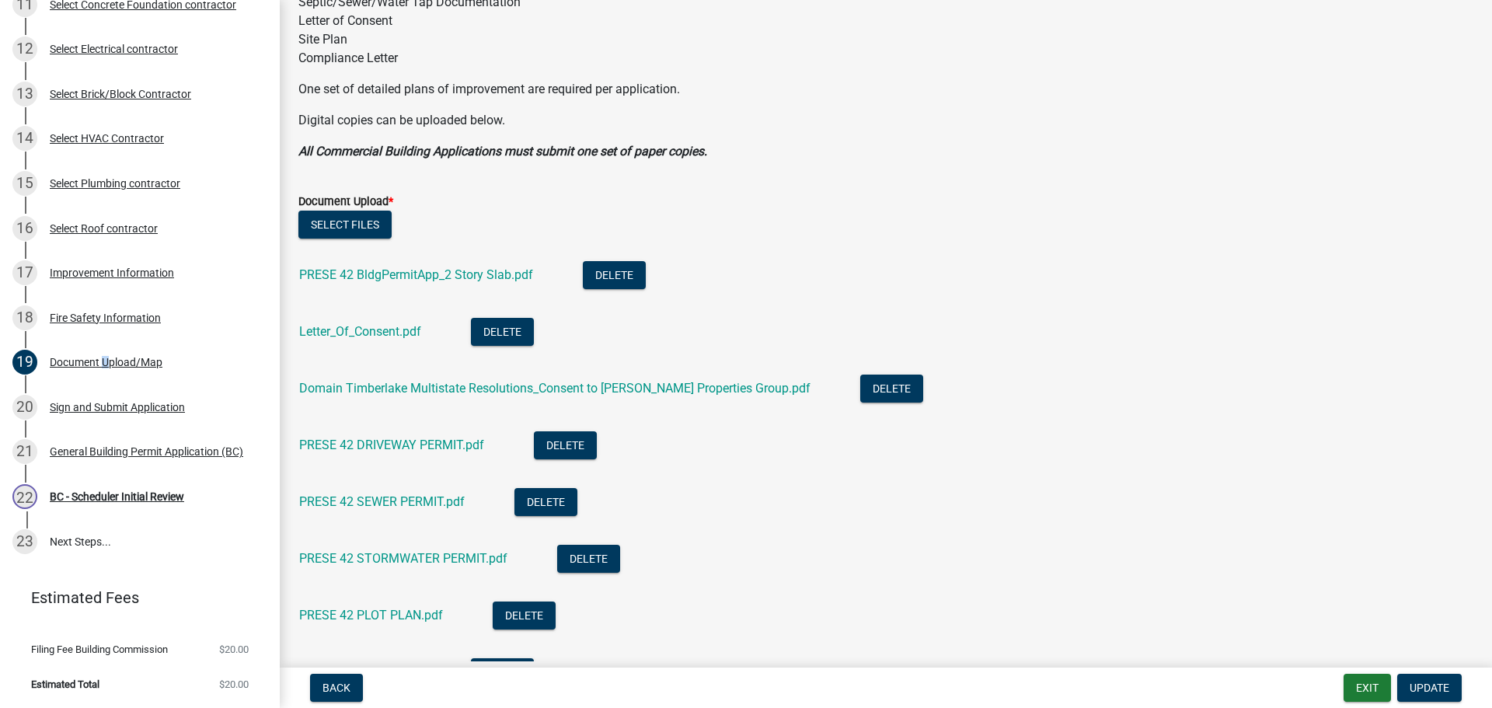
scroll to position [389, 0]
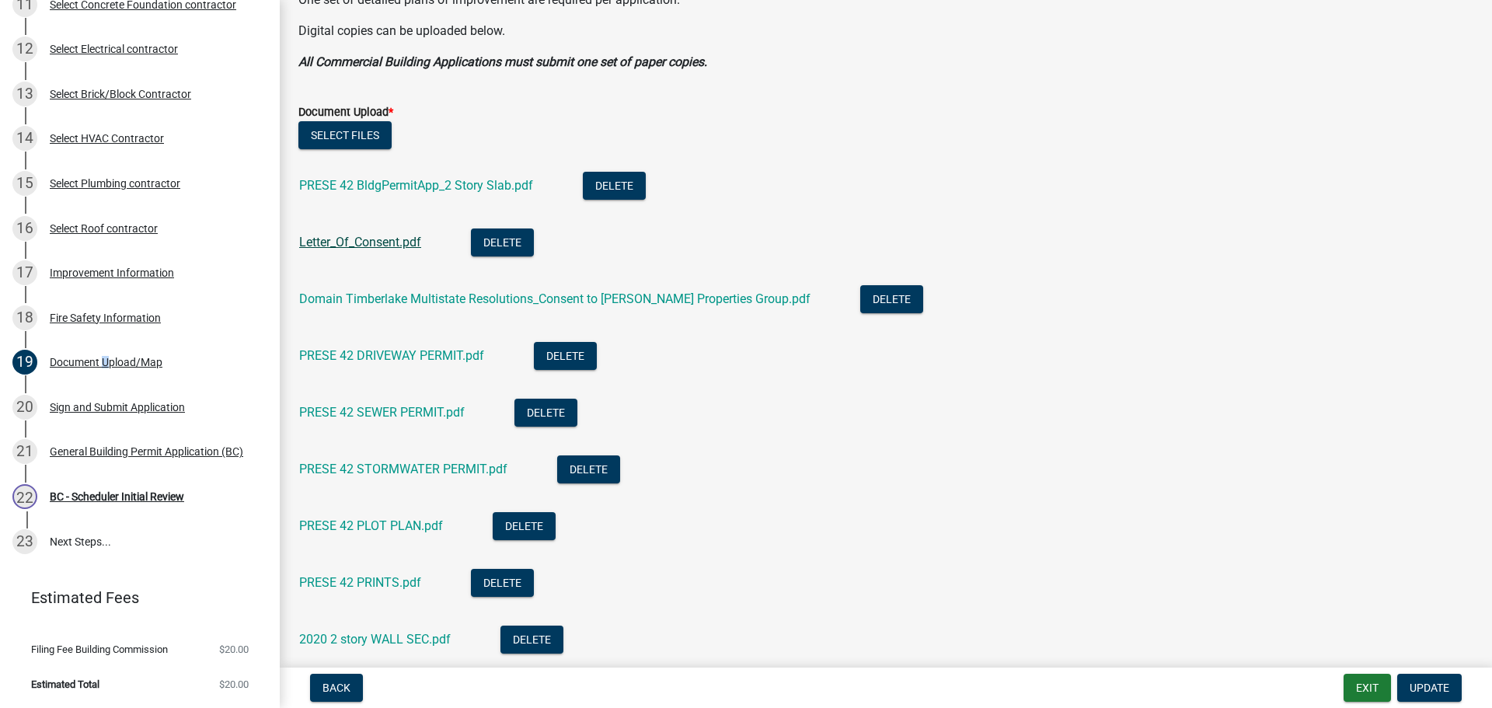
click at [349, 242] on link "Letter_Of_Consent.pdf" at bounding box center [360, 242] width 122 height 15
click at [375, 299] on link "Domain Timberlake Multistate Resolutions_Consent to [PERSON_NAME] Properties Gr…" at bounding box center [554, 298] width 511 height 15
click at [408, 353] on link "PRESE 42 DRIVEWAY PERMIT.pdf" at bounding box center [391, 355] width 185 height 15
click at [378, 406] on link "PRESE 42 SEWER PERMIT.pdf" at bounding box center [382, 412] width 166 height 15
click at [368, 471] on link "PRESE 42 STORMWATER PERMIT.pdf" at bounding box center [403, 469] width 208 height 15
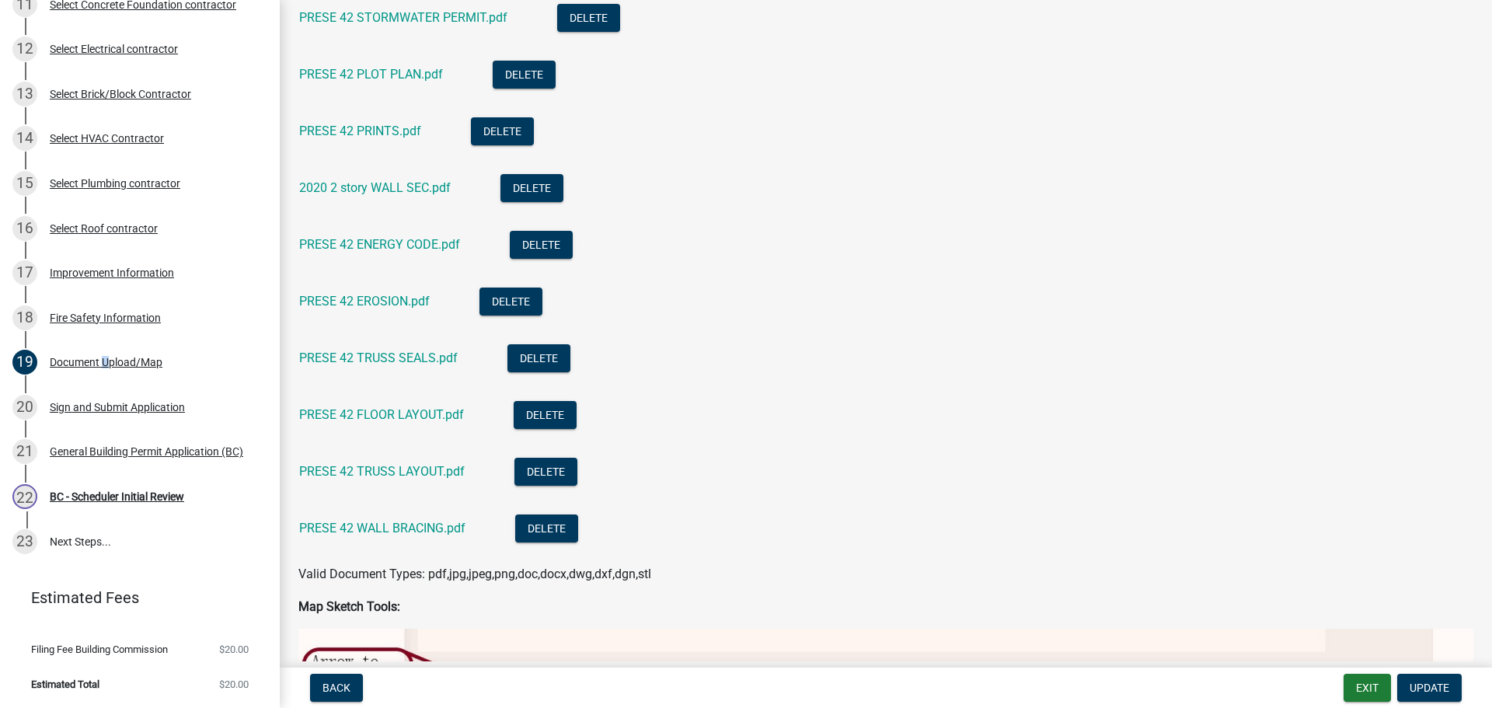
scroll to position [855, 0]
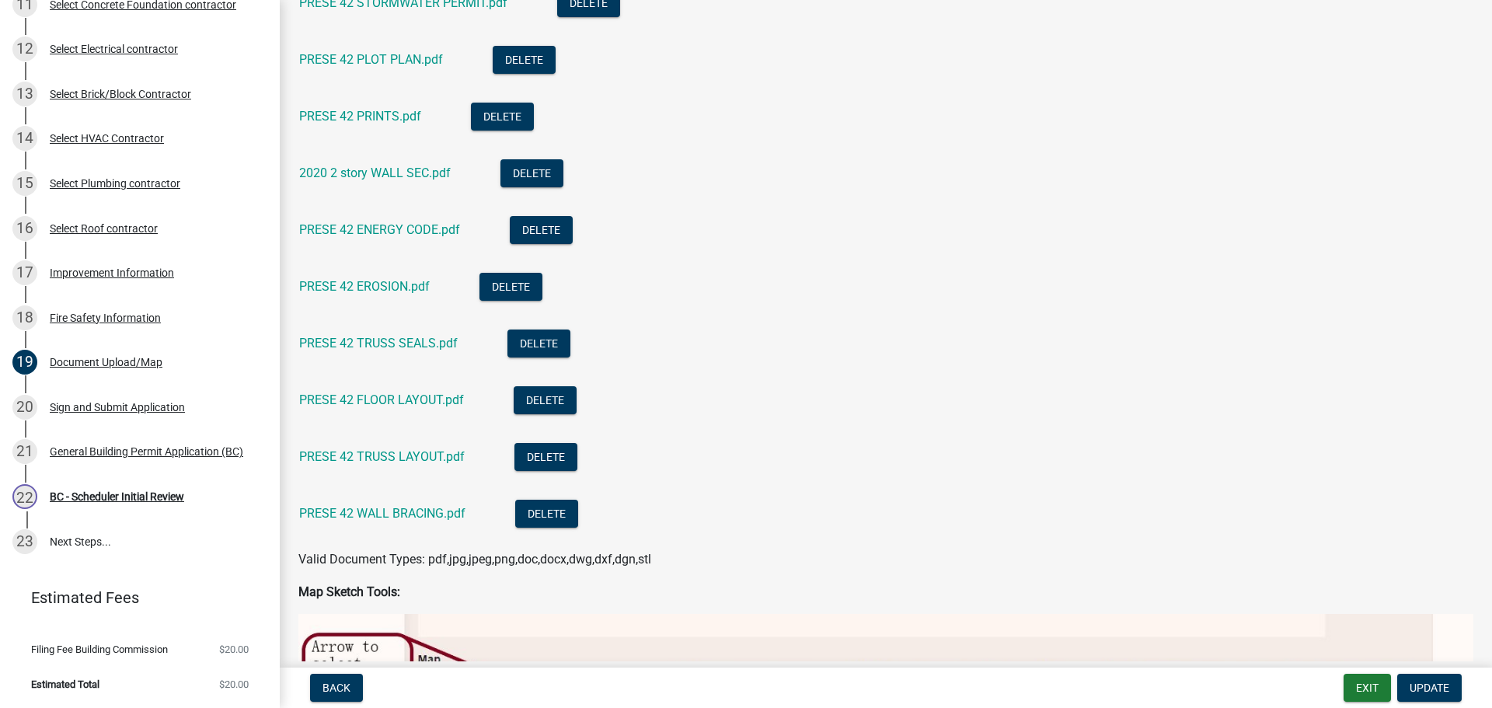
click at [359, 51] on div "PRESE 42 PLOT PLAN.pdf" at bounding box center [383, 62] width 169 height 32
click at [357, 61] on link "PRESE 42 PLOT PLAN.pdf" at bounding box center [371, 59] width 144 height 15
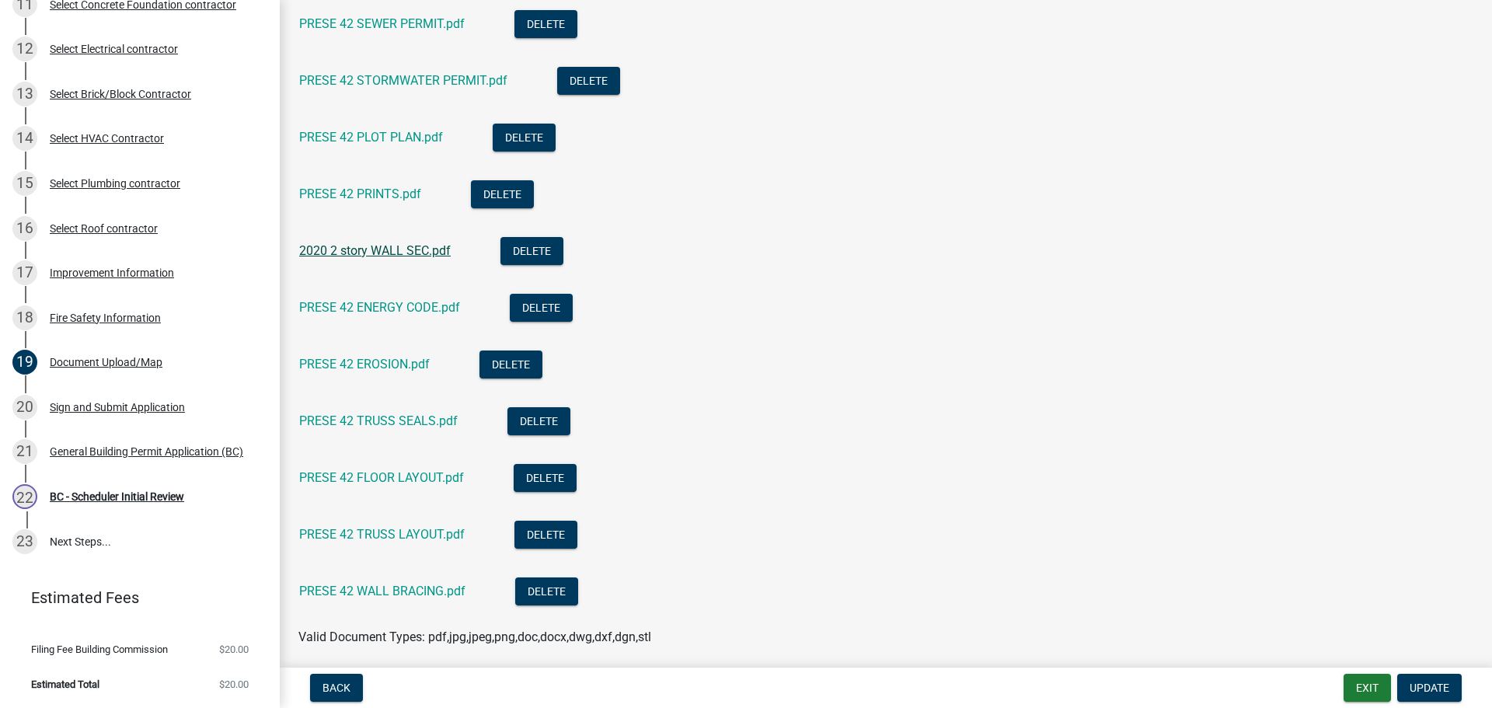
click at [376, 247] on link "2020 2 story WALL SEC.pdf" at bounding box center [375, 250] width 152 height 15
click at [364, 308] on link "PRESE 42 ENERGY CODE.pdf" at bounding box center [379, 307] width 161 height 15
click at [410, 479] on link "PRESE 42 FLOOR LAYOUT.pdf" at bounding box center [381, 477] width 165 height 15
click at [421, 535] on link "PRESE 42 TRUSS LAYOUT.pdf" at bounding box center [382, 534] width 166 height 15
drag, startPoint x: 399, startPoint y: 582, endPoint x: 389, endPoint y: 584, distance: 11.1
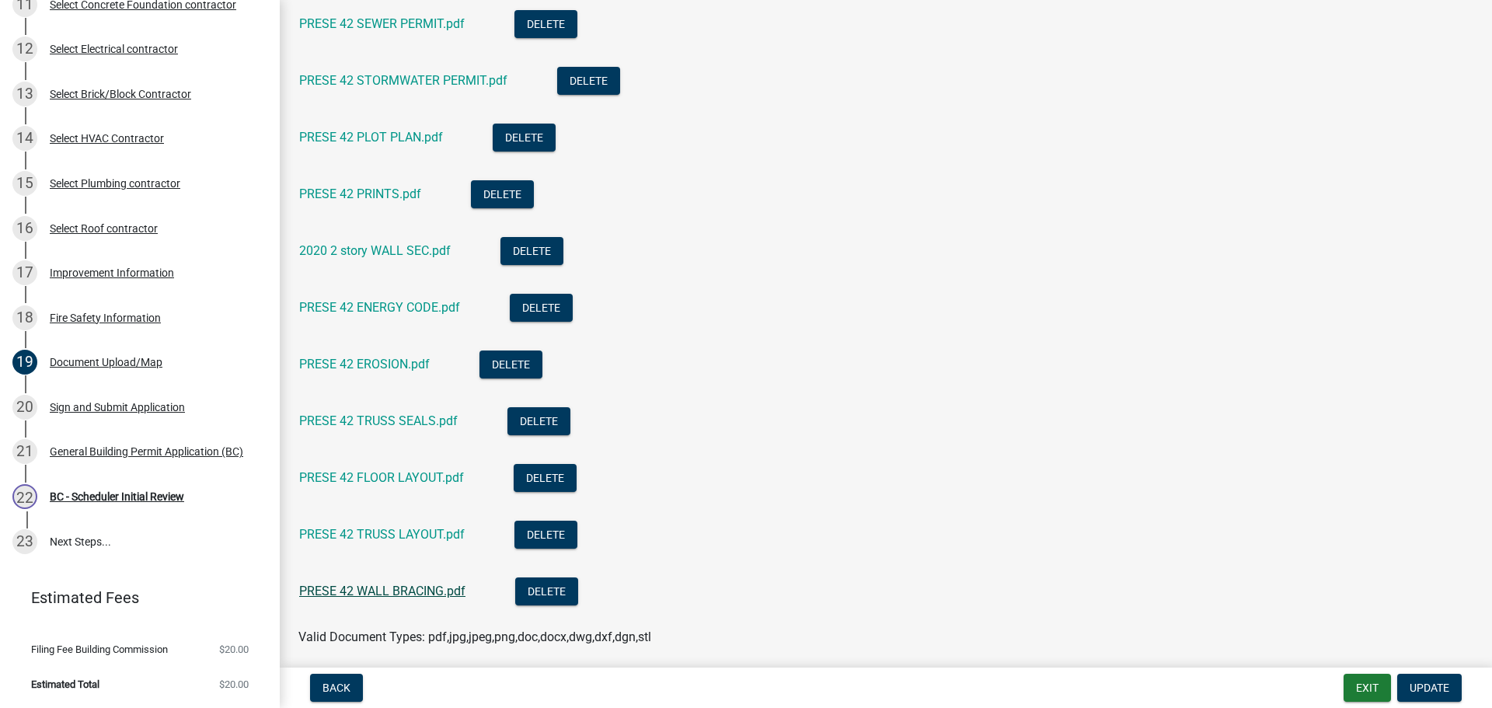
click at [394, 584] on div "PRESE 42 WALL BRACING.pdf" at bounding box center [394, 593] width 191 height 32
click at [390, 196] on link "PRESE 42 PRINTS.pdf" at bounding box center [360, 194] width 122 height 15
click at [95, 277] on div "Improvement Information" at bounding box center [112, 272] width 124 height 11
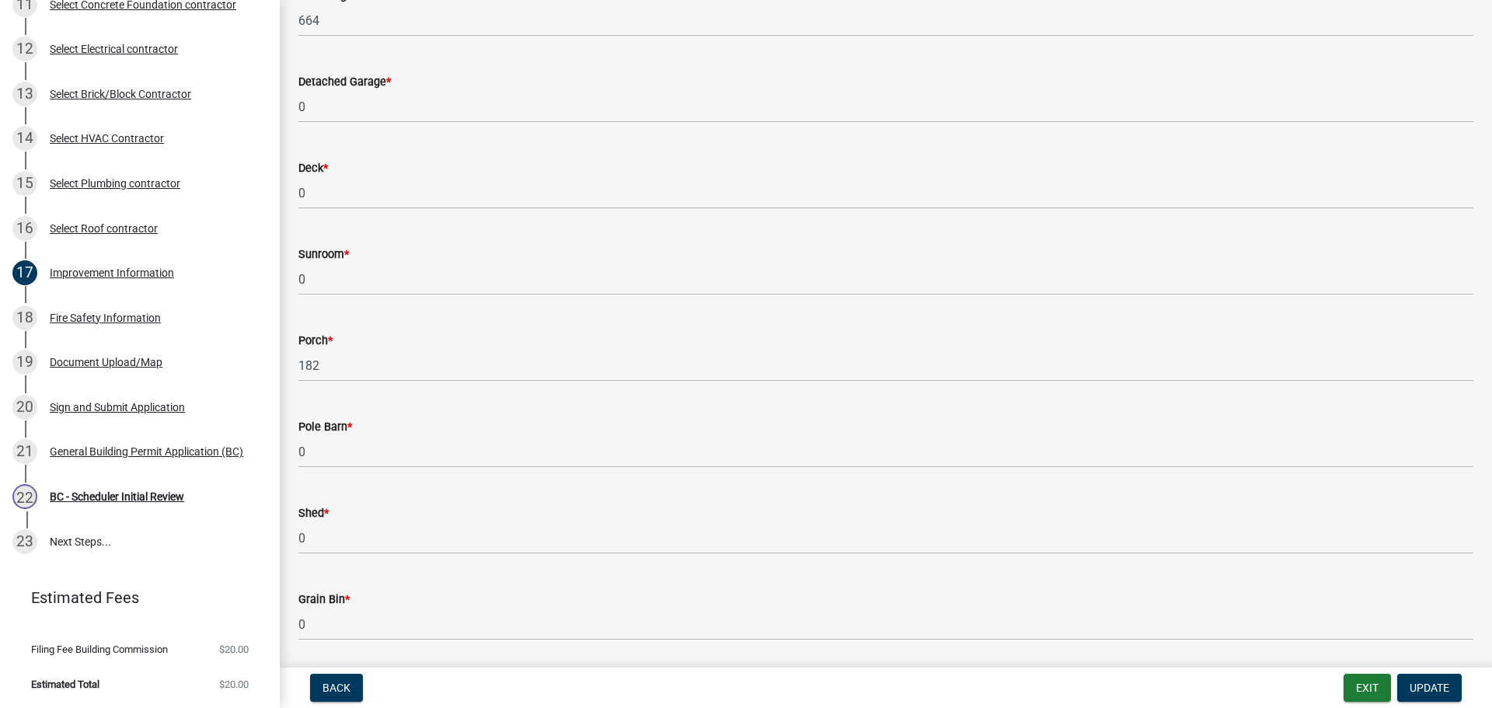
scroll to position [622, 0]
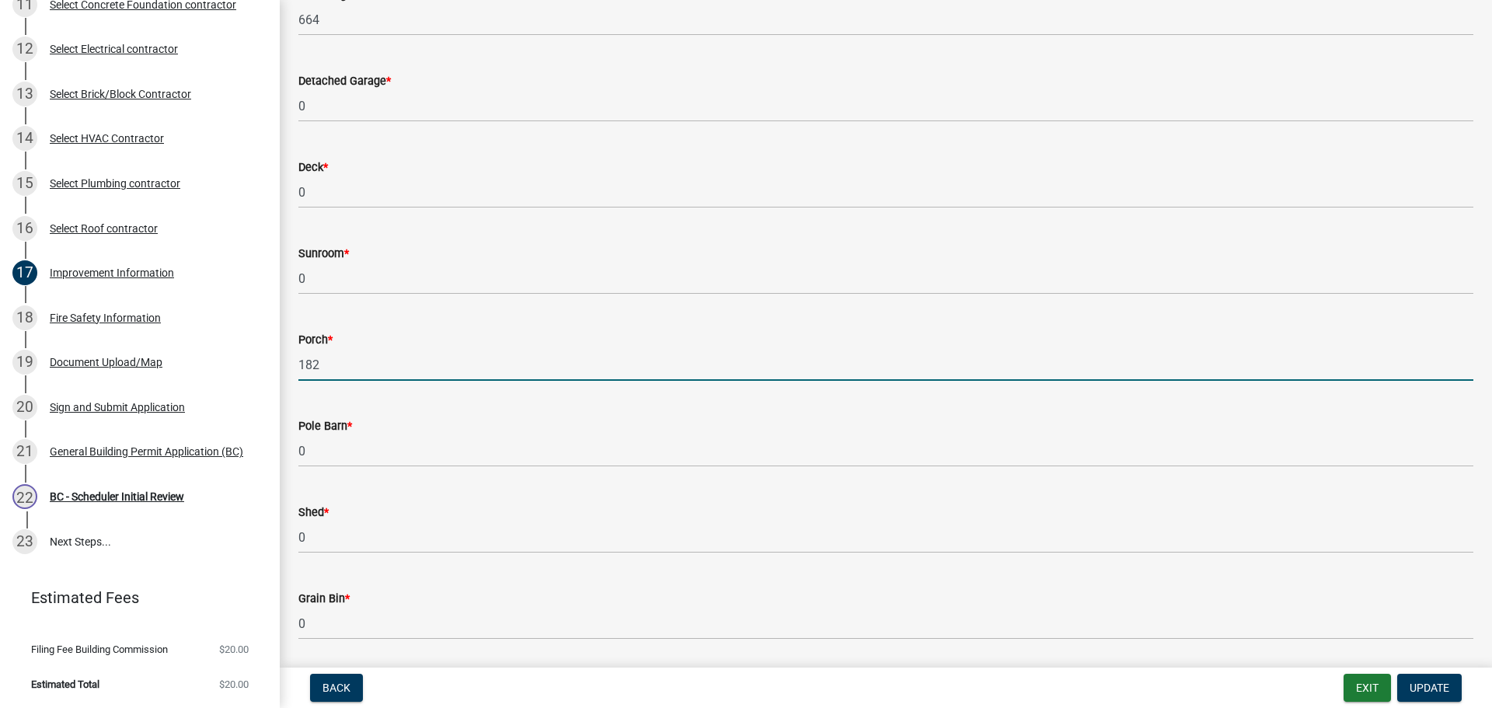
click at [326, 357] on input "182" at bounding box center [885, 365] width 1175 height 32
drag, startPoint x: 324, startPoint y: 357, endPoint x: 262, endPoint y: 353, distance: 62.3
click at [262, 353] on div "[GEOGRAPHIC_DATA], [US_STATE] General Building Permit B-660 View Summary Notes …" at bounding box center [746, 354] width 1492 height 708
type input "0"
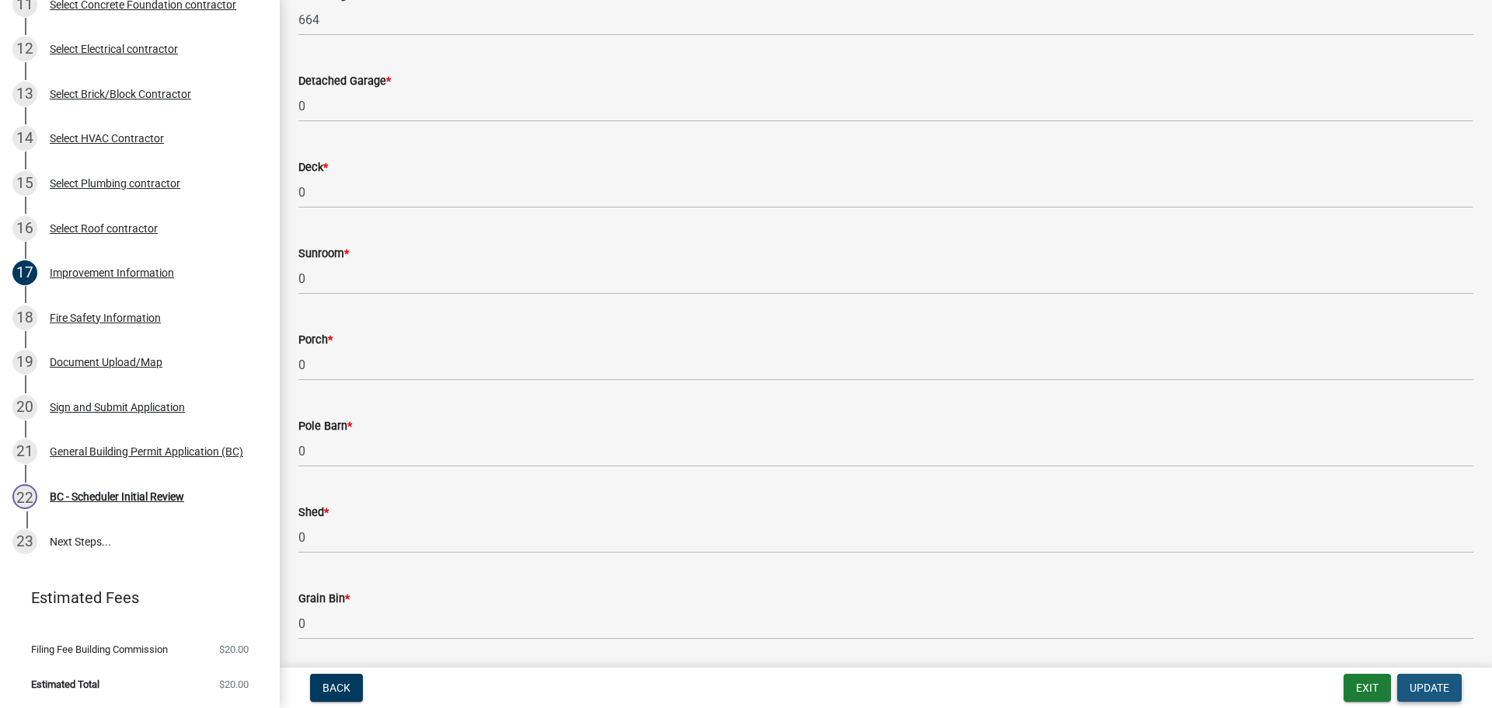
click at [1449, 682] on button "Update" at bounding box center [1429, 688] width 65 height 28
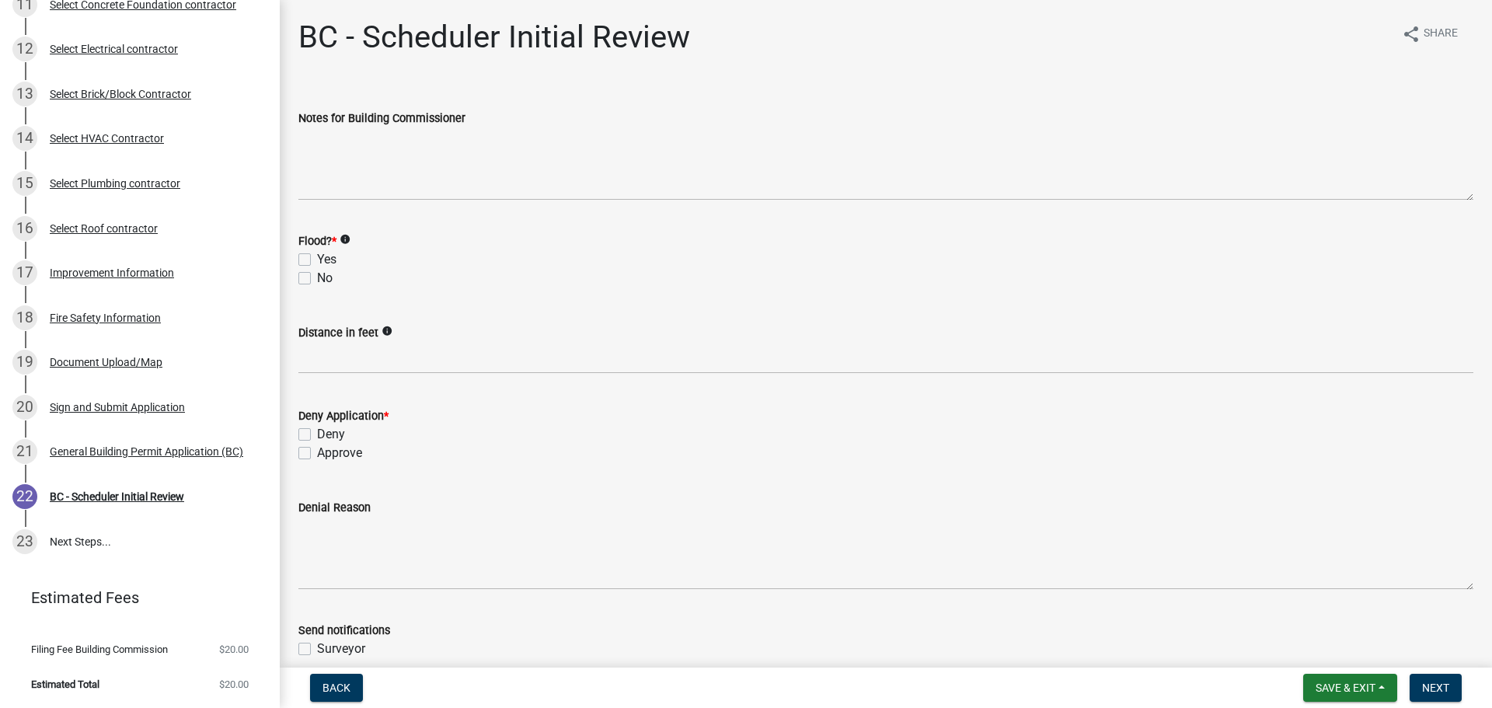
scroll to position [78, 0]
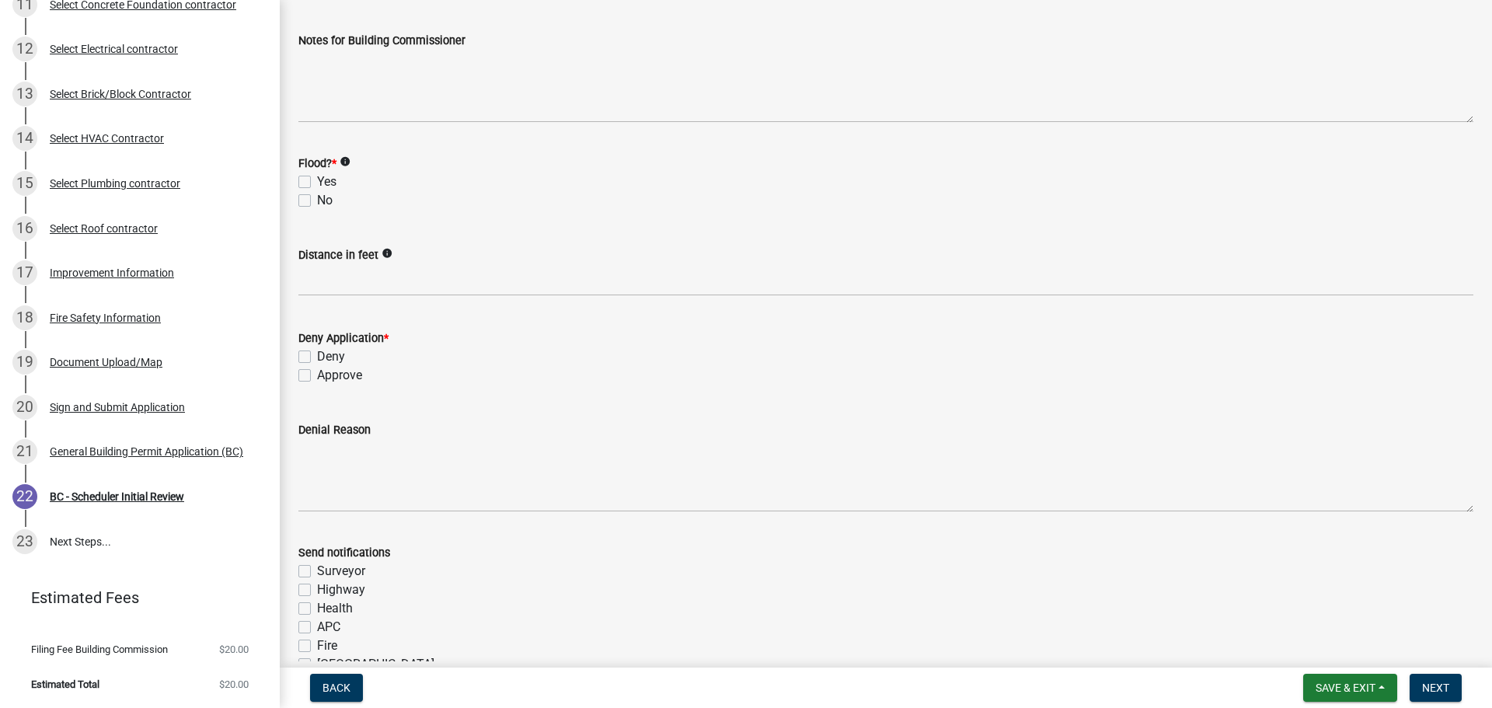
click at [317, 197] on label "No" at bounding box center [325, 200] width 16 height 19
click at [317, 197] on input "No" at bounding box center [322, 196] width 10 height 10
checkbox input "true"
checkbox input "false"
checkbox input "true"
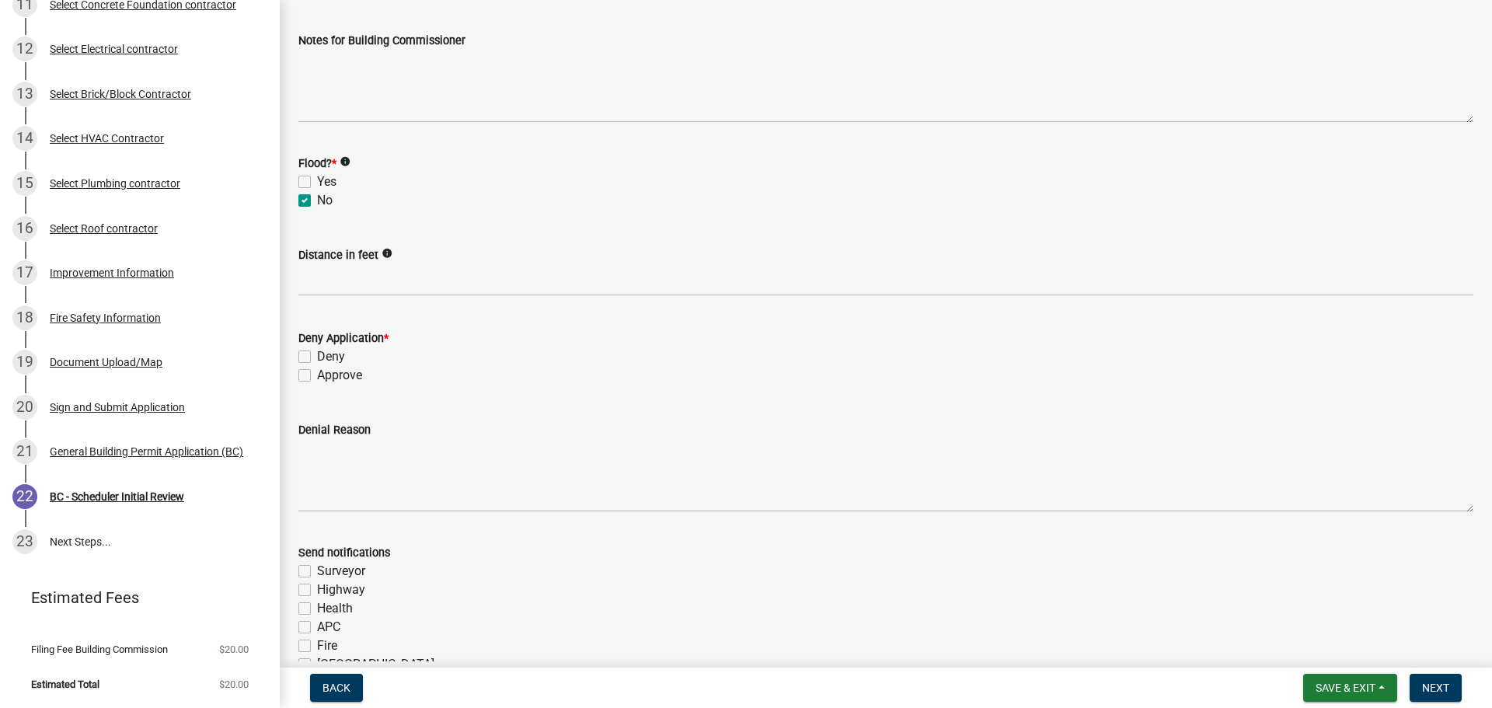
click at [317, 375] on label "Approve" at bounding box center [339, 375] width 45 height 19
click at [317, 375] on input "Approve" at bounding box center [322, 371] width 10 height 10
checkbox input "true"
checkbox input "false"
checkbox input "true"
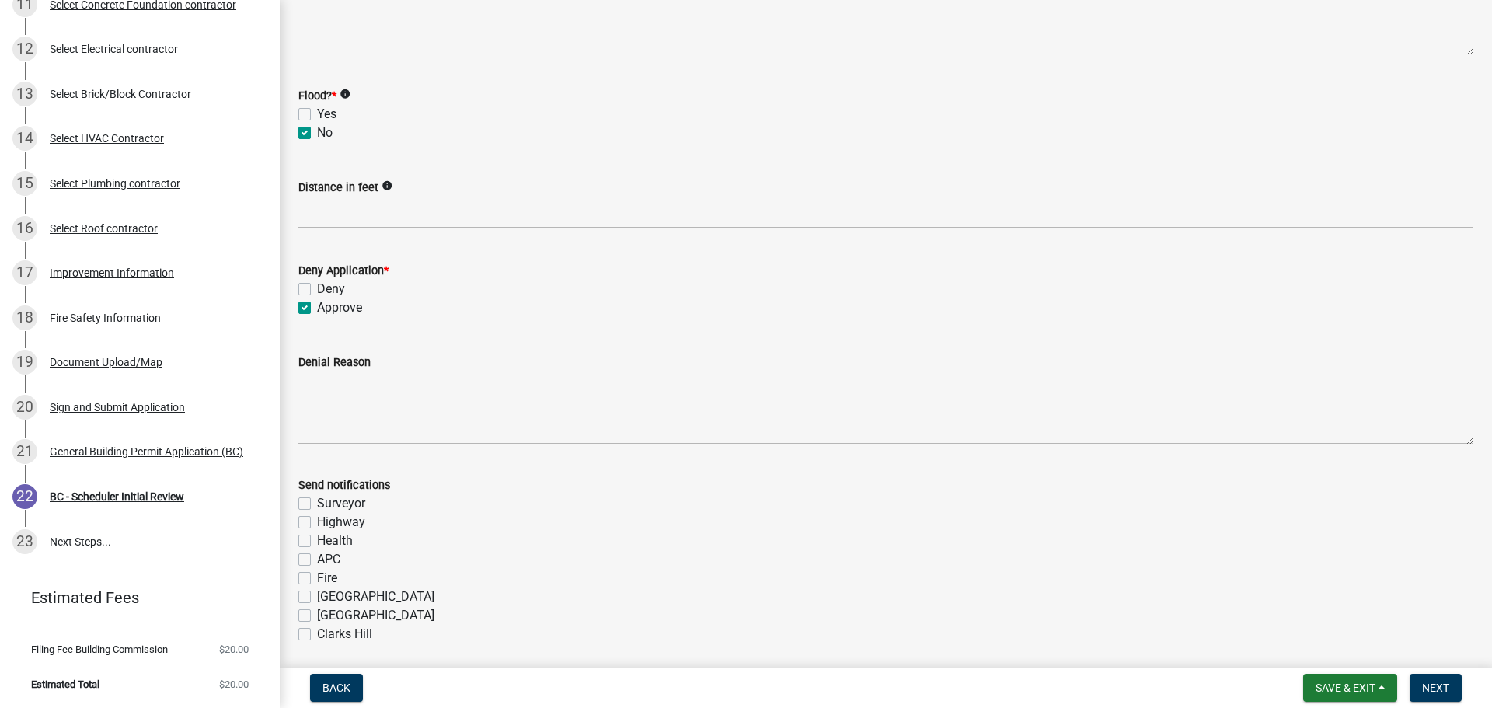
scroll to position [286, 0]
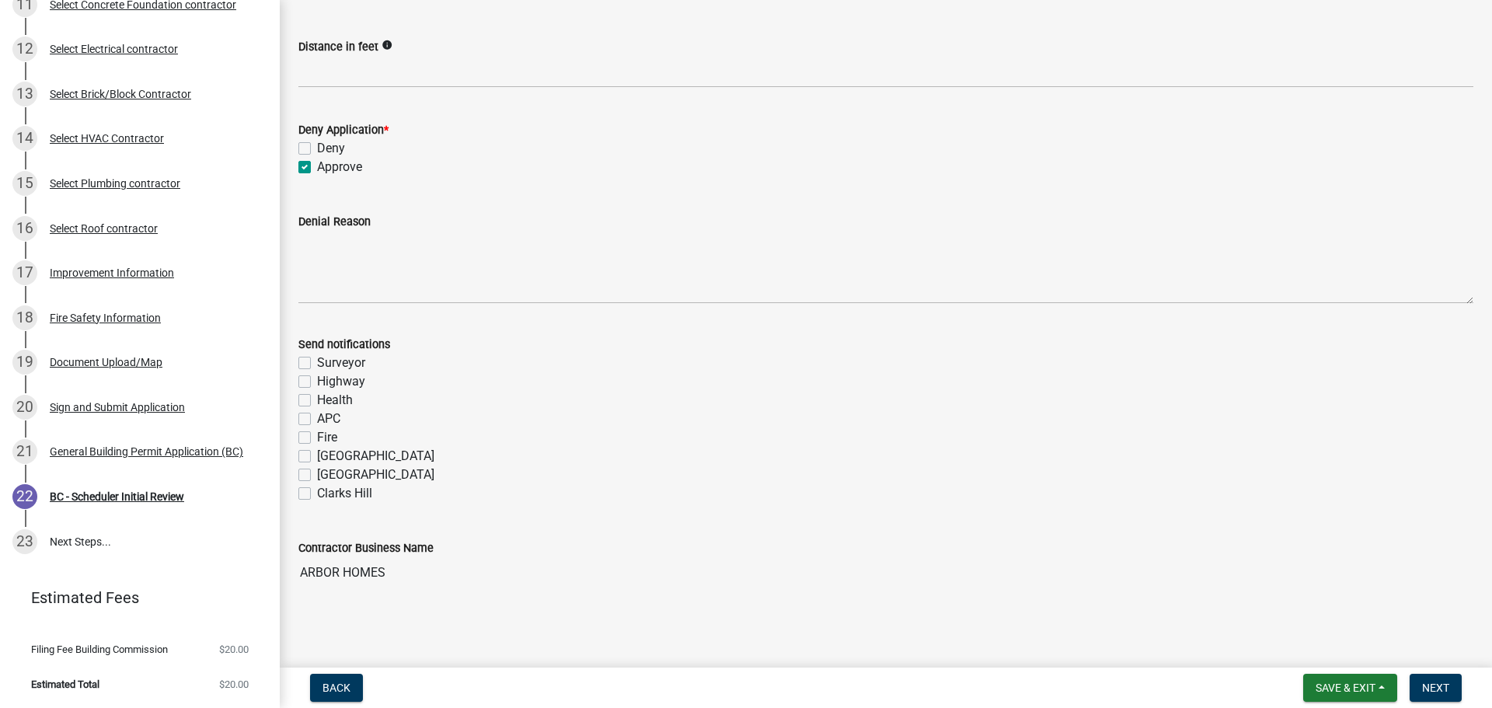
click at [317, 435] on label "Fire" at bounding box center [327, 437] width 20 height 19
click at [317, 435] on input "Fire" at bounding box center [322, 433] width 10 height 10
checkbox input "true"
checkbox input "false"
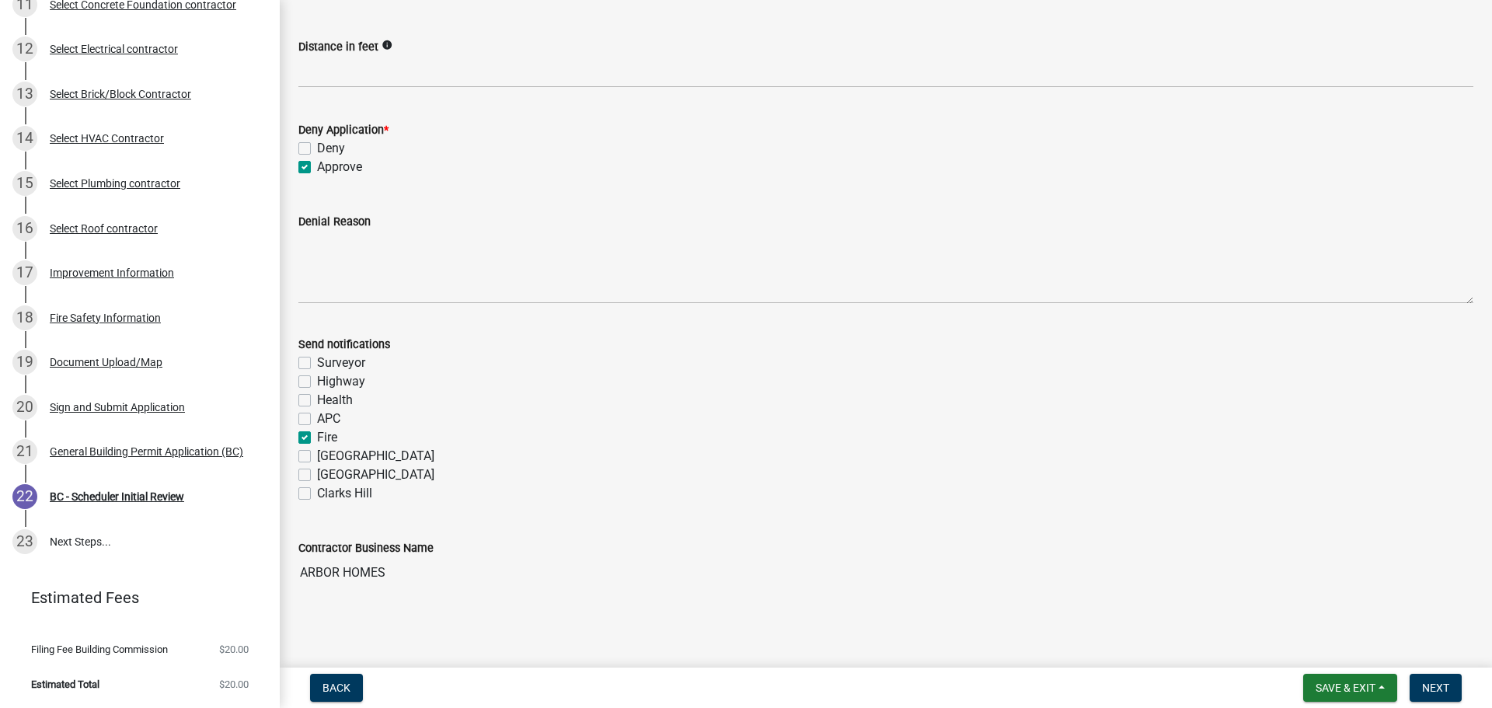
checkbox input "false"
checkbox input "true"
checkbox input "false"
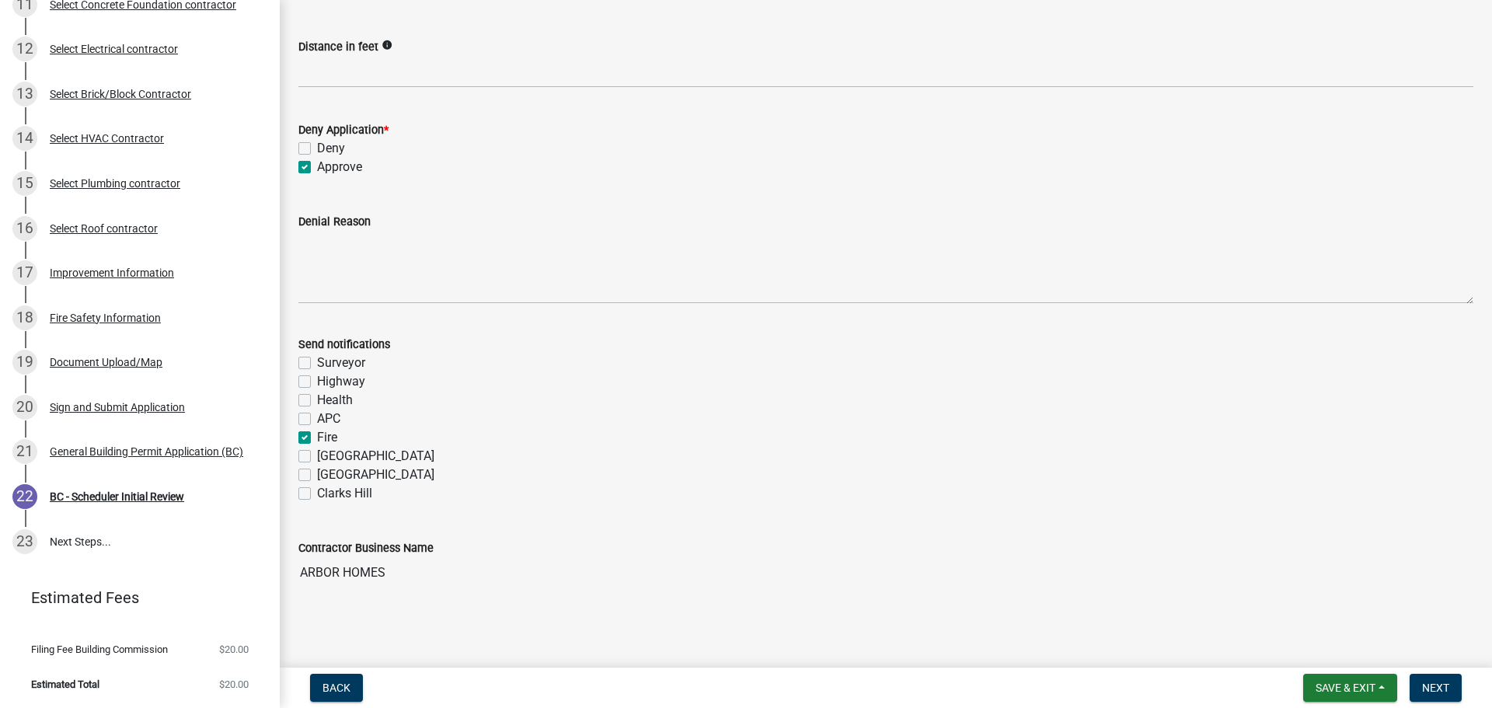
checkbox input "false"
click at [1435, 678] on button "Next" at bounding box center [1436, 688] width 52 height 28
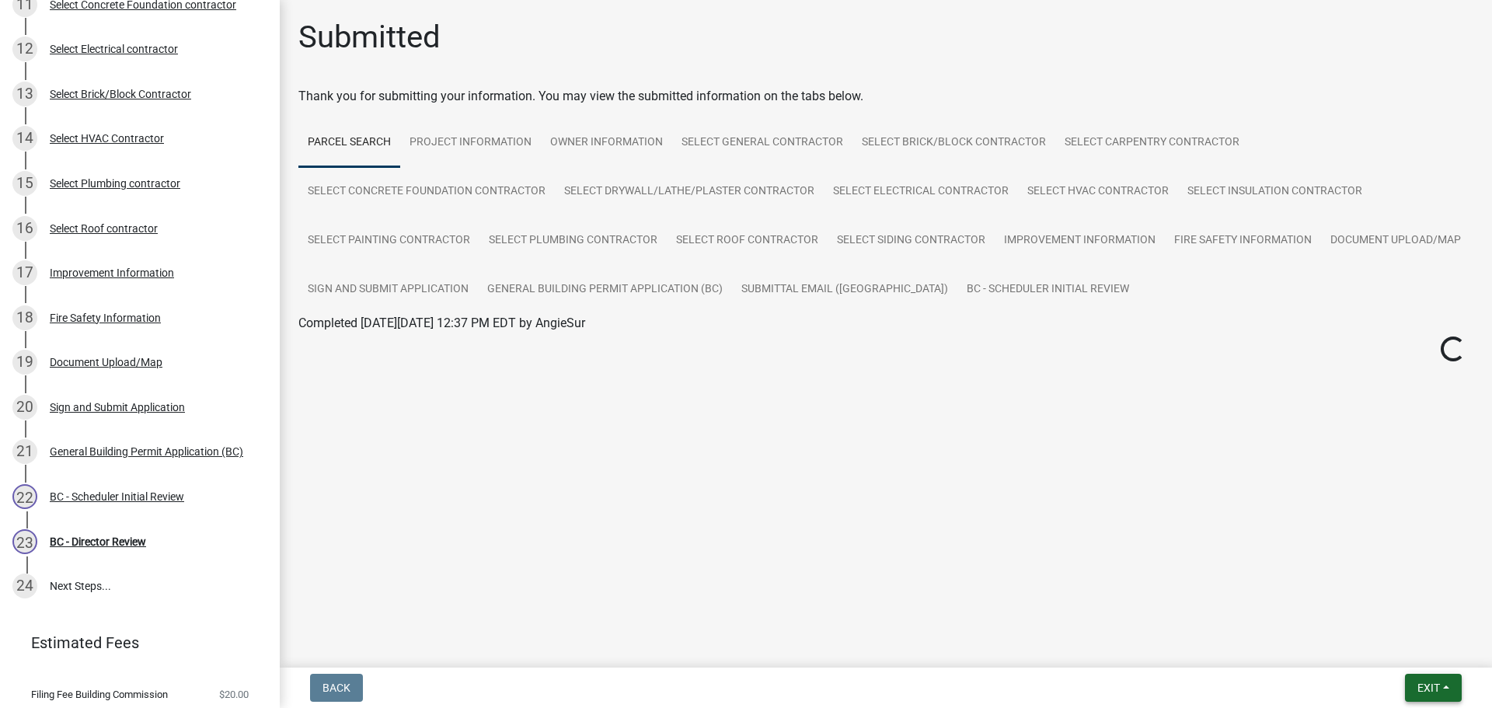
scroll to position [695, 0]
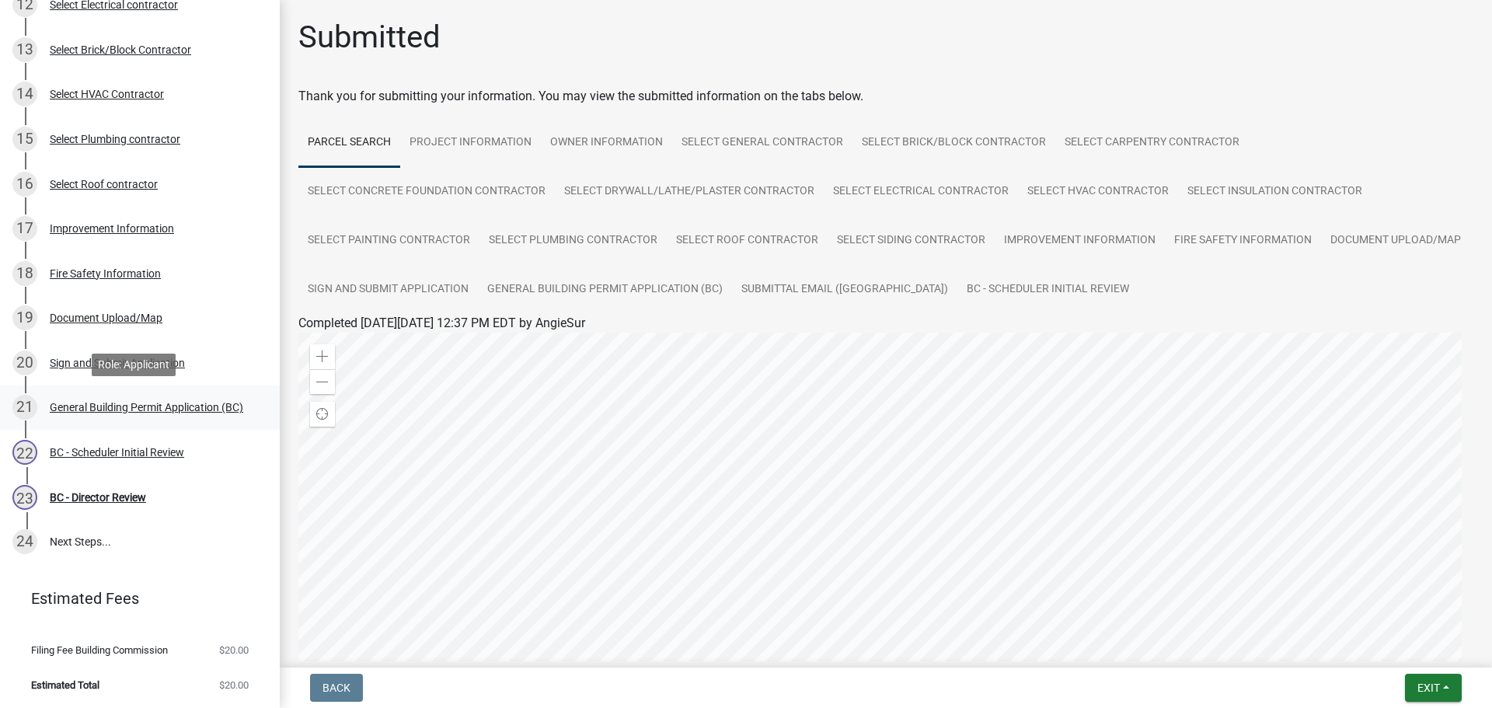
click at [96, 402] on div "General Building Permit Application (BC)" at bounding box center [147, 407] width 194 height 11
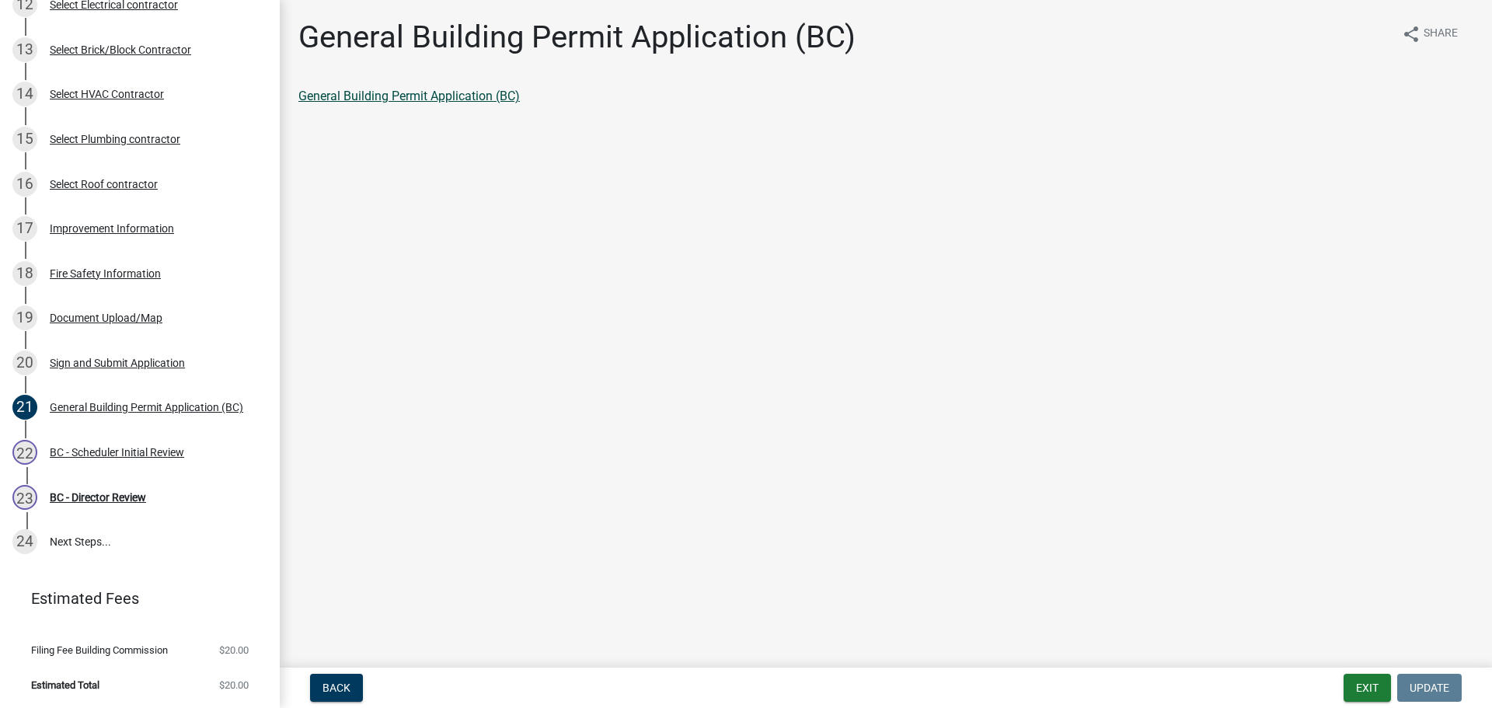
click at [392, 96] on link "General Building Permit Application (BC)" at bounding box center [408, 96] width 221 height 15
click at [112, 450] on div "BC - Scheduler Initial Review" at bounding box center [117, 452] width 134 height 11
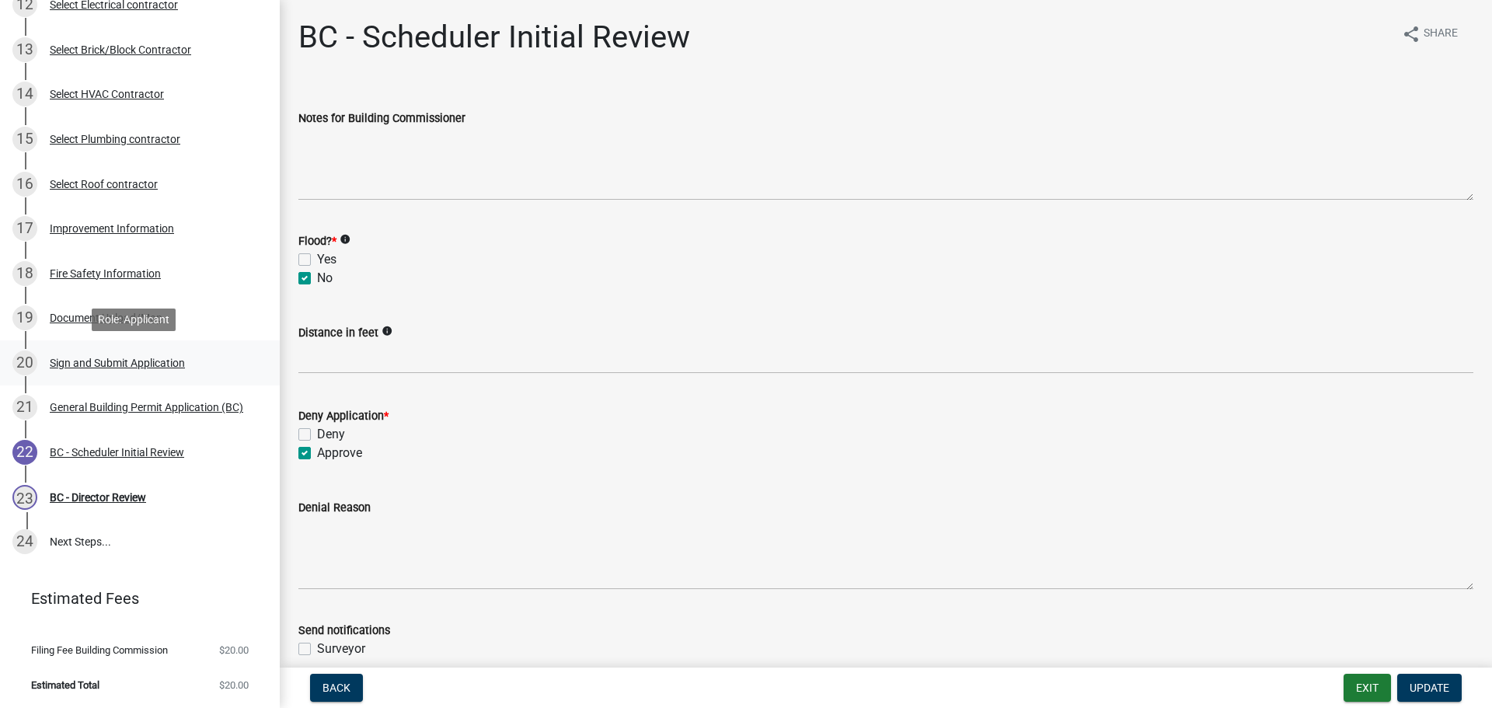
click at [98, 362] on div "Sign and Submit Application" at bounding box center [117, 362] width 135 height 11
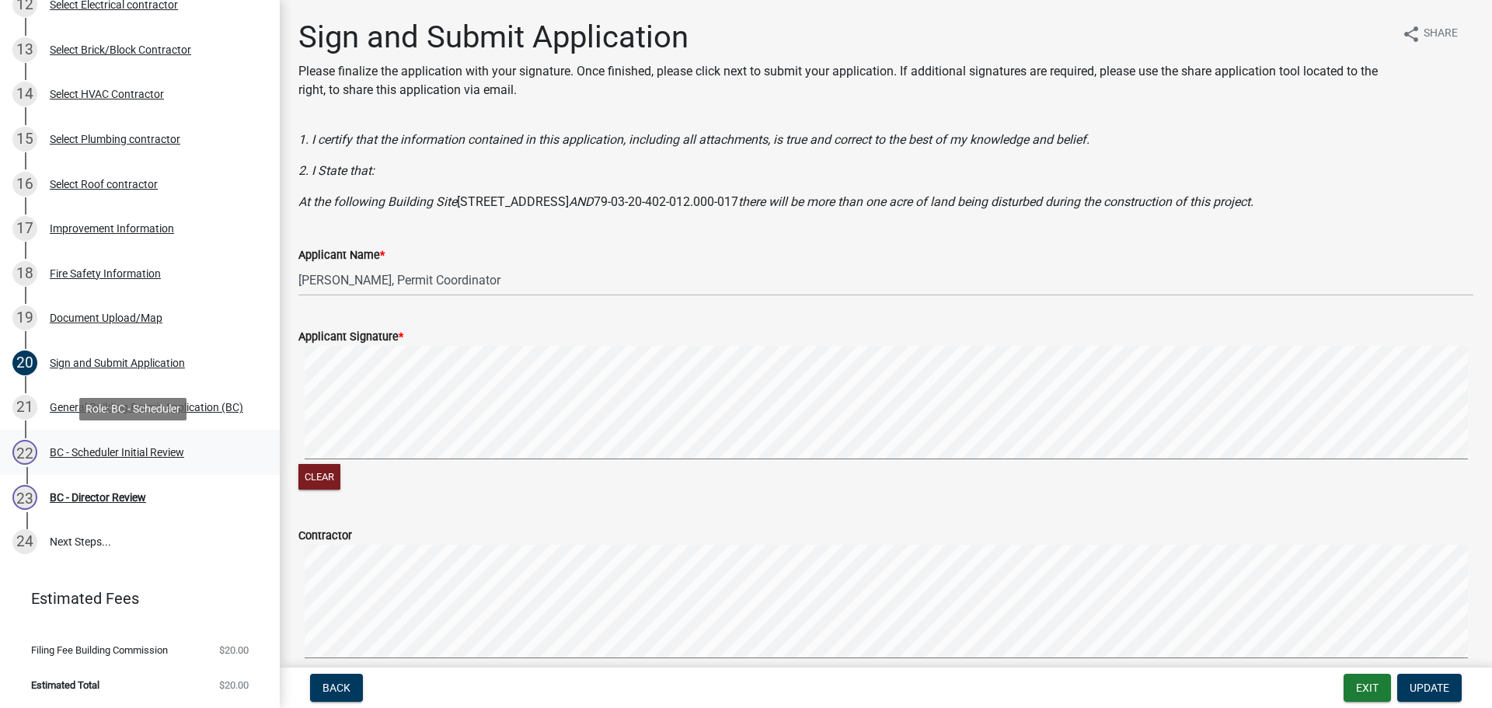
click at [91, 455] on div "BC - Scheduler Initial Review" at bounding box center [117, 452] width 134 height 11
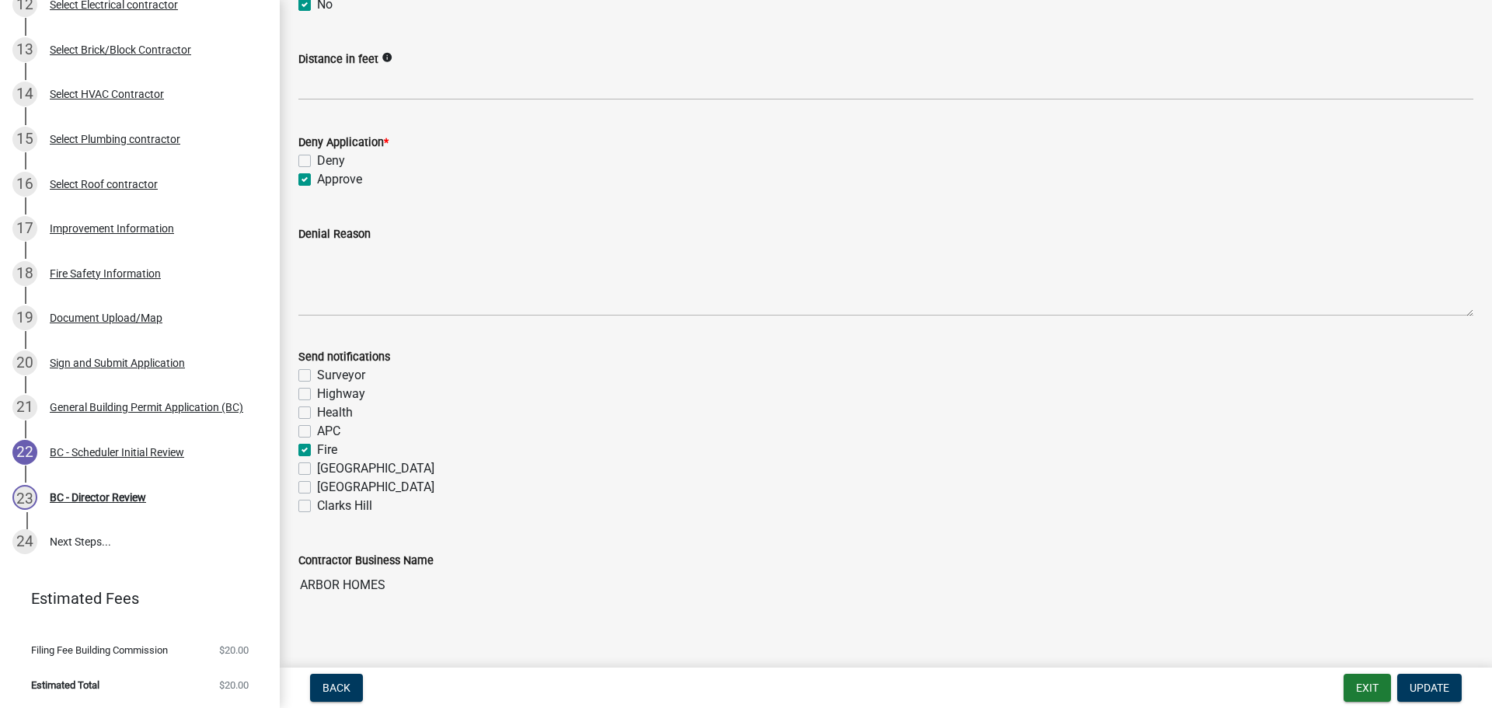
scroll to position [286, 0]
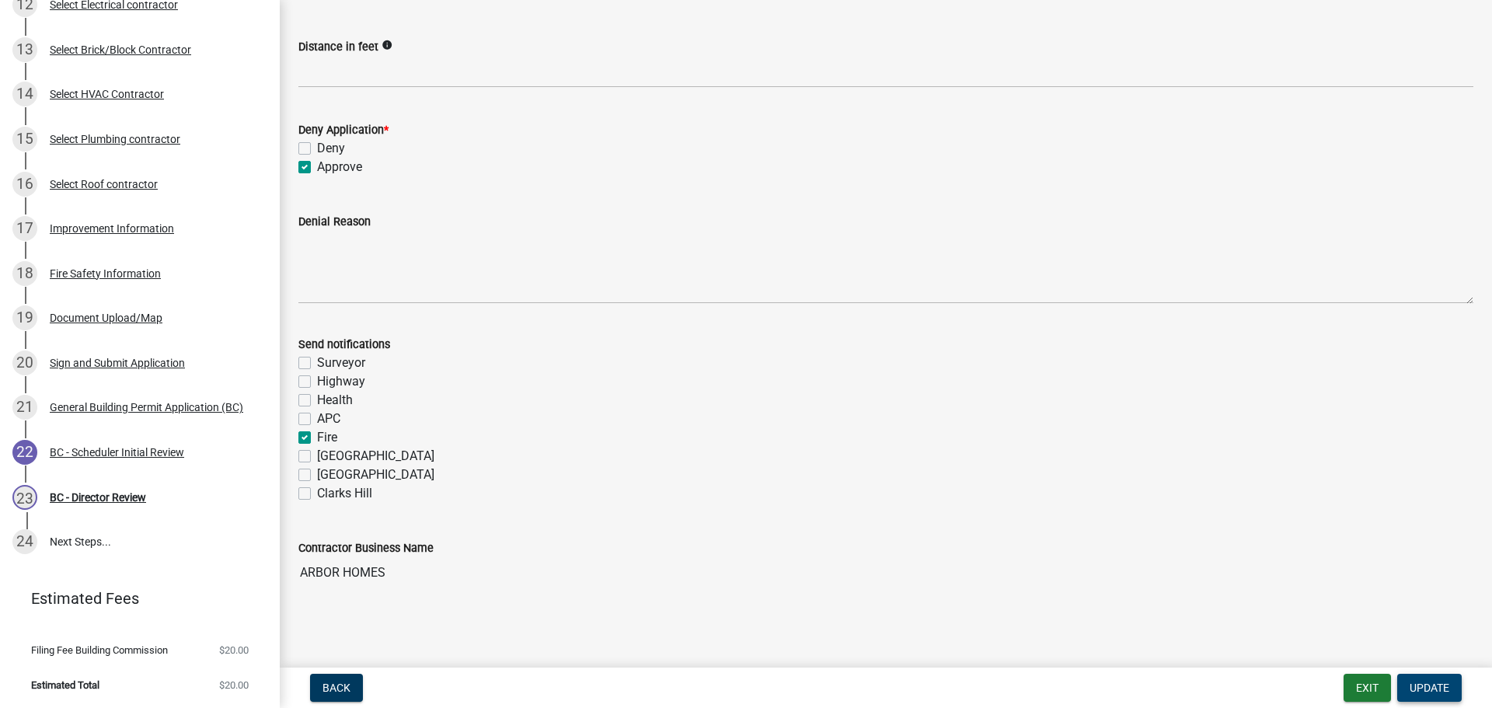
click at [1440, 689] on span "Update" at bounding box center [1430, 688] width 40 height 12
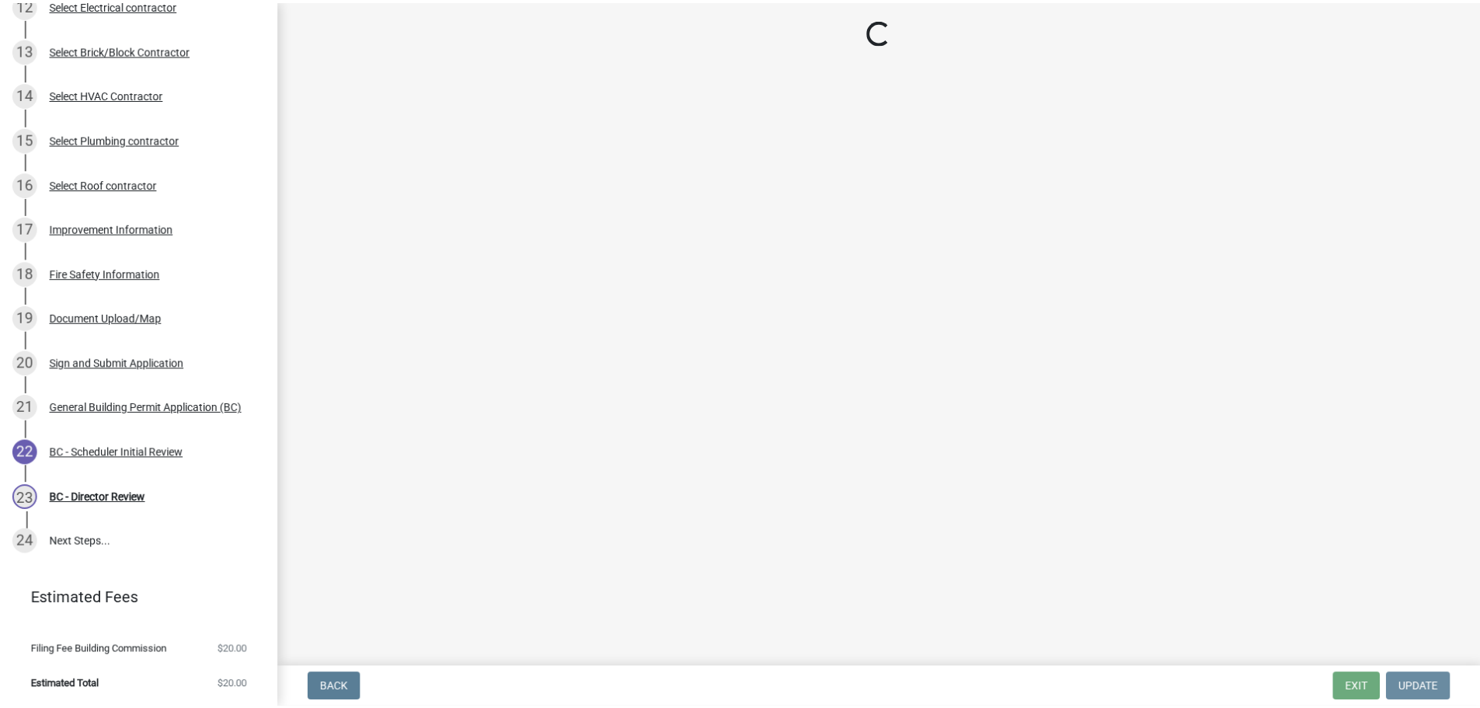
scroll to position [0, 0]
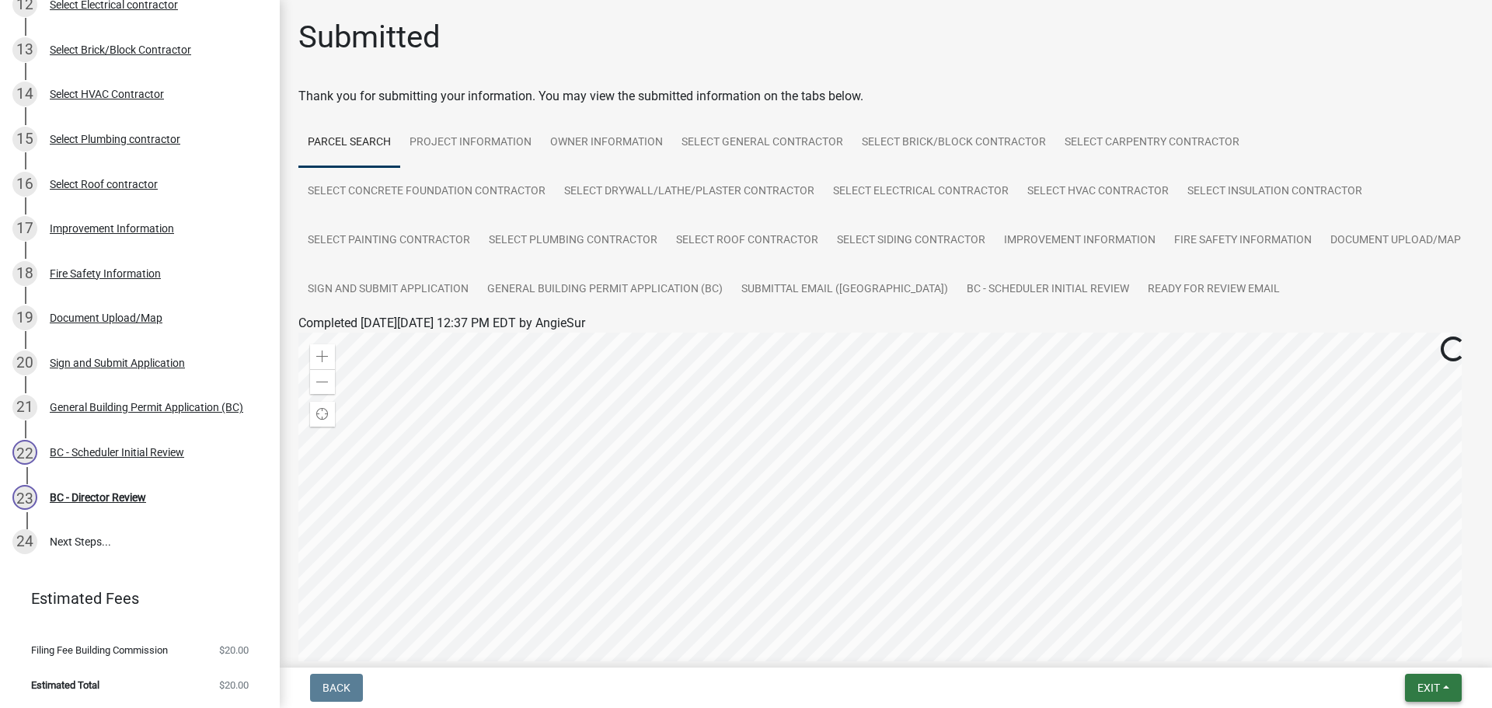
click at [1437, 685] on span "Exit" at bounding box center [1429, 688] width 23 height 12
click at [1397, 643] on button "Save & Exit" at bounding box center [1399, 647] width 124 height 37
